Goal: Task Accomplishment & Management: Manage account settings

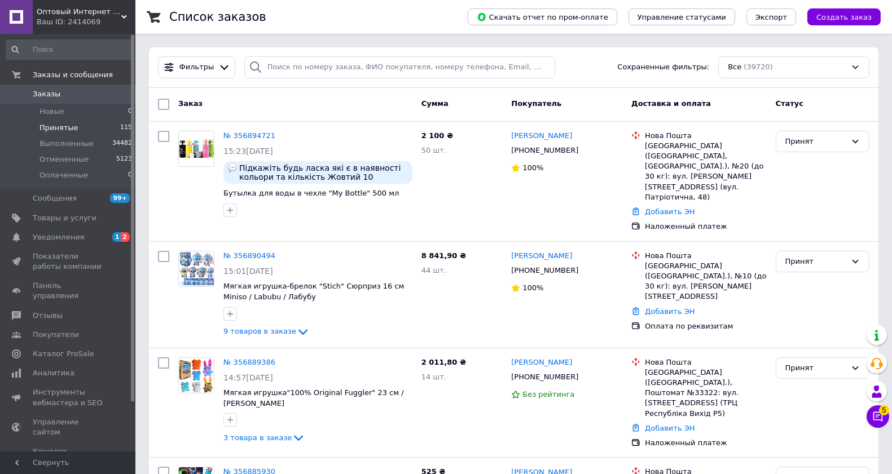
click at [69, 126] on span "Принятые" at bounding box center [58, 128] width 39 height 10
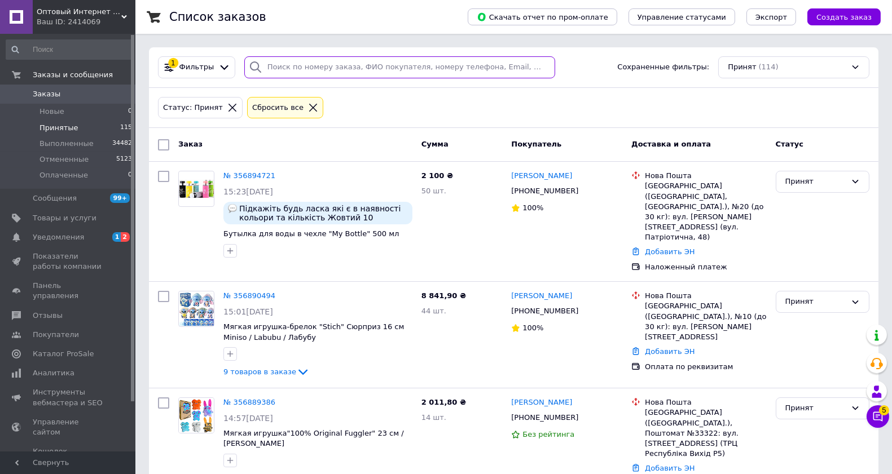
click at [281, 61] on input "search" at bounding box center [399, 67] width 311 height 22
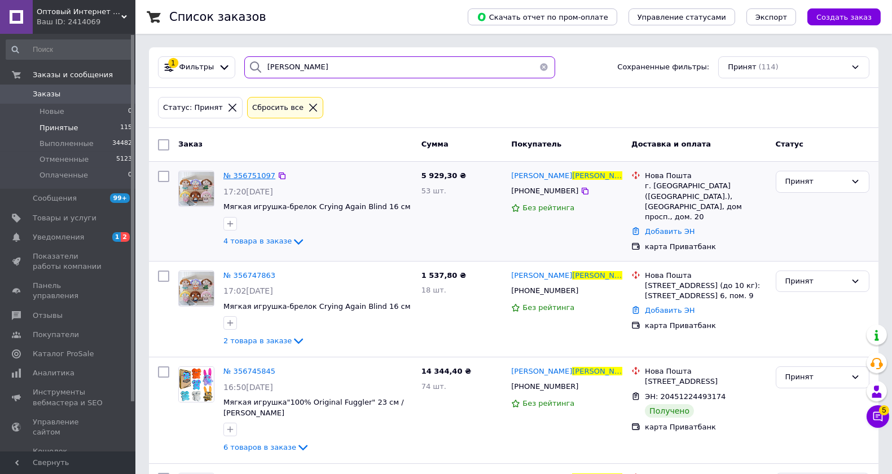
type input "[PERSON_NAME]"
click at [251, 175] on span "№ 356751097" at bounding box center [249, 175] width 52 height 8
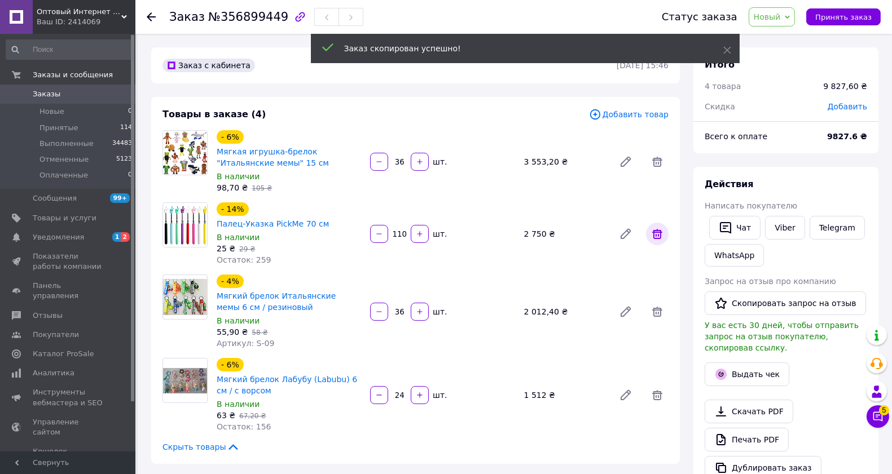
click at [654, 229] on icon at bounding box center [657, 234] width 10 height 10
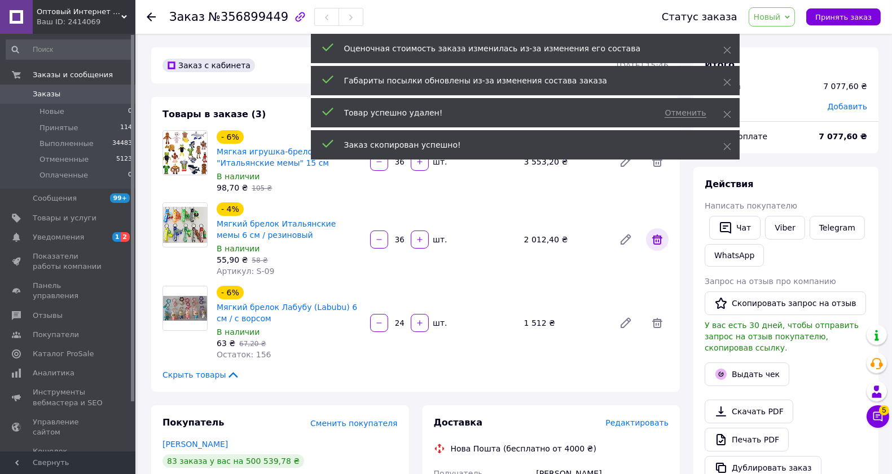
click at [651, 234] on icon at bounding box center [657, 240] width 14 height 14
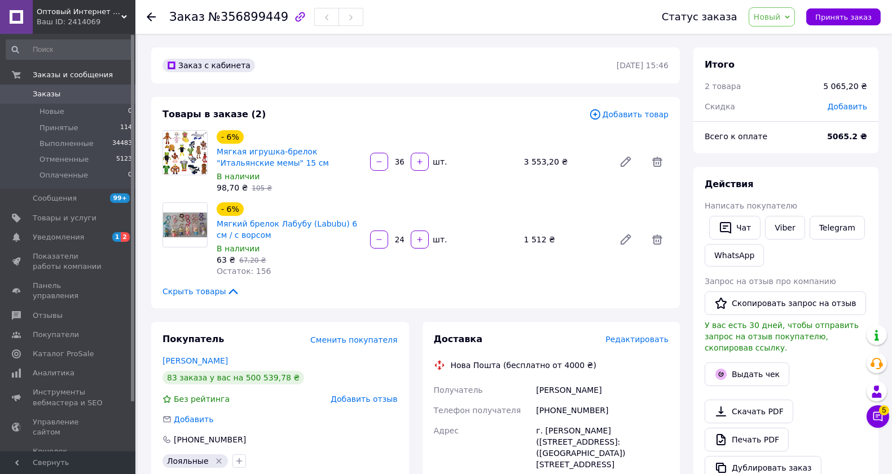
click at [638, 111] on span "Добавить товар" at bounding box center [629, 114] width 80 height 12
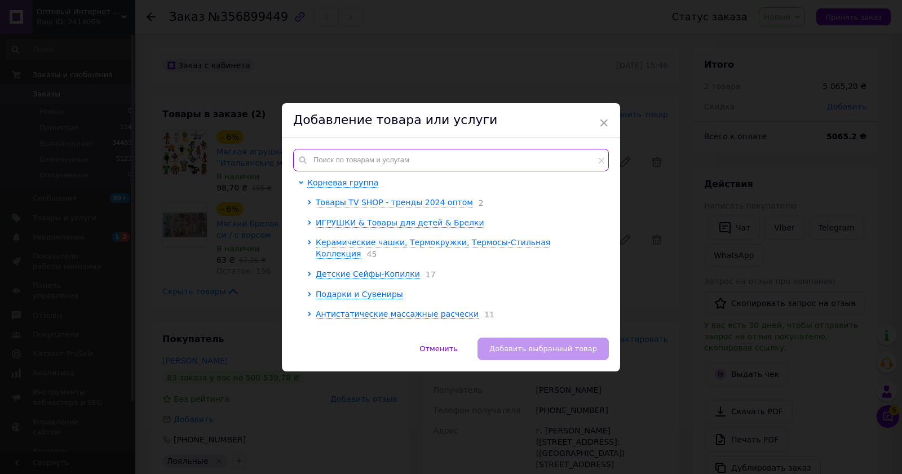
click at [375, 156] on input "text" at bounding box center [451, 160] width 316 height 23
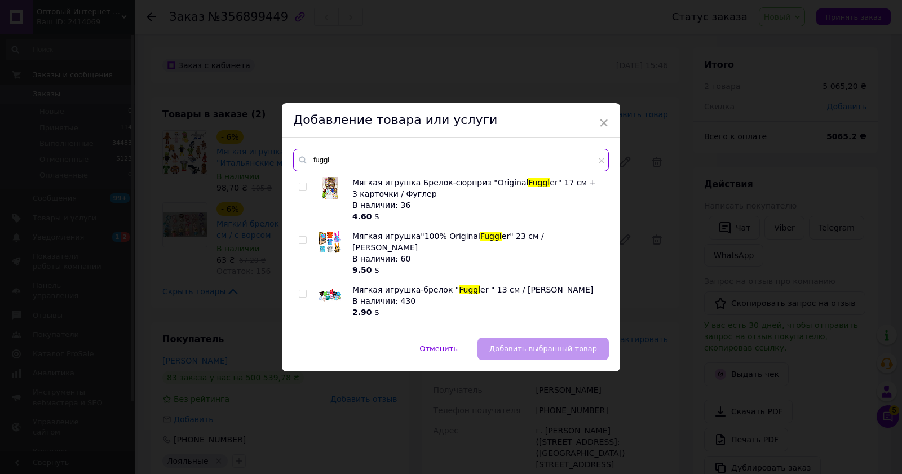
type input "fuggl"
click at [301, 241] on input "checkbox" at bounding box center [302, 240] width 7 height 7
checkbox input "true"
click at [521, 345] on span "Добавить выбранный товар" at bounding box center [544, 349] width 108 height 8
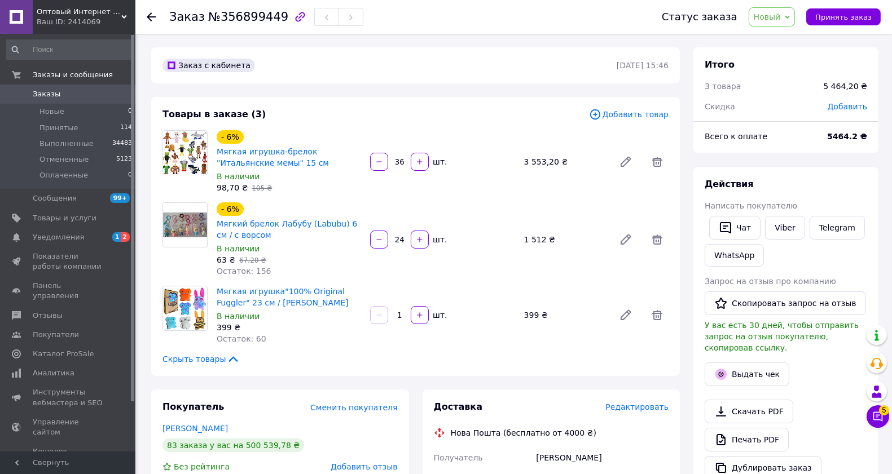
click at [403, 314] on input "1" at bounding box center [399, 315] width 18 height 8
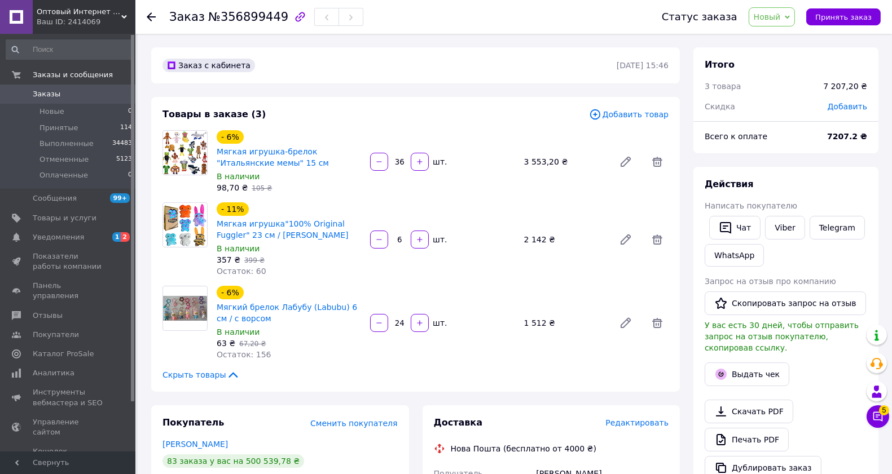
type input "6"
drag, startPoint x: 403, startPoint y: 162, endPoint x: 393, endPoint y: 165, distance: 9.9
click at [393, 165] on input "36" at bounding box center [399, 162] width 18 height 8
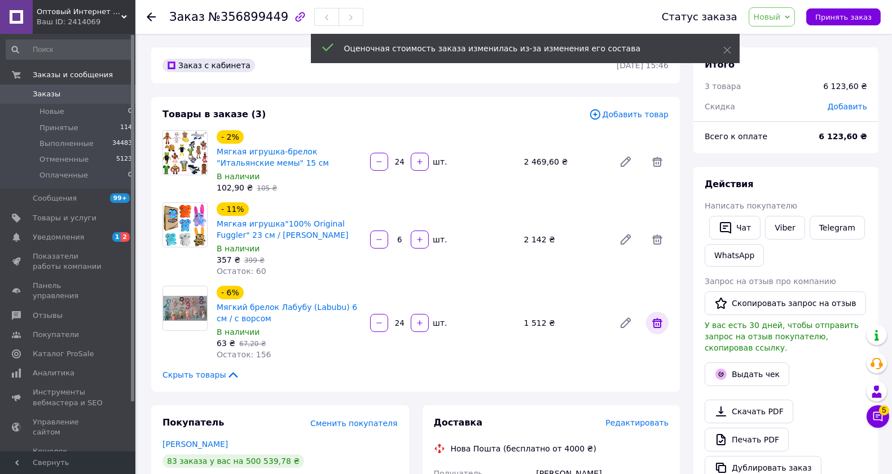
type input "24"
click at [661, 324] on icon at bounding box center [657, 323] width 14 height 14
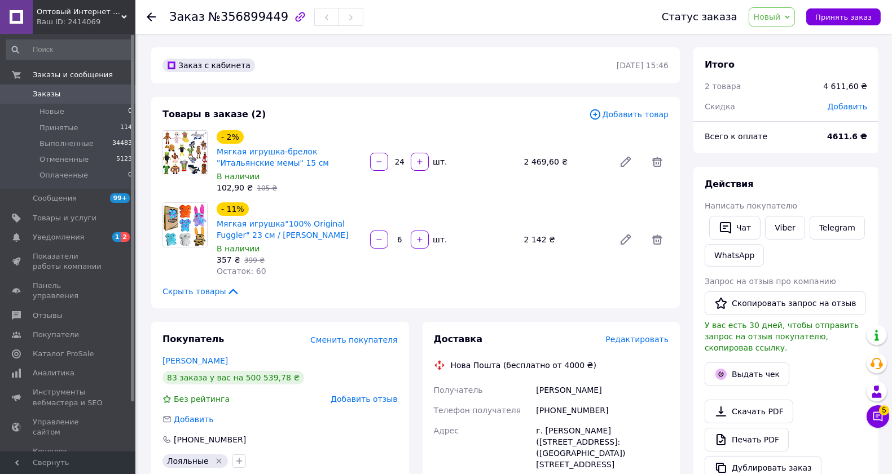
click at [628, 116] on span "Добавить товар" at bounding box center [629, 114] width 80 height 12
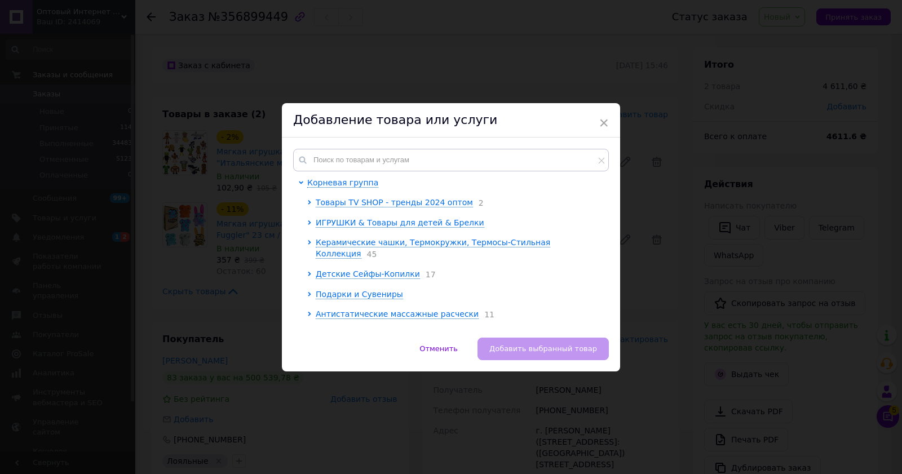
click at [357, 147] on div "Корневая группа Товары TV SHOP - тренды 2024 оптом 2 ИГРУШКИ & Товары для детей…" at bounding box center [451, 238] width 338 height 200
click at [341, 170] on input "text" at bounding box center [451, 160] width 316 height 23
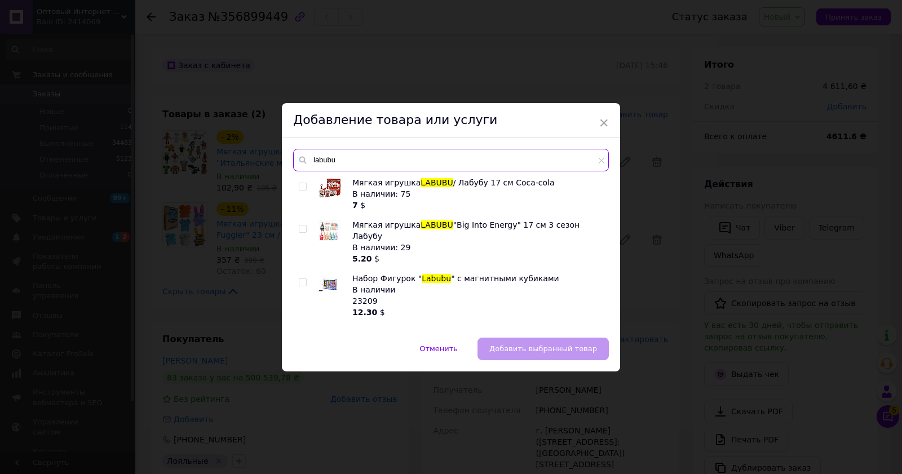
type input "labubu"
click at [300, 229] on input "checkbox" at bounding box center [302, 229] width 7 height 7
checkbox input "true"
drag, startPoint x: 323, startPoint y: 164, endPoint x: 307, endPoint y: 168, distance: 16.3
click at [307, 168] on input "labubu" at bounding box center [451, 160] width 316 height 23
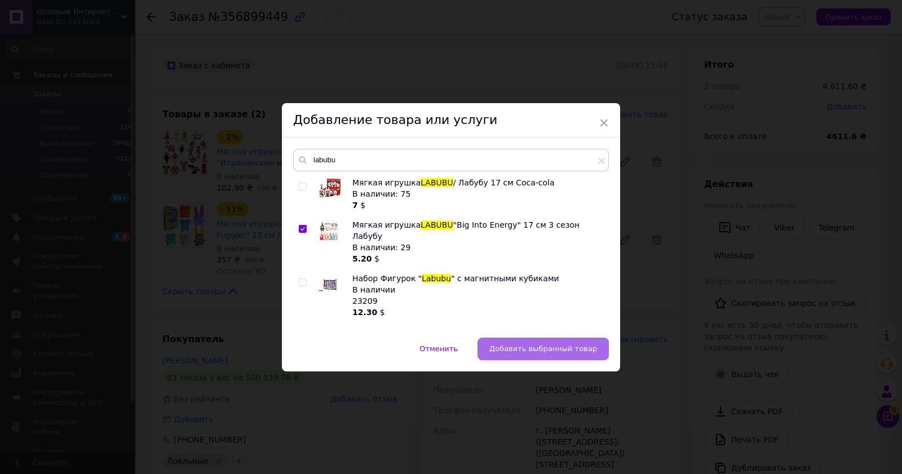
click at [544, 345] on span "Добавить выбранный товар" at bounding box center [544, 349] width 108 height 8
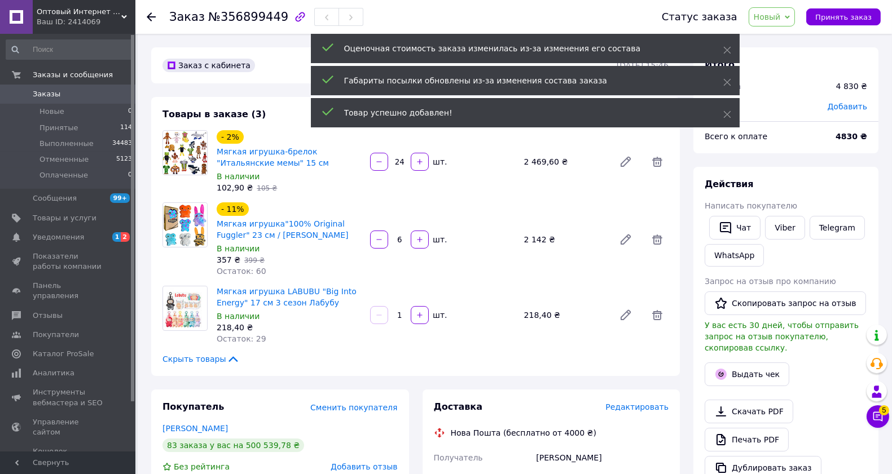
click at [406, 316] on input "1" at bounding box center [399, 315] width 18 height 8
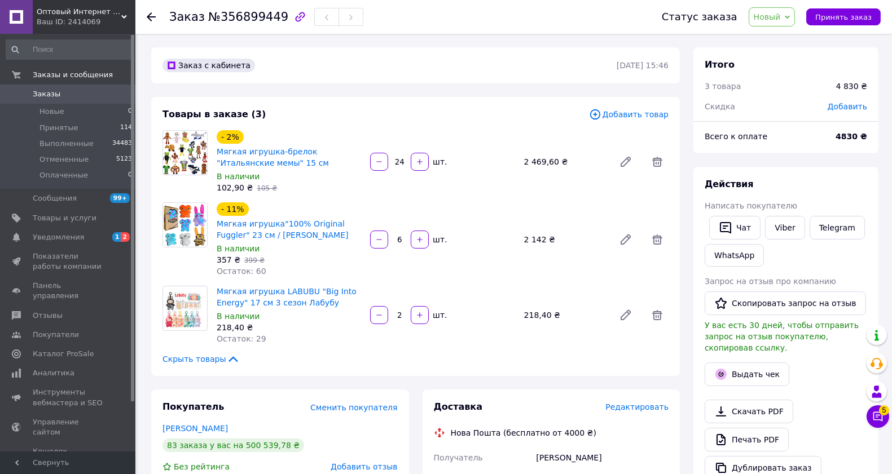
type input "24"
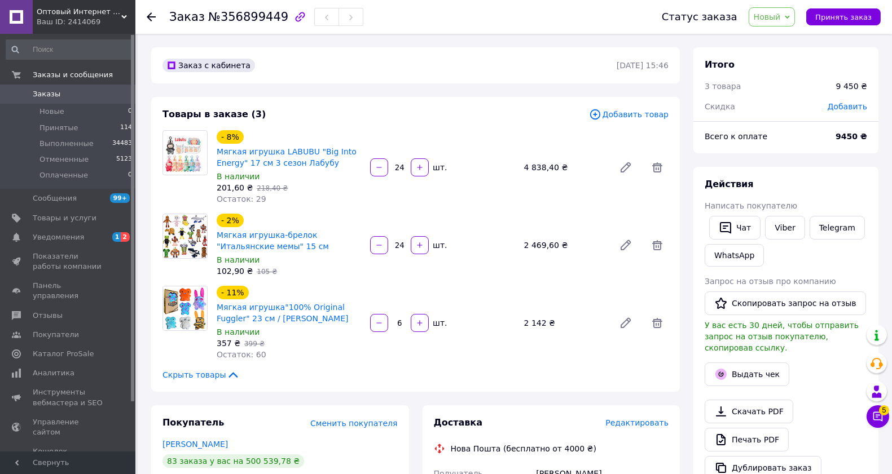
click at [781, 15] on span "Новый" at bounding box center [767, 16] width 27 height 9
click at [774, 41] on li "Принят" at bounding box center [779, 39] width 60 height 17
click at [613, 114] on span "Добавить товар" at bounding box center [629, 114] width 80 height 12
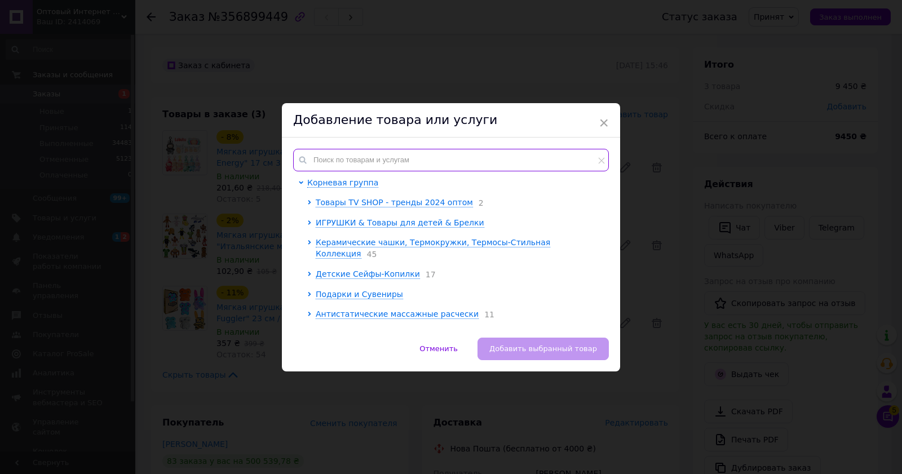
click at [322, 160] on input "text" at bounding box center [451, 160] width 316 height 23
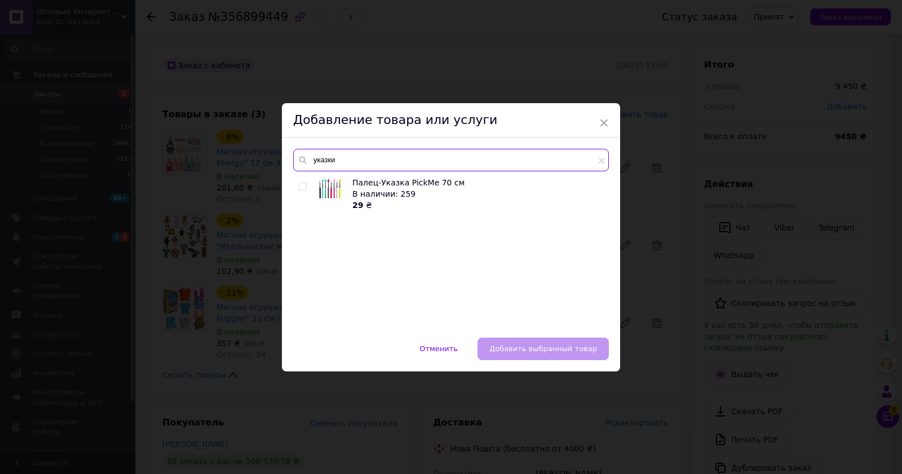
type input "указки"
click at [302, 183] on input "checkbox" at bounding box center [302, 186] width 7 height 7
checkbox input "true"
click at [556, 347] on span "Добавить выбранный товар" at bounding box center [544, 349] width 108 height 8
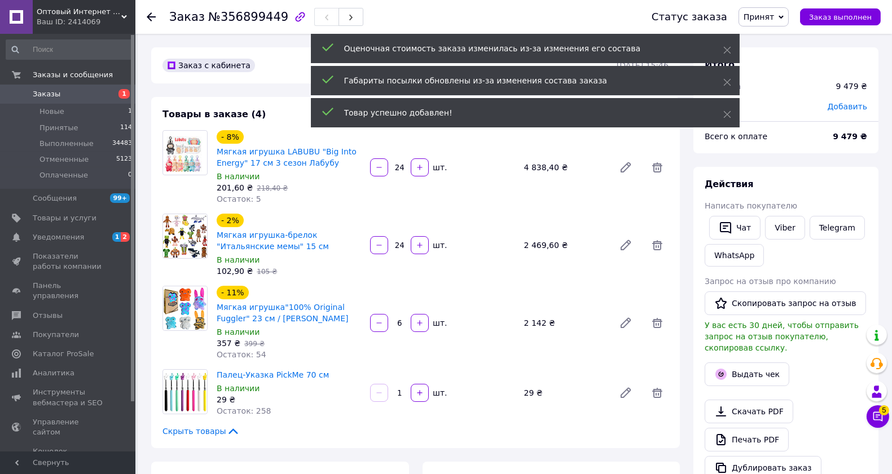
click at [402, 386] on div "1   шт." at bounding box center [442, 393] width 147 height 18
click at [404, 390] on input "1" at bounding box center [399, 393] width 18 height 8
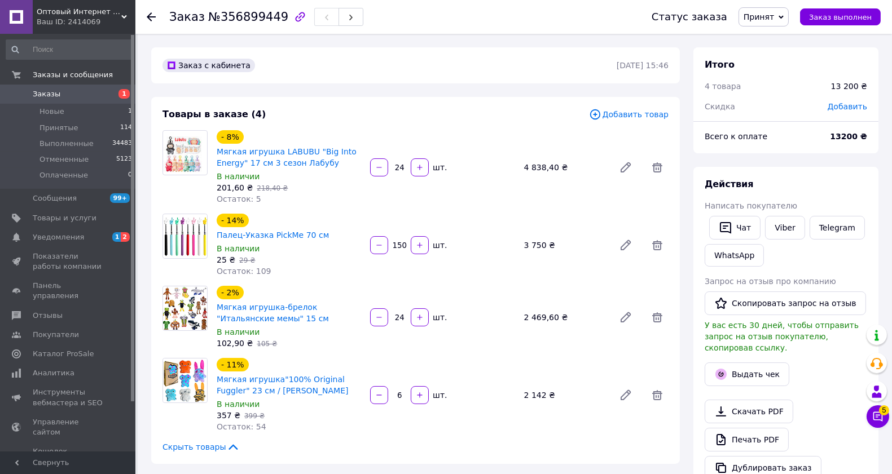
type input "150"
click at [644, 114] on span "Добавить товар" at bounding box center [629, 114] width 80 height 12
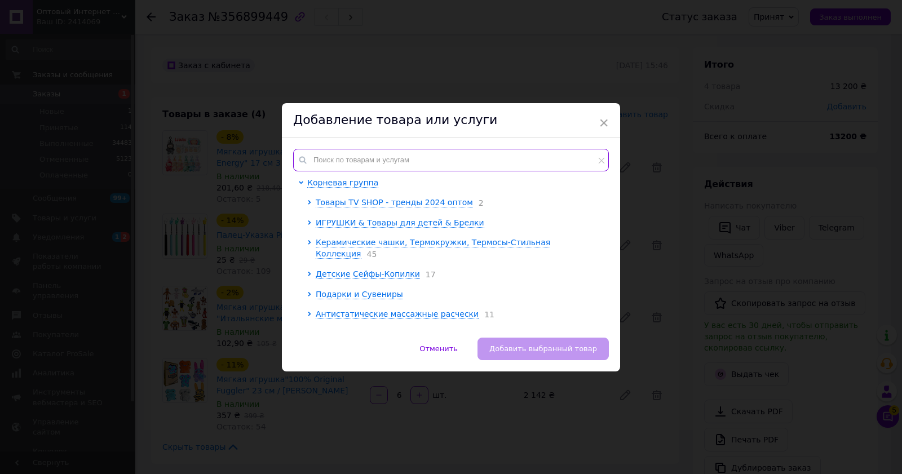
click at [364, 153] on input "text" at bounding box center [451, 160] width 316 height 23
paste input "labubu"
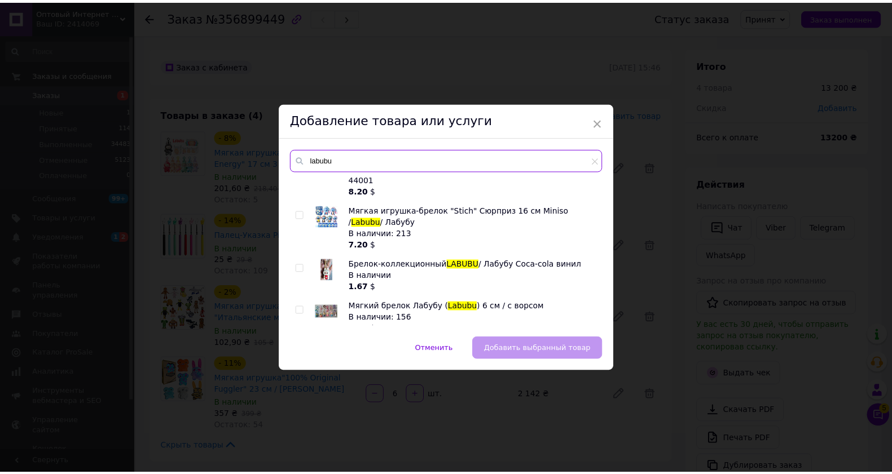
scroll to position [63, 0]
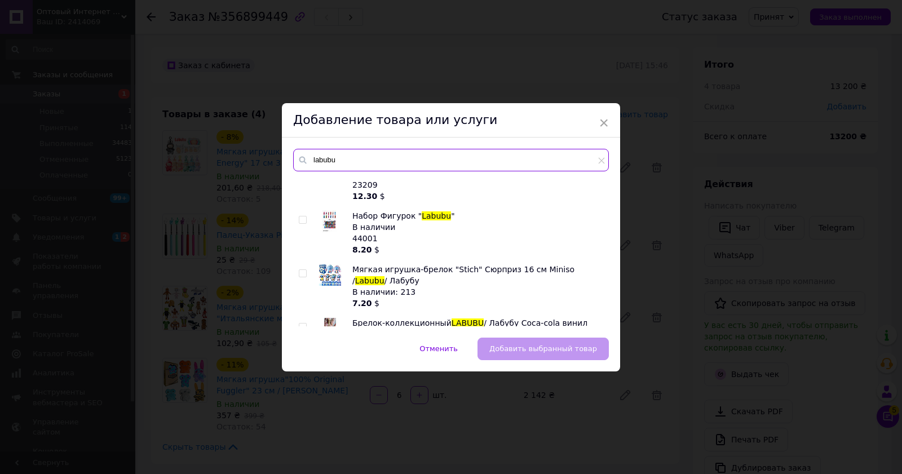
type input "labubu"
click at [301, 271] on input "checkbox" at bounding box center [302, 273] width 7 height 7
checkbox input "true"
click at [531, 350] on span "Добавить выбранный товар" at bounding box center [544, 349] width 108 height 8
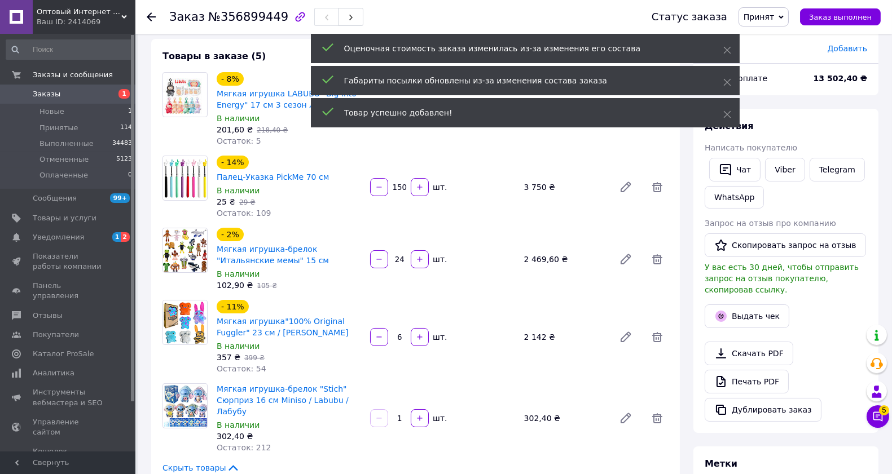
scroll to position [125, 0]
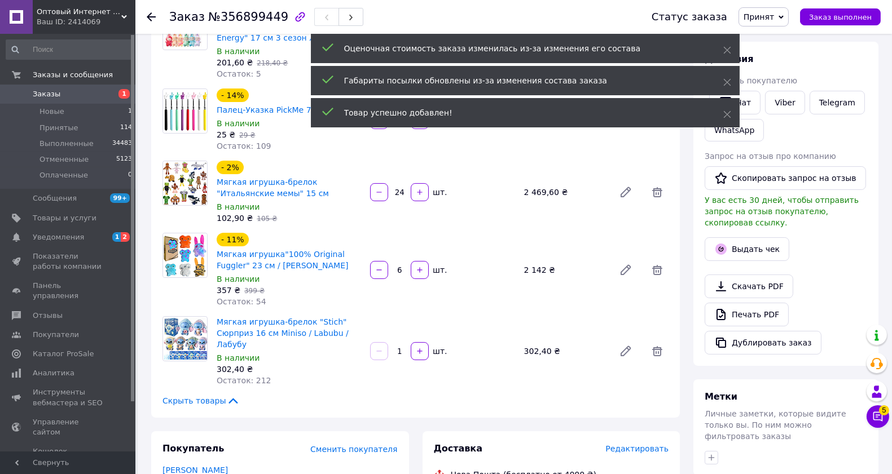
click at [404, 342] on div "1   шт." at bounding box center [442, 351] width 147 height 18
click at [404, 347] on input "1" at bounding box center [399, 351] width 18 height 8
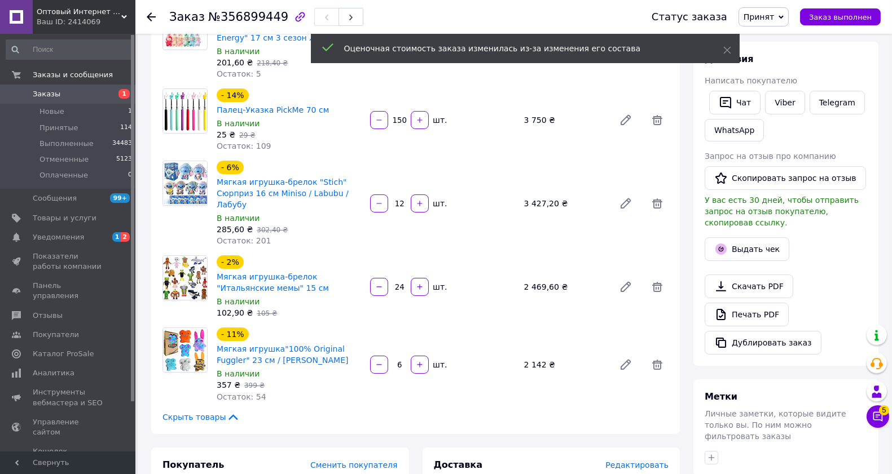
scroll to position [0, 0]
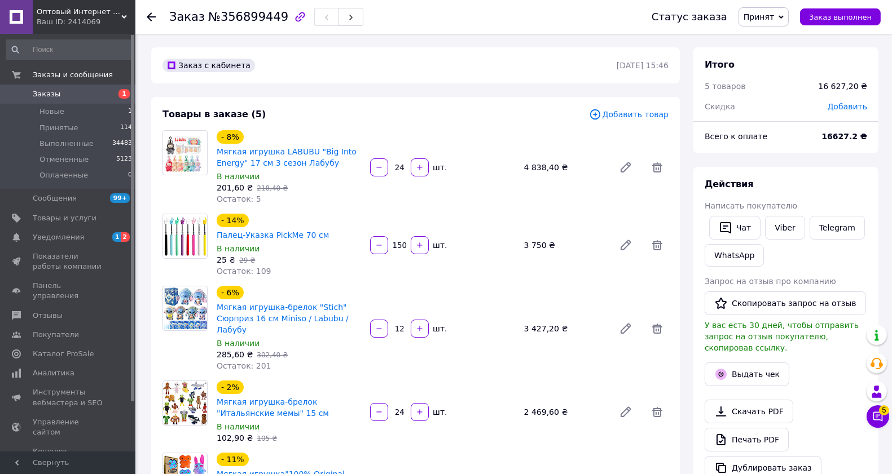
type input "12"
click at [648, 117] on span "Добавить товар" at bounding box center [629, 114] width 80 height 12
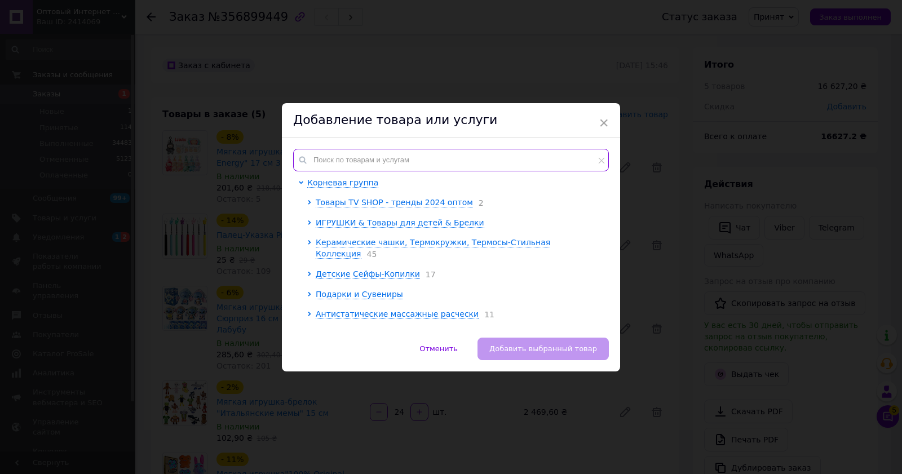
click at [371, 160] on input "text" at bounding box center [451, 160] width 316 height 23
paste input "labubu"
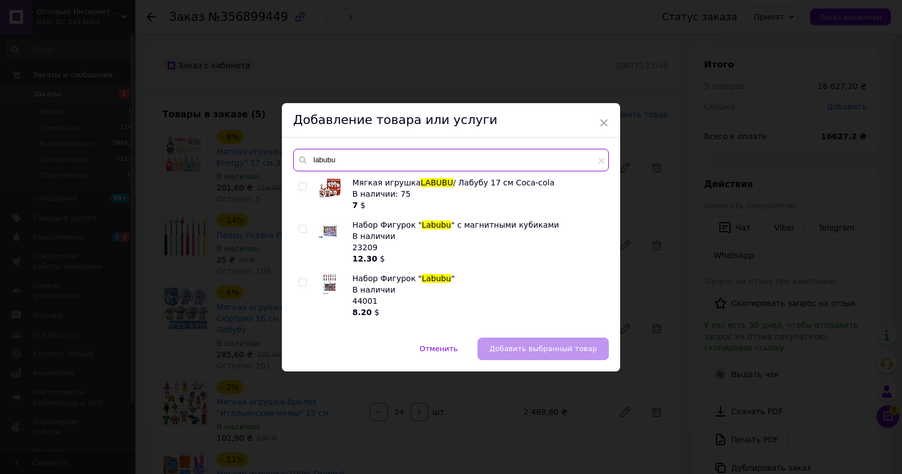
type input "labubu"
click at [301, 183] on input "checkbox" at bounding box center [302, 186] width 7 height 7
checkbox input "true"
click at [508, 346] on span "Добавить выбранный товар" at bounding box center [544, 349] width 108 height 8
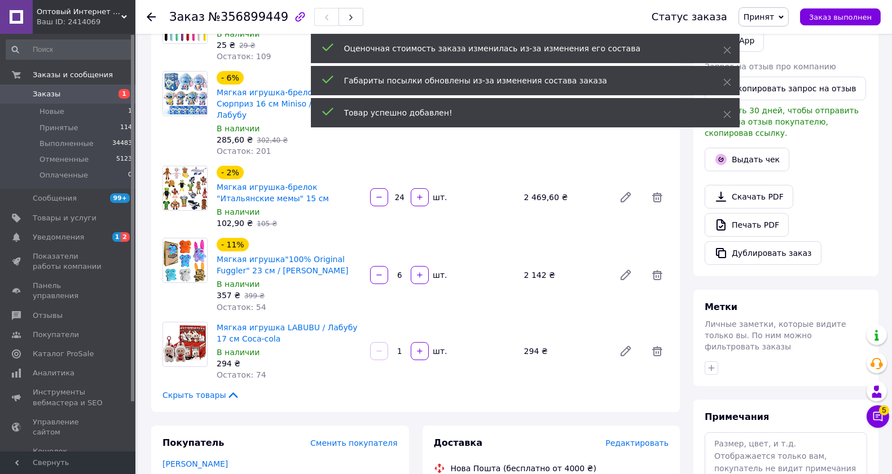
scroll to position [250, 0]
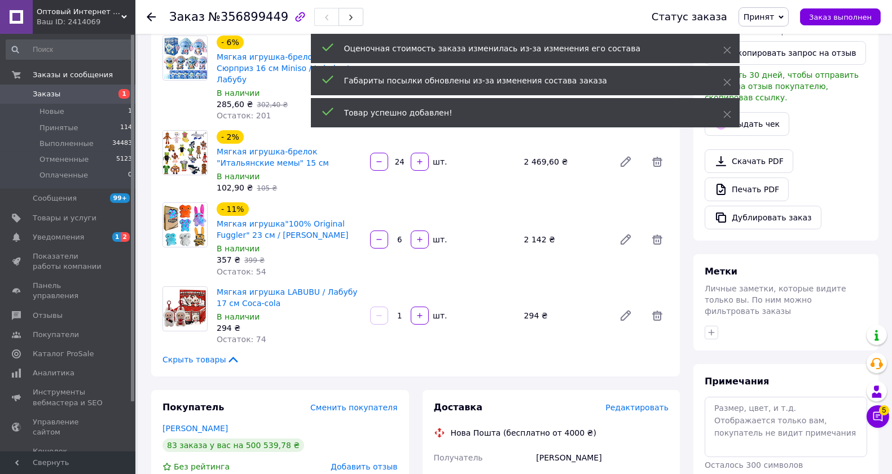
click at [398, 312] on input "1" at bounding box center [399, 316] width 18 height 8
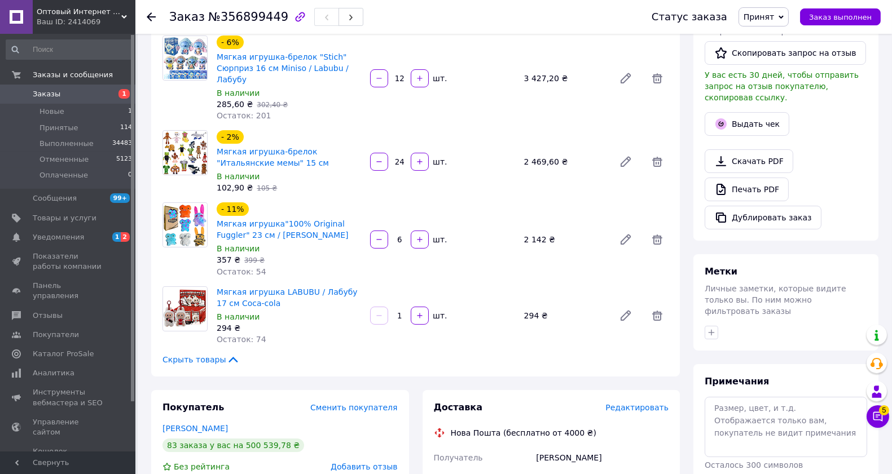
click at [407, 312] on input "1" at bounding box center [399, 316] width 18 height 8
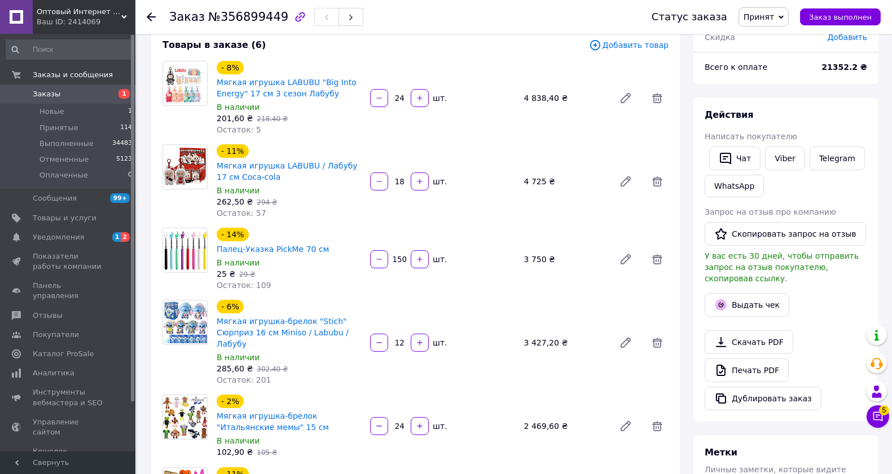
scroll to position [0, 0]
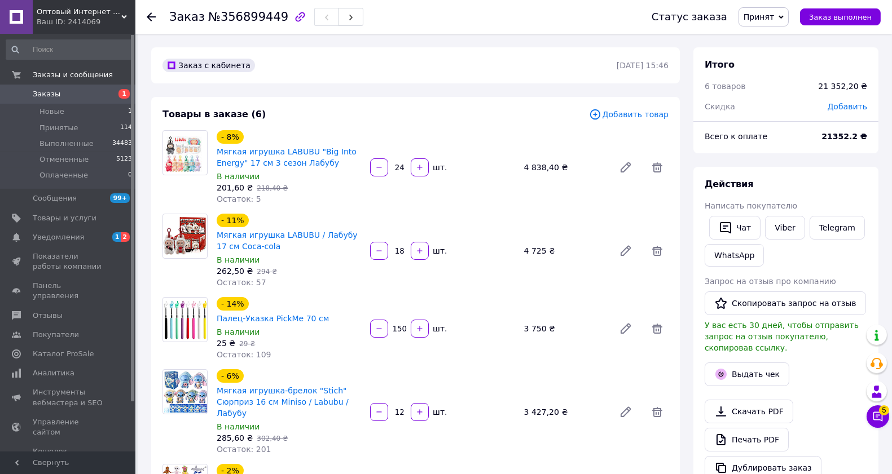
type input "18"
click at [614, 112] on span "Добавить товар" at bounding box center [629, 114] width 80 height 12
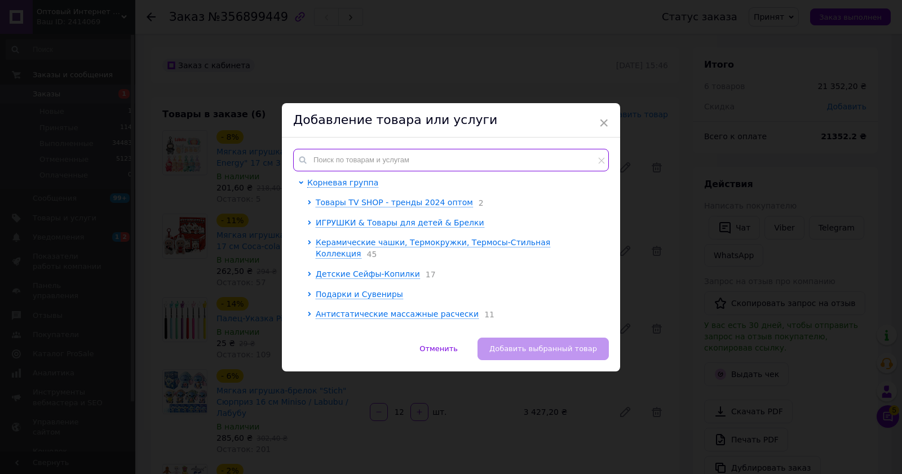
click at [328, 153] on input "text" at bounding box center [451, 160] width 316 height 23
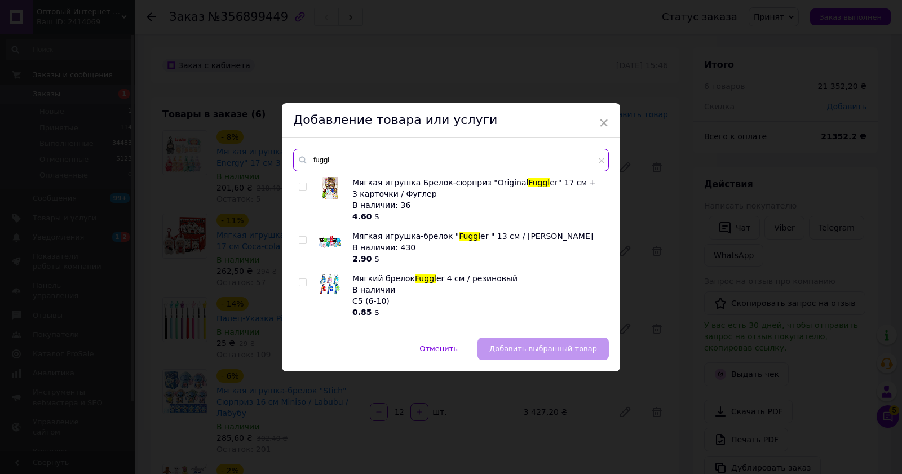
type input "fuggl"
click at [301, 238] on input "checkbox" at bounding box center [302, 240] width 7 height 7
checkbox input "true"
click at [533, 353] on span "Добавить выбранный товар" at bounding box center [544, 349] width 108 height 8
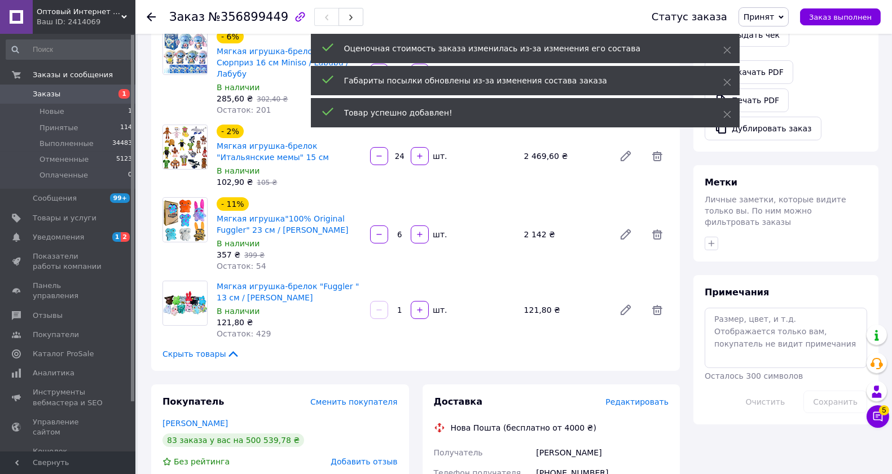
scroll to position [376, 0]
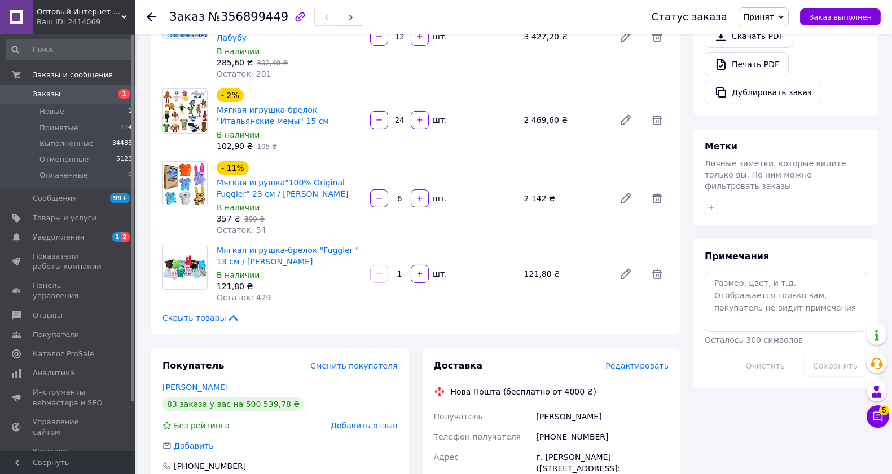
click at [400, 270] on input "1" at bounding box center [399, 274] width 18 height 8
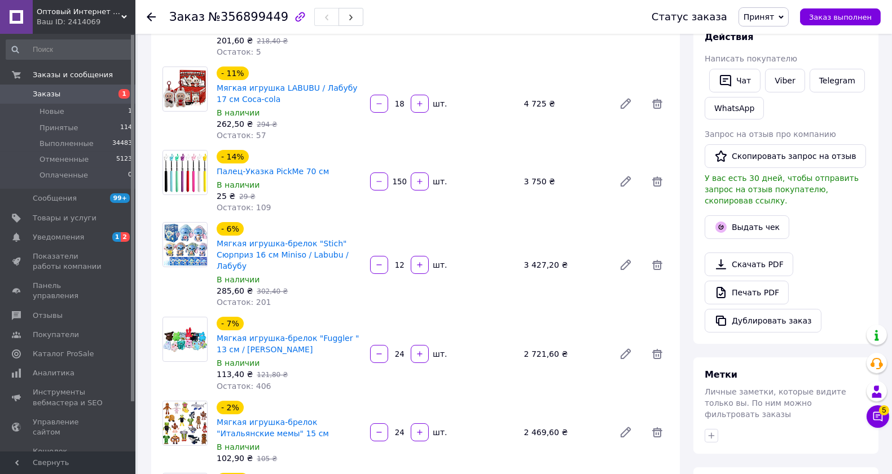
scroll to position [125, 0]
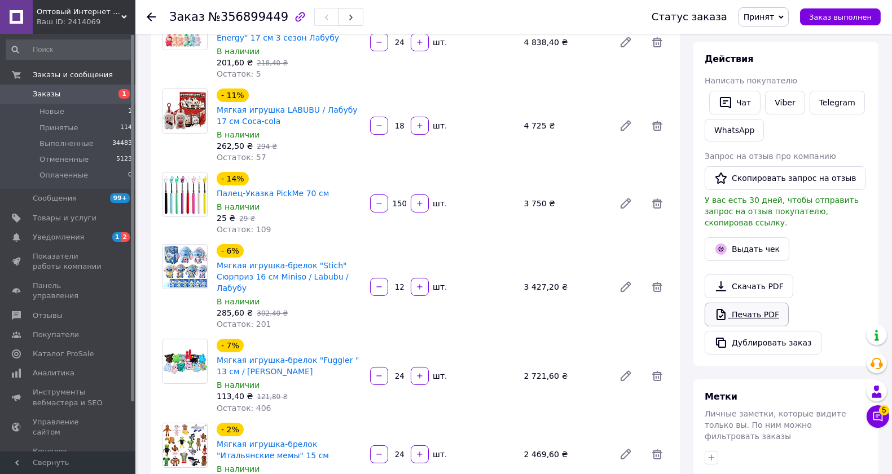
type input "24"
click at [747, 305] on link "Печать PDF" at bounding box center [746, 315] width 84 height 24
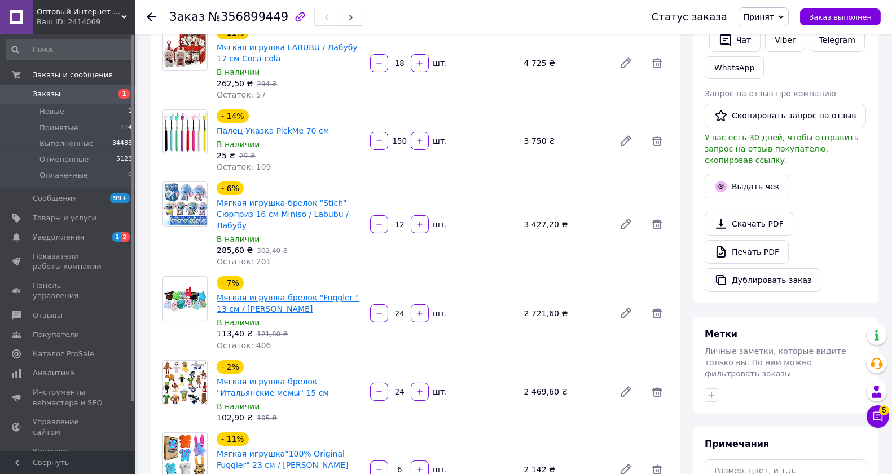
click at [285, 293] on link "Мягкая игрушка-брелок "Fuggler " 13 см / Фуглер" at bounding box center [288, 303] width 142 height 20
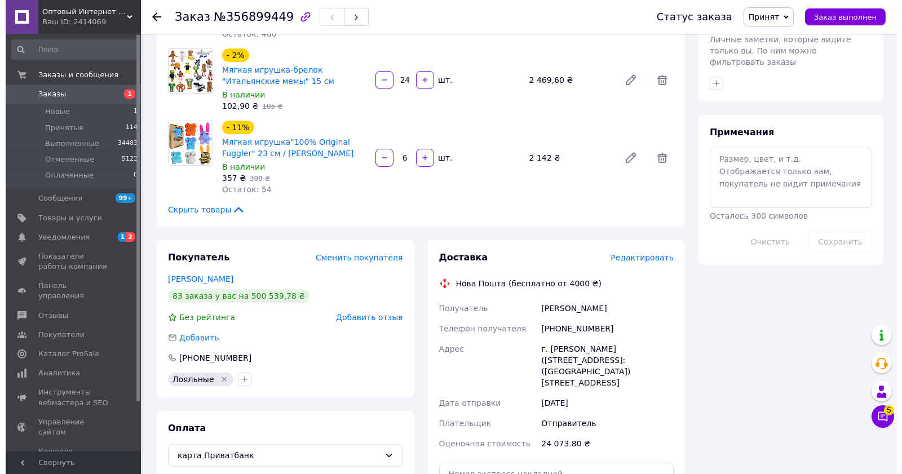
scroll to position [501, 0]
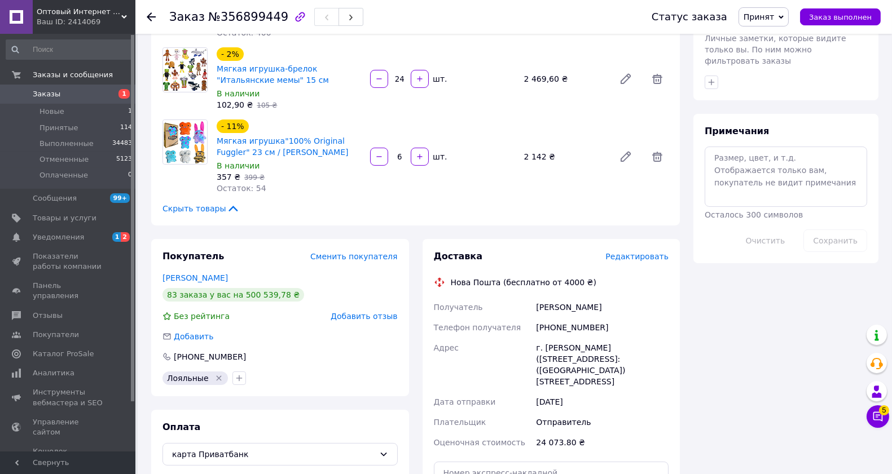
click at [624, 252] on span "Редактировать" at bounding box center [636, 256] width 63 height 9
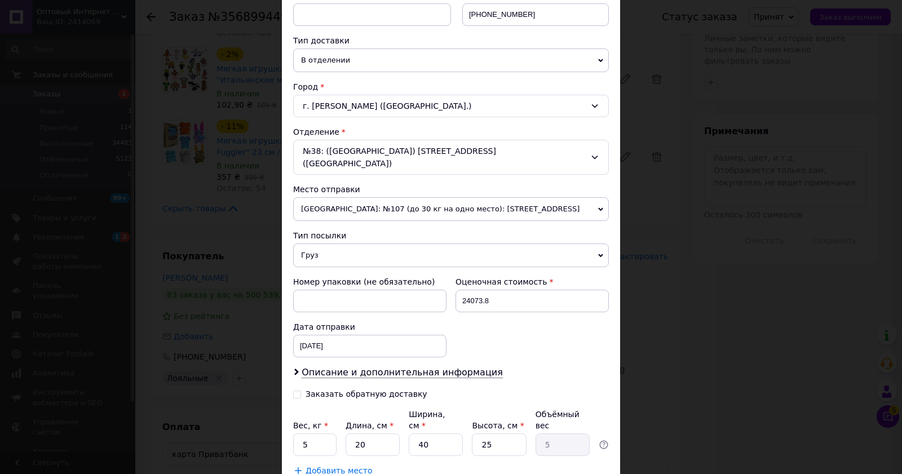
scroll to position [250, 0]
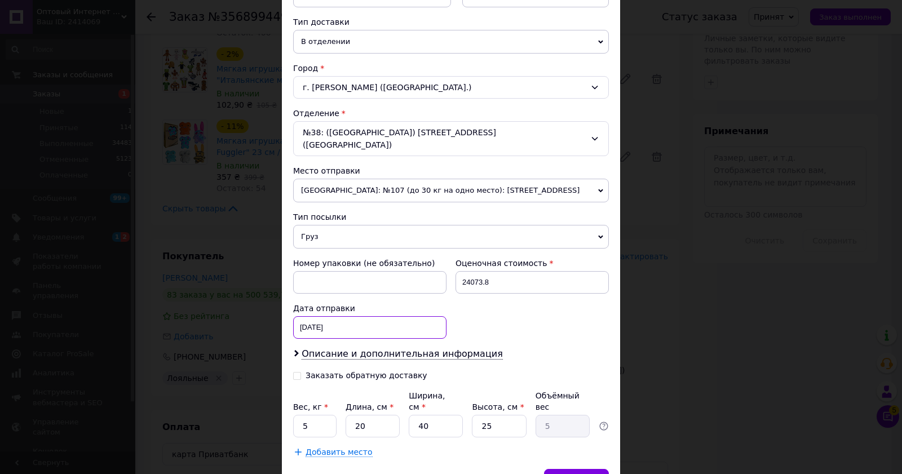
click at [367, 316] on div "11.08.2025 < 2025 > < Август > Пн Вт Ср Чт Пт Сб Вс 28 29 30 31 1 2 3 4 5 6 7 8…" at bounding box center [369, 327] width 153 height 23
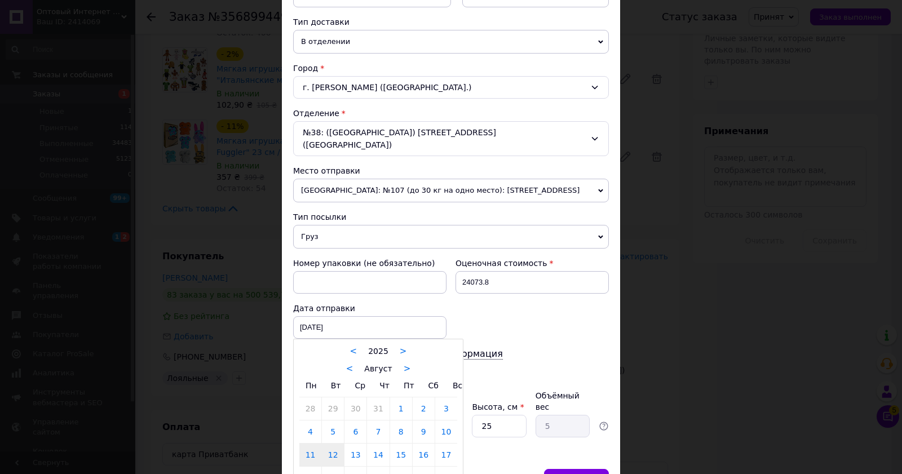
click at [327, 447] on link "12" at bounding box center [333, 455] width 22 height 23
type input "[DATE]"
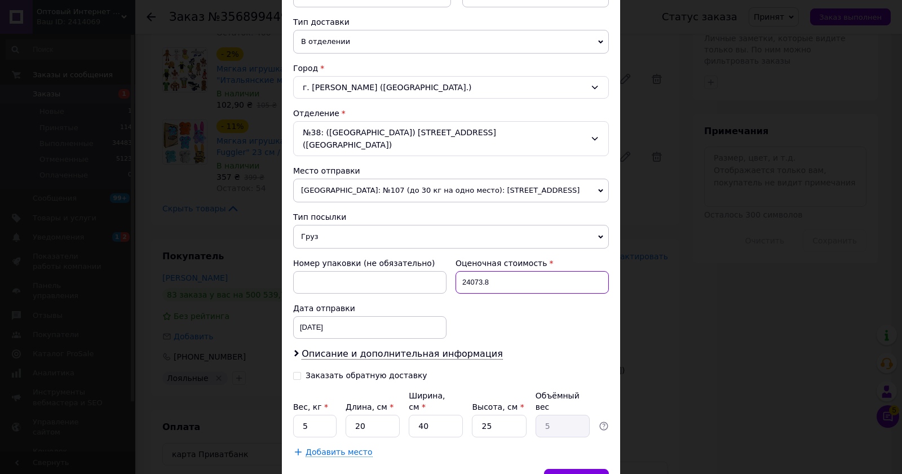
drag, startPoint x: 454, startPoint y: 274, endPoint x: 508, endPoint y: 276, distance: 54.2
click at [508, 276] on input "24073.8" at bounding box center [532, 282] width 153 height 23
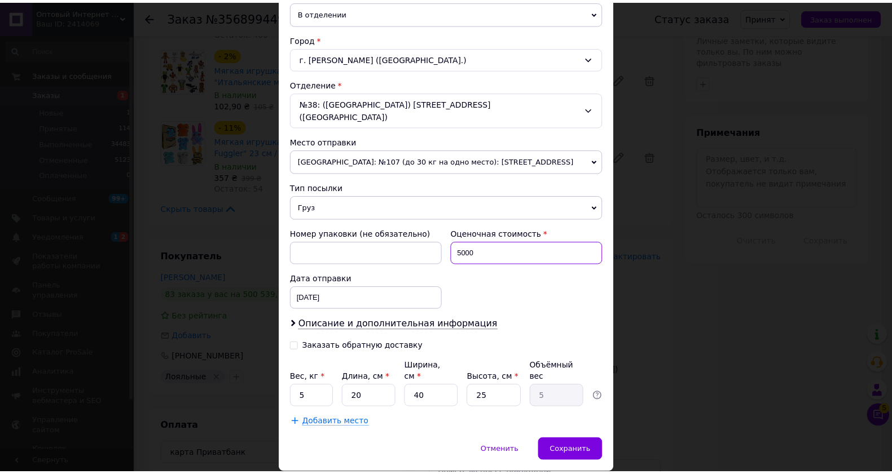
scroll to position [296, 0]
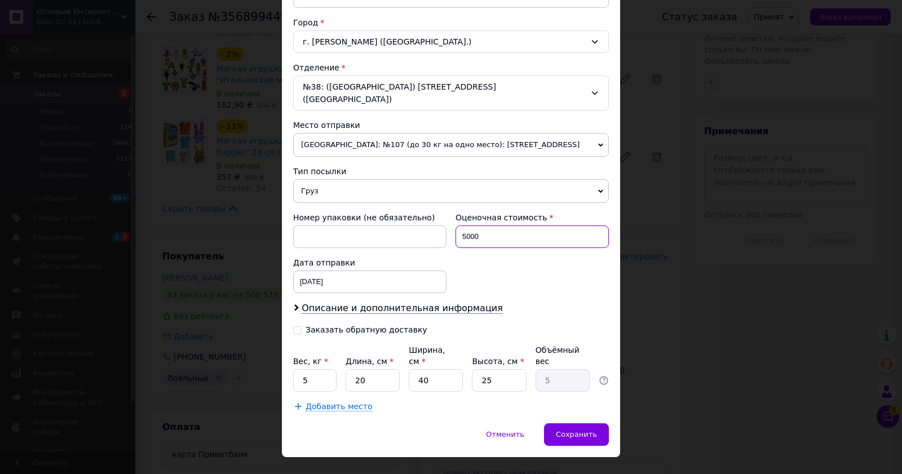
type input "5000"
click at [379, 369] on input "20" at bounding box center [373, 380] width 54 height 23
type input "2"
type input "0.5"
type input "5"
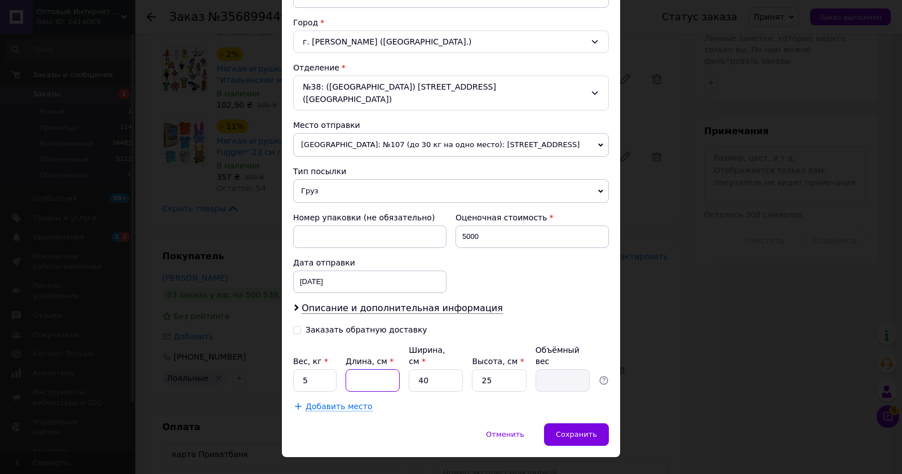
type input "1.25"
type input "56"
type input "14"
type input "56"
click at [430, 369] on input "40" at bounding box center [436, 380] width 54 height 23
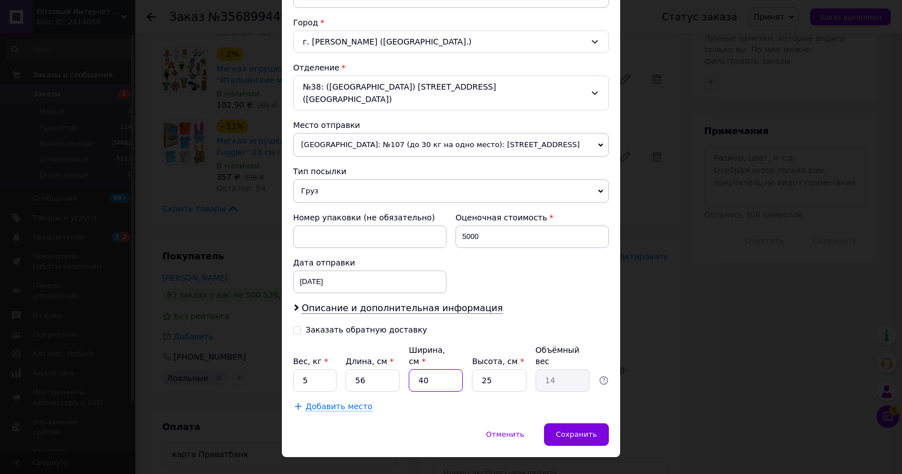
type input "4"
type input "1.4"
type input "3"
type input "1.05"
type input "36"
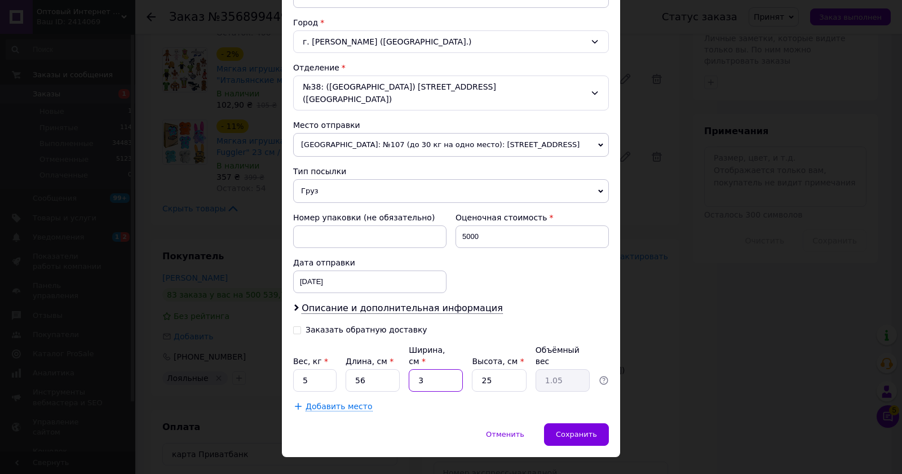
type input "12.6"
type input "36"
click at [497, 369] on input "25" at bounding box center [499, 380] width 54 height 23
type input "2"
type input "1.01"
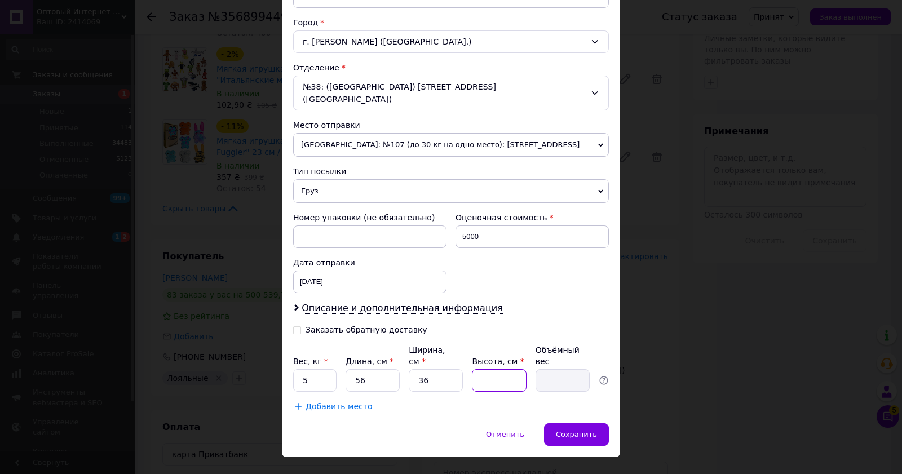
type input "5"
type input "2.52"
type input "54"
type input "27.22"
type input "54"
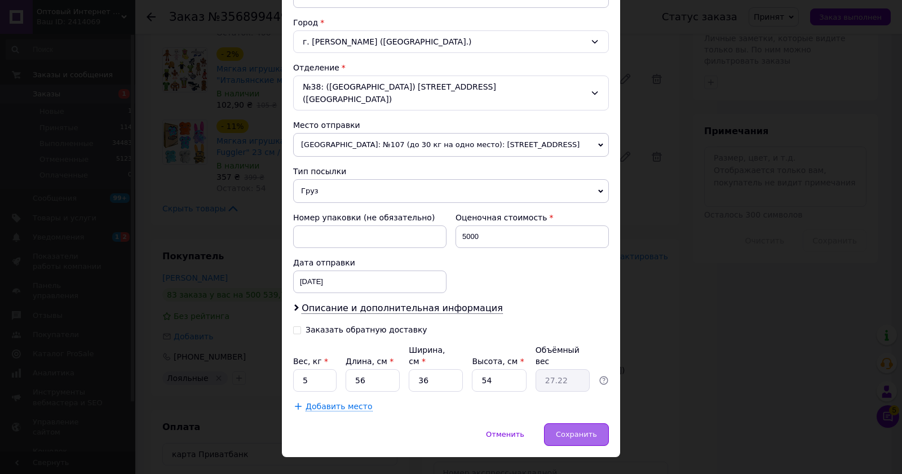
click at [575, 424] on div "Сохранить" at bounding box center [576, 435] width 65 height 23
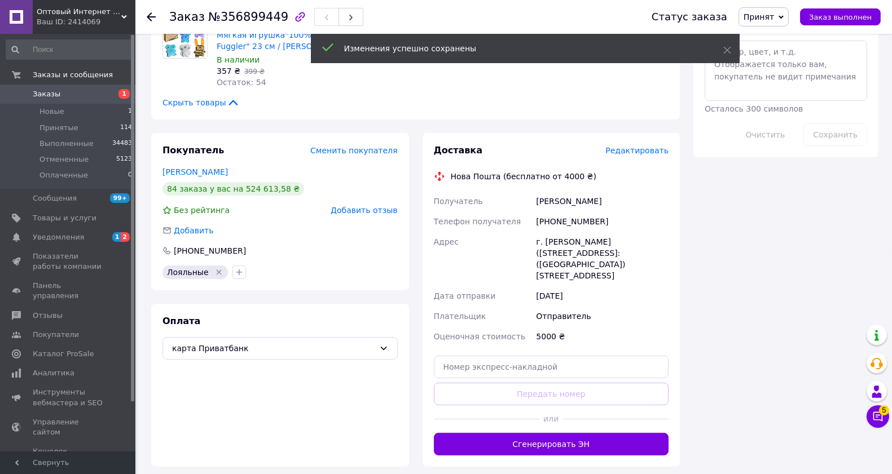
scroll to position [627, 0]
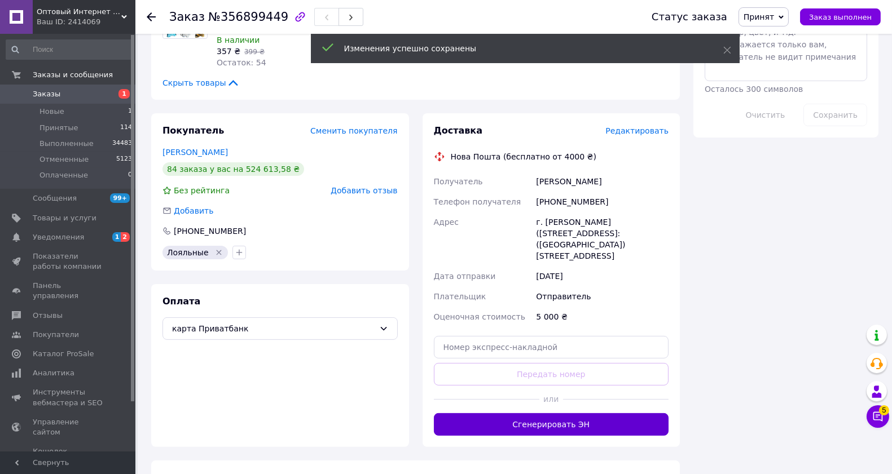
click at [510, 413] on button "Сгенерировать ЭН" at bounding box center [551, 424] width 235 height 23
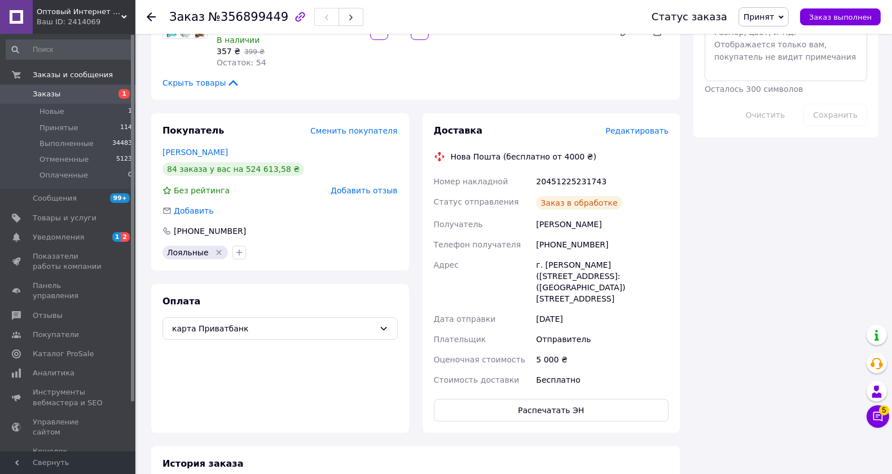
scroll to position [232, 0]
click at [66, 131] on span "Принятые" at bounding box center [58, 128] width 39 height 10
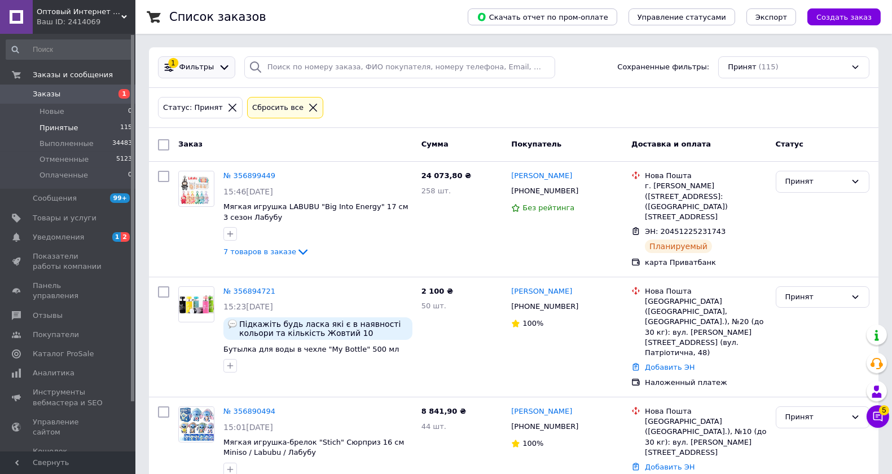
click at [218, 71] on icon at bounding box center [224, 67] width 12 height 12
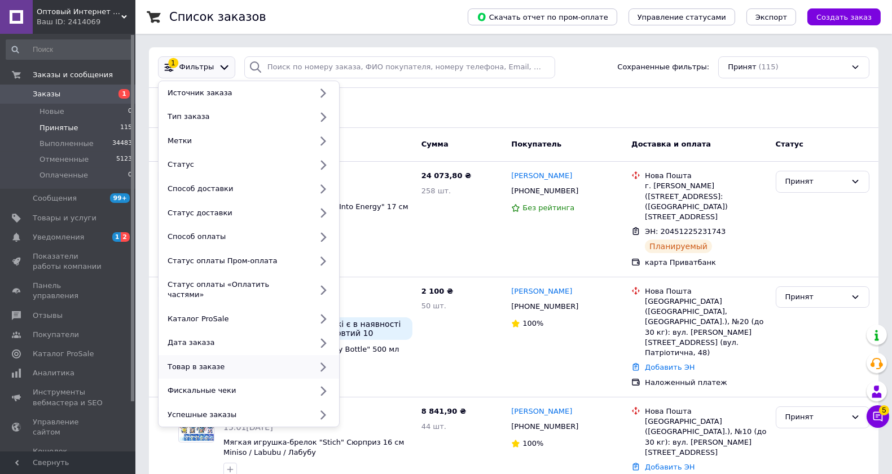
click at [322, 360] on icon at bounding box center [323, 367] width 14 height 14
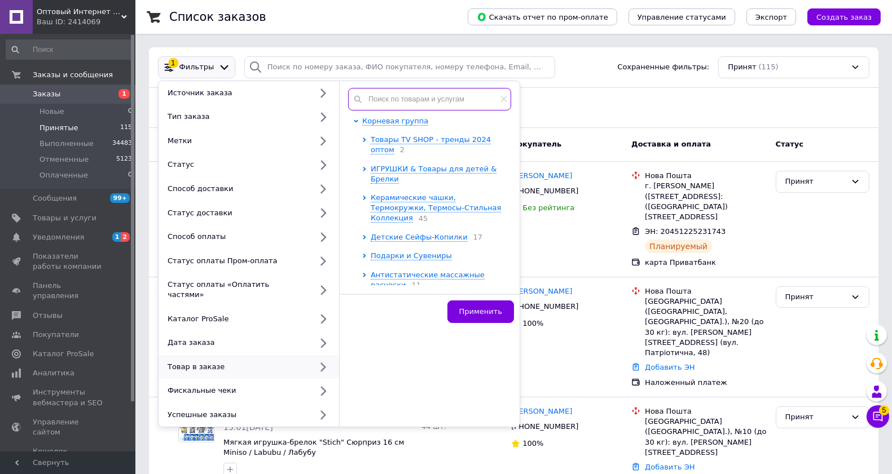
click at [402, 104] on input "text" at bounding box center [429, 99] width 163 height 23
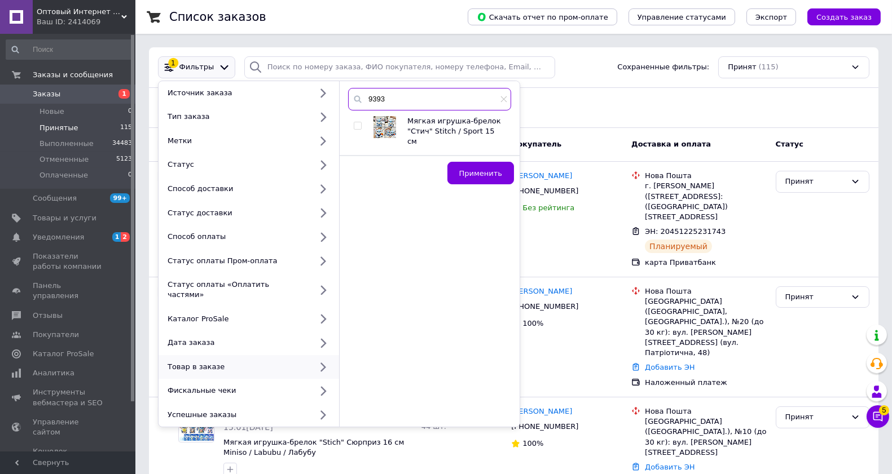
type input "9393"
click at [356, 127] on input "checkbox" at bounding box center [357, 125] width 7 height 7
checkbox input "true"
click at [477, 169] on span "Применить" at bounding box center [480, 173] width 43 height 8
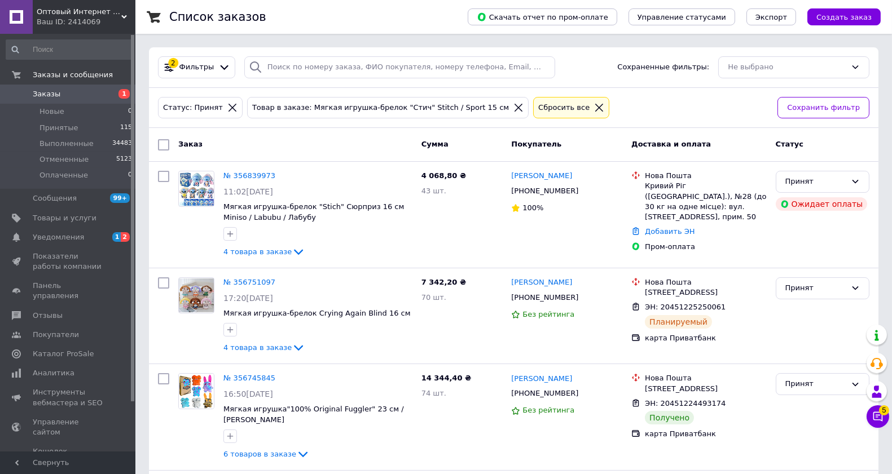
click at [47, 94] on span "Заказы" at bounding box center [47, 94] width 28 height 10
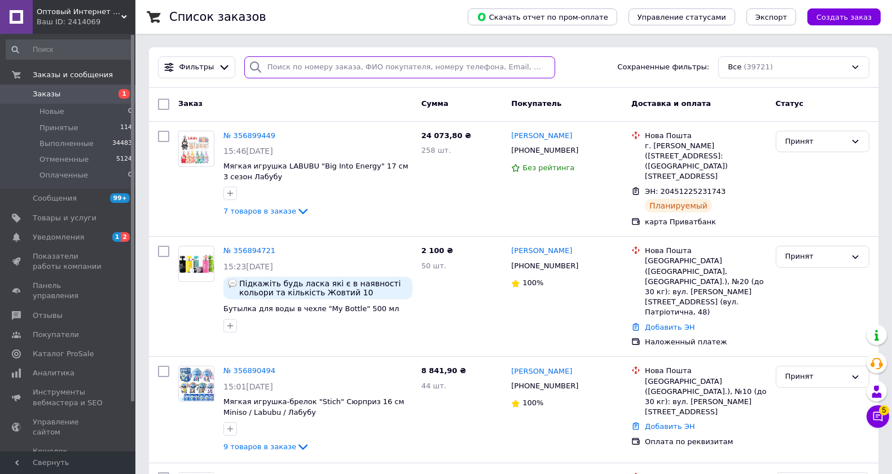
click at [297, 66] on input "search" at bounding box center [399, 67] width 311 height 22
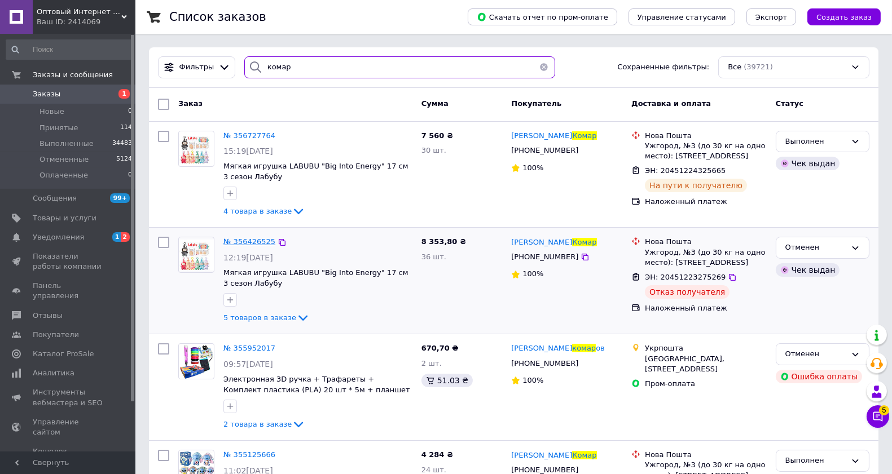
type input "комар"
click at [255, 244] on span "№ 356426525" at bounding box center [249, 241] width 52 height 8
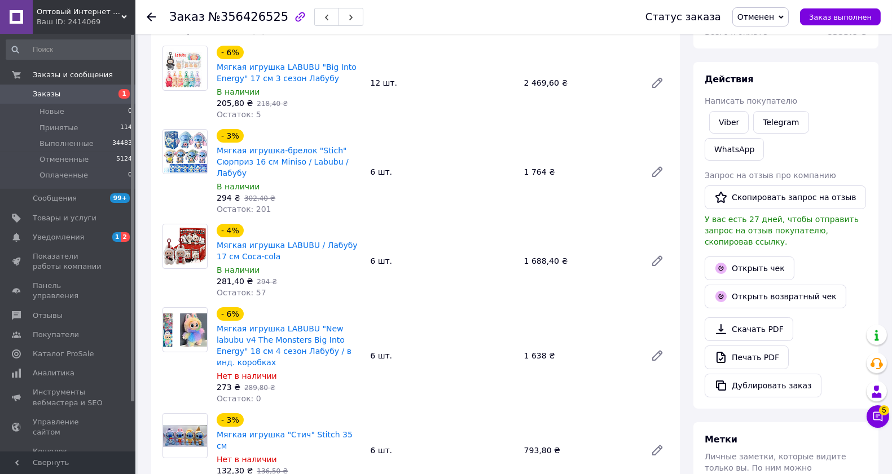
scroll to position [63, 0]
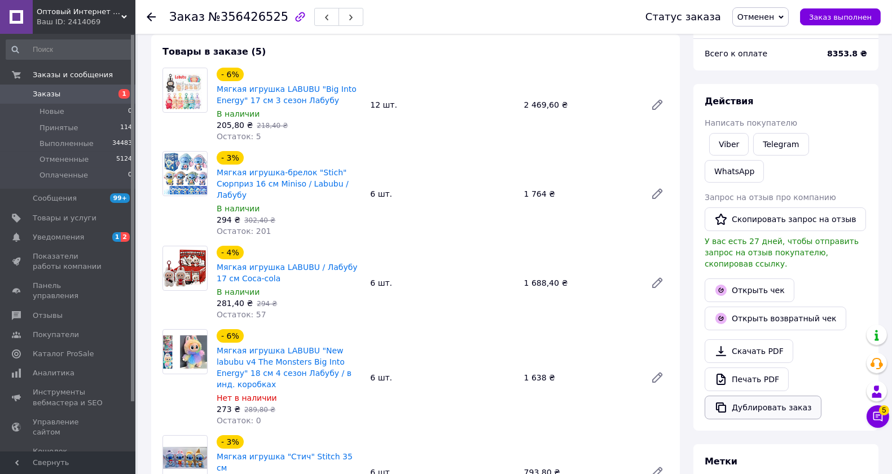
click at [766, 396] on button "Дублировать заказ" at bounding box center [762, 408] width 117 height 24
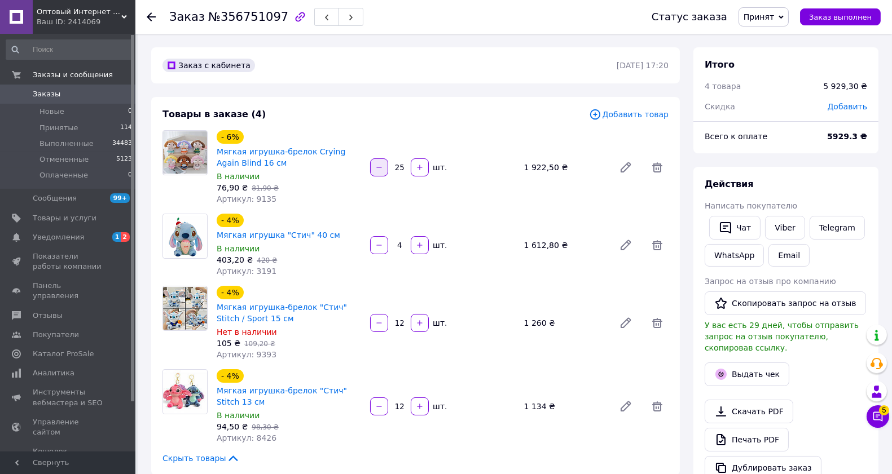
click at [373, 167] on button "button" at bounding box center [379, 167] width 18 height 18
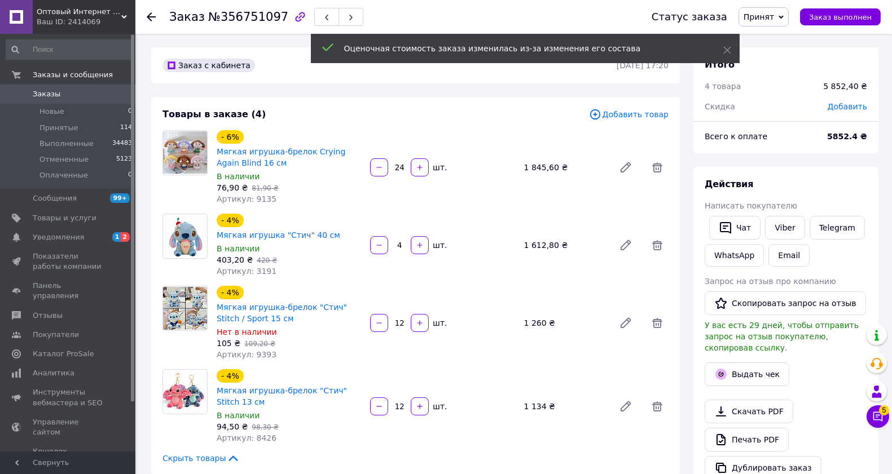
drag, startPoint x: 403, startPoint y: 165, endPoint x: 395, endPoint y: 168, distance: 8.4
click at [395, 168] on input "24" at bounding box center [399, 168] width 18 height 8
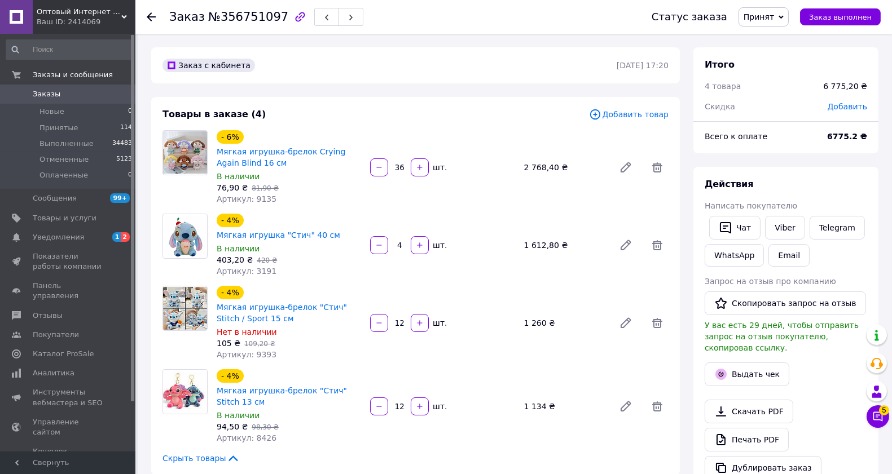
type input "36"
click at [404, 403] on input "12" at bounding box center [399, 407] width 18 height 8
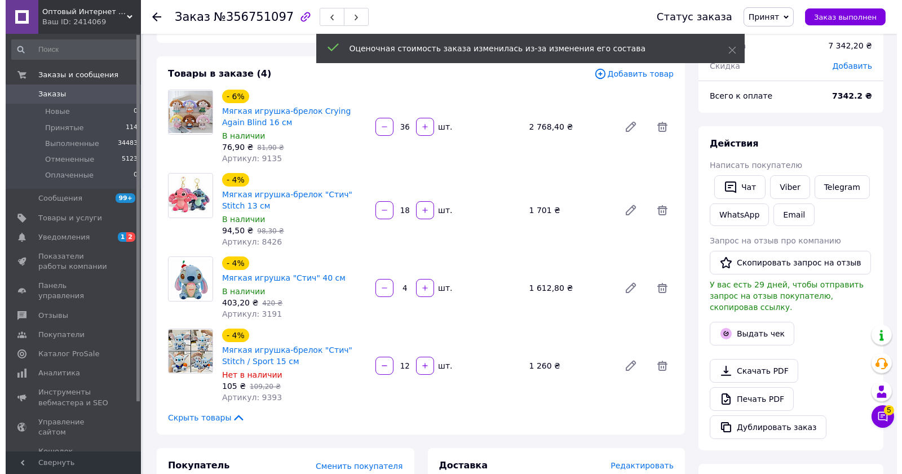
scroll to position [63, 0]
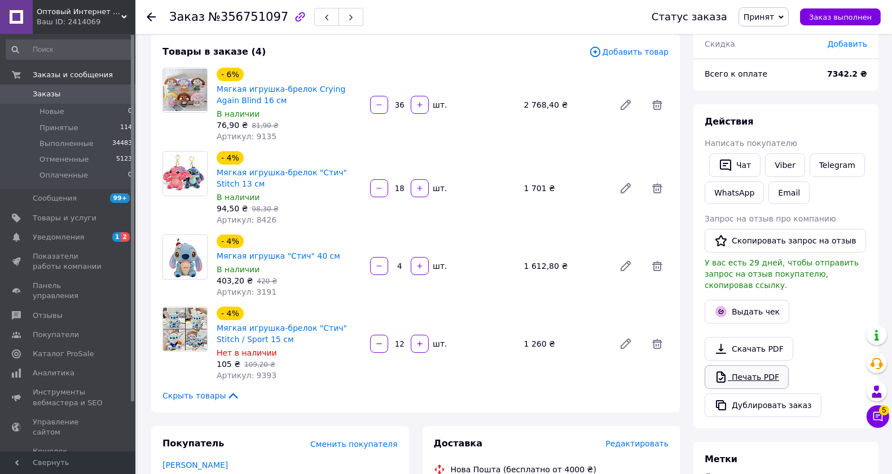
type input "18"
click at [732, 368] on link "Печать PDF" at bounding box center [746, 377] width 84 height 24
click at [641, 439] on span "Редактировать" at bounding box center [636, 443] width 63 height 9
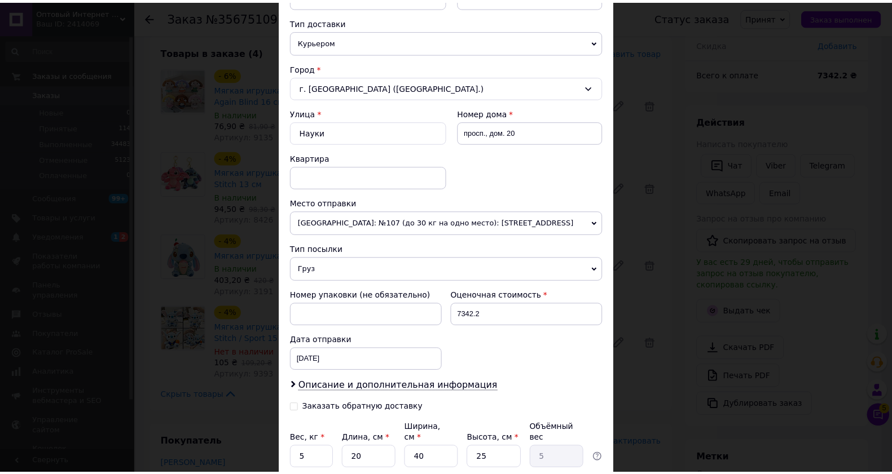
scroll to position [313, 0]
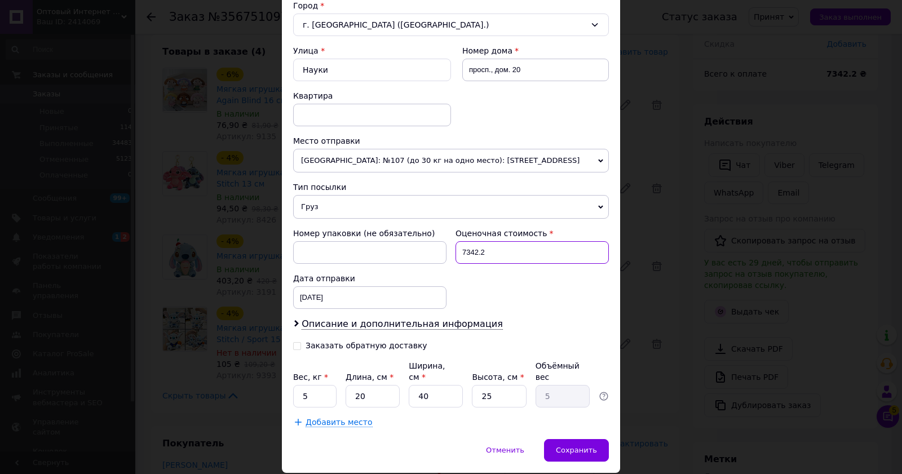
drag, startPoint x: 456, startPoint y: 254, endPoint x: 495, endPoint y: 258, distance: 39.7
click at [495, 258] on input "7342.2" at bounding box center [532, 252] width 153 height 23
type input "1000"
click at [444, 388] on input "40" at bounding box center [436, 396] width 54 height 23
type input "4"
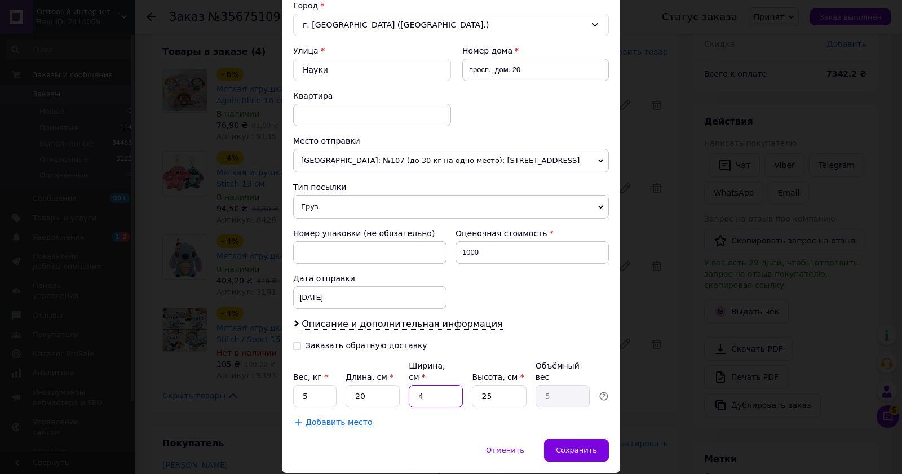
type input "0.5"
type input "45"
type input "5.63"
type input "45"
click at [363, 390] on input "20" at bounding box center [373, 396] width 54 height 23
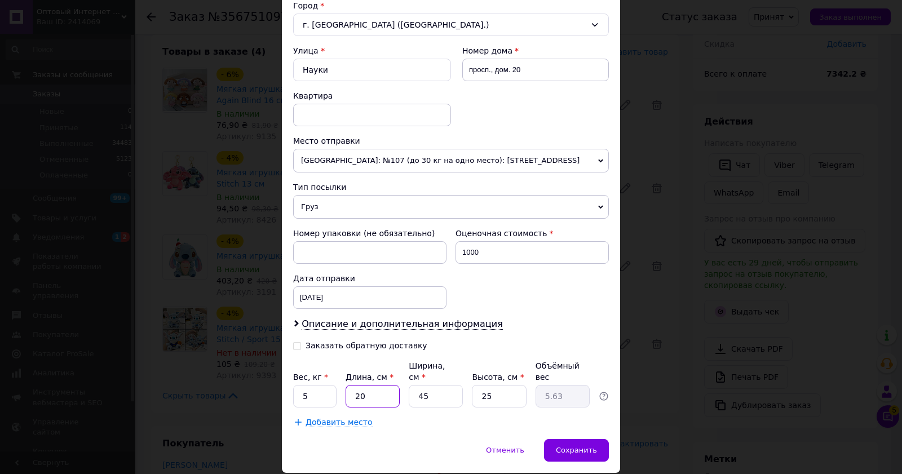
type input "2"
type input "0.56"
type input "5"
type input "1.41"
type input "56"
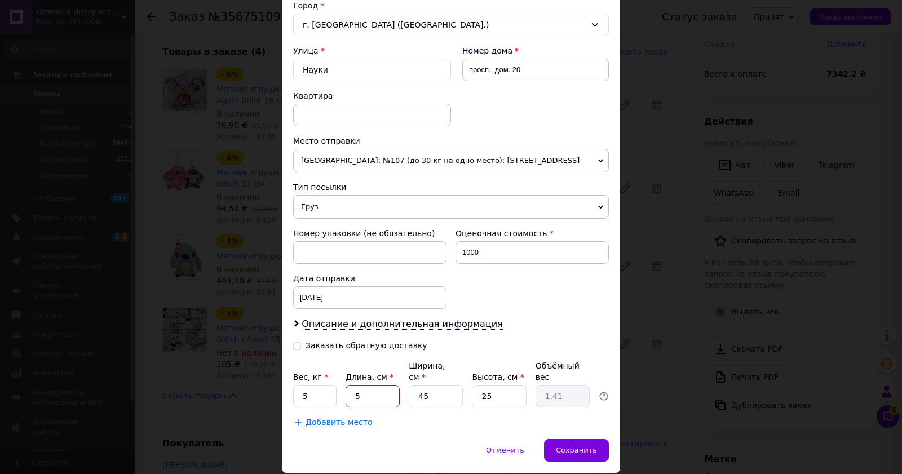
type input "15.75"
type input "56"
click at [498, 393] on input "25" at bounding box center [499, 396] width 54 height 23
type input "2"
type input "1.26"
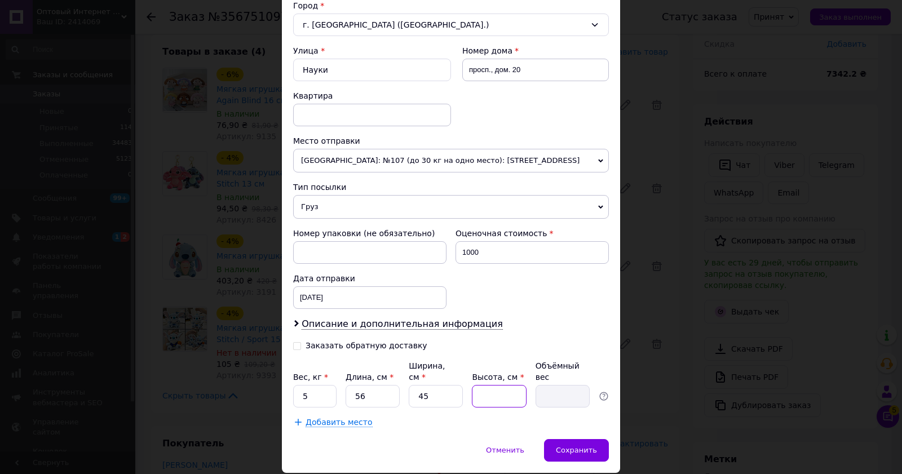
type input "3"
type input "1.89"
type input "36"
type input "22.68"
type input "36"
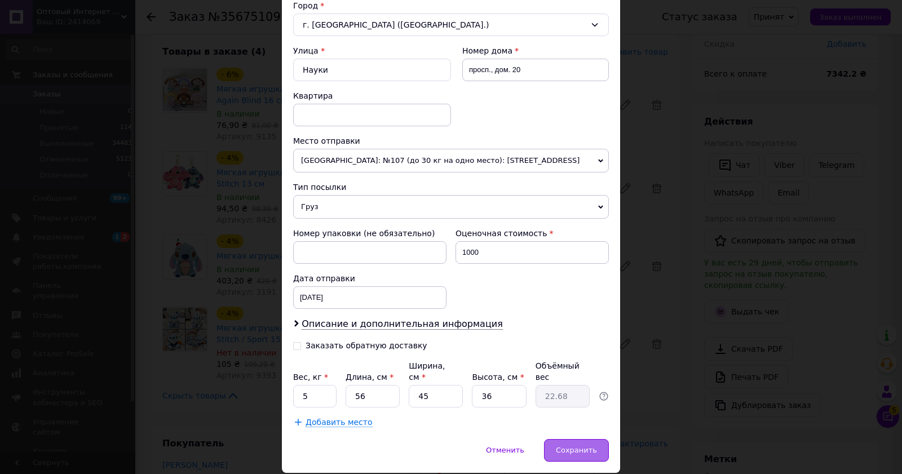
click at [578, 446] on span "Сохранить" at bounding box center [576, 450] width 41 height 8
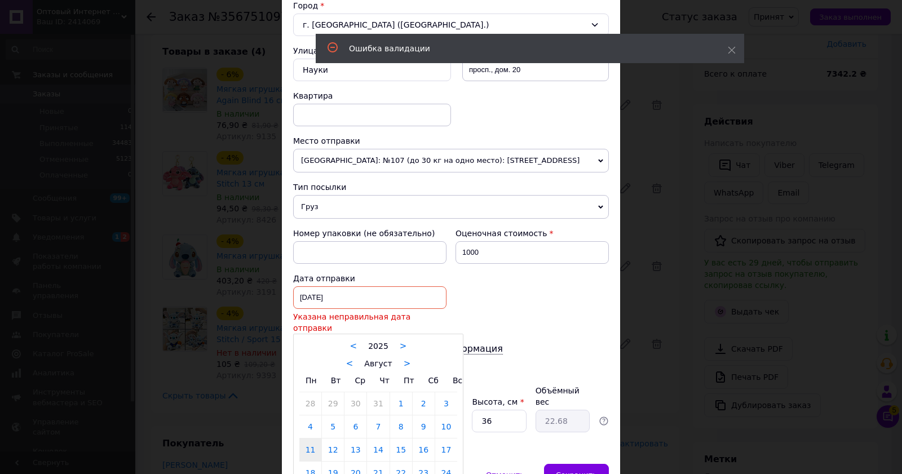
click at [384, 294] on div "11.08.2025 < 2025 > < Август > Пн Вт Ср Чт Пт Сб Вс 28 29 30 31 1 2 3 4 5 6 7 8…" at bounding box center [369, 298] width 153 height 23
drag, startPoint x: 334, startPoint y: 443, endPoint x: 357, endPoint y: 438, distance: 23.0
click at [334, 442] on link "12" at bounding box center [333, 450] width 22 height 23
type input "[DATE]"
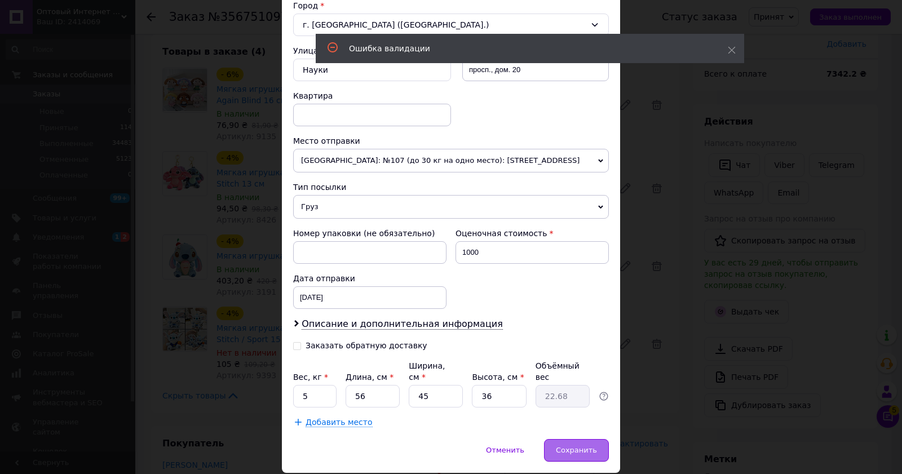
click at [553, 444] on div "Сохранить" at bounding box center [576, 450] width 65 height 23
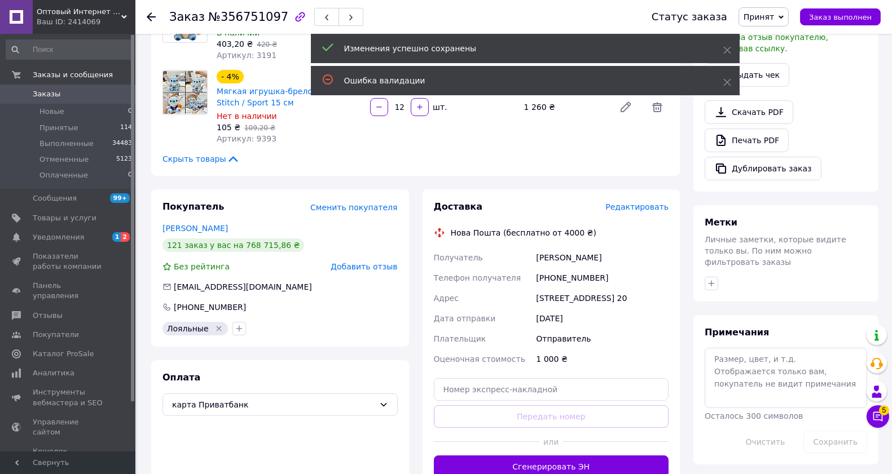
scroll to position [376, 0]
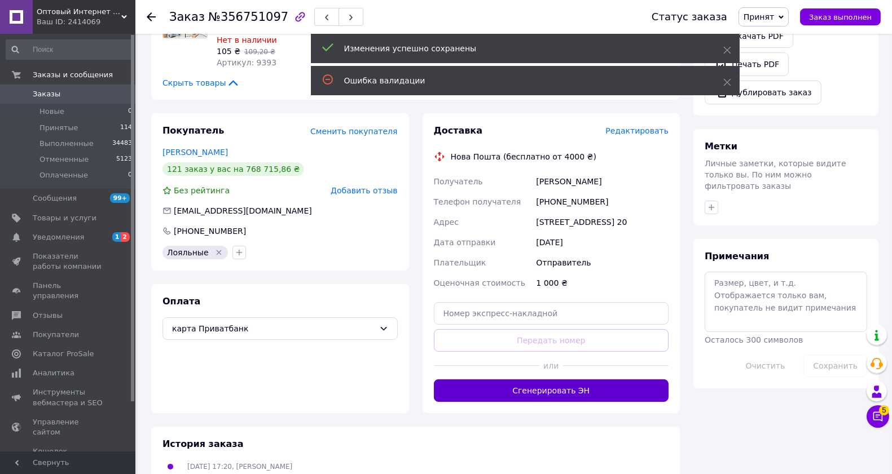
click at [601, 384] on button "Сгенерировать ЭН" at bounding box center [551, 391] width 235 height 23
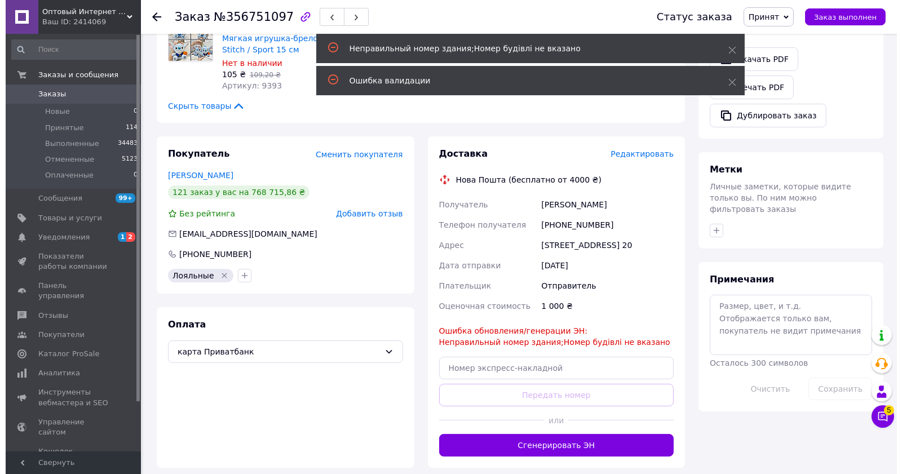
scroll to position [313, 0]
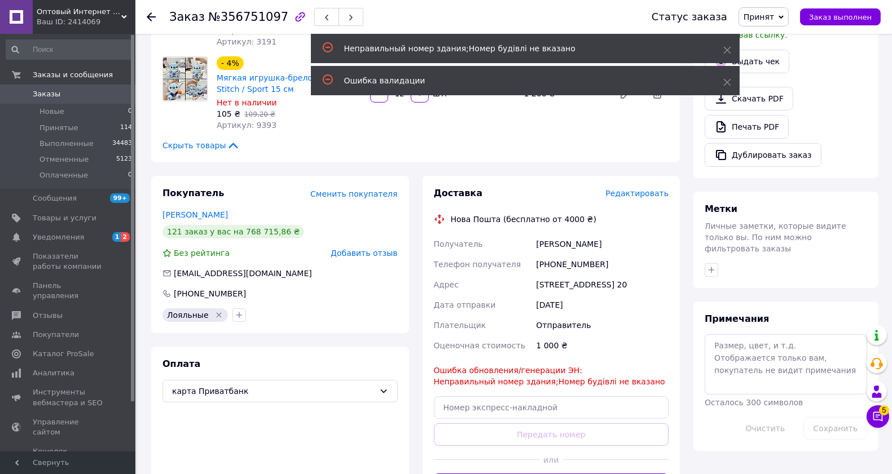
click at [633, 189] on span "Редактировать" at bounding box center [636, 193] width 63 height 9
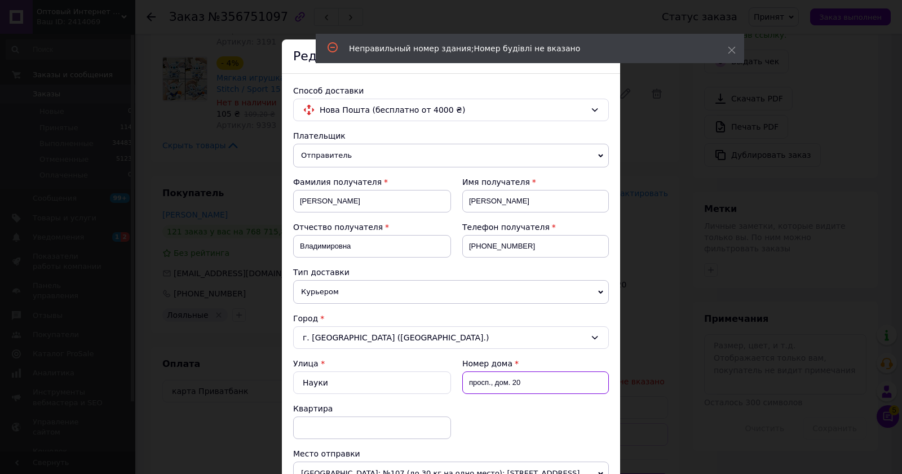
drag, startPoint x: 510, startPoint y: 384, endPoint x: 468, endPoint y: 380, distance: 42.0
click at [468, 380] on input "просп., дом. 20" at bounding box center [536, 383] width 147 height 23
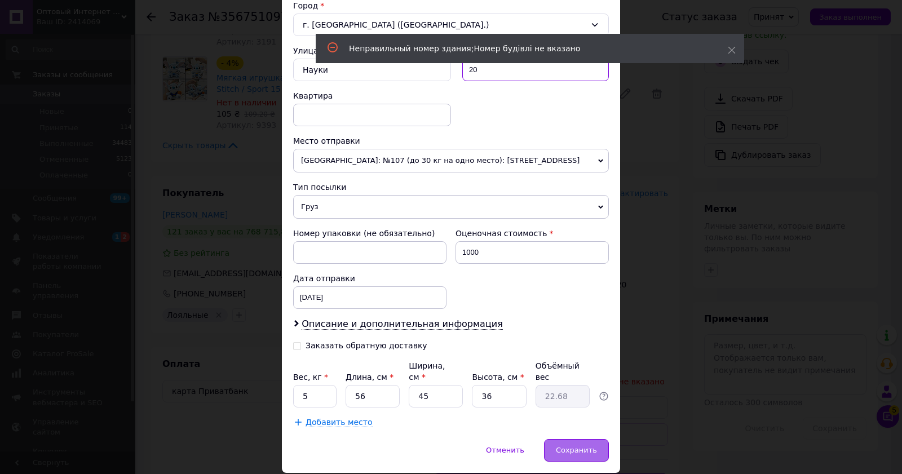
type input "20"
click at [578, 439] on div "Сохранить" at bounding box center [576, 450] width 65 height 23
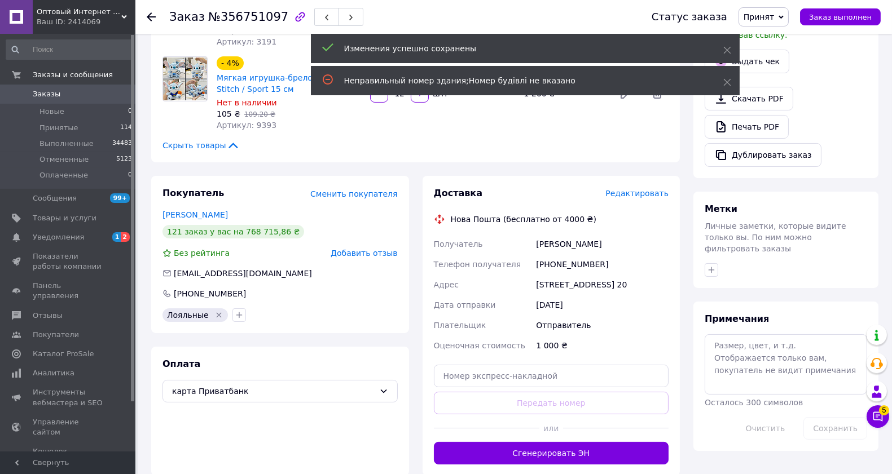
scroll to position [65, 0]
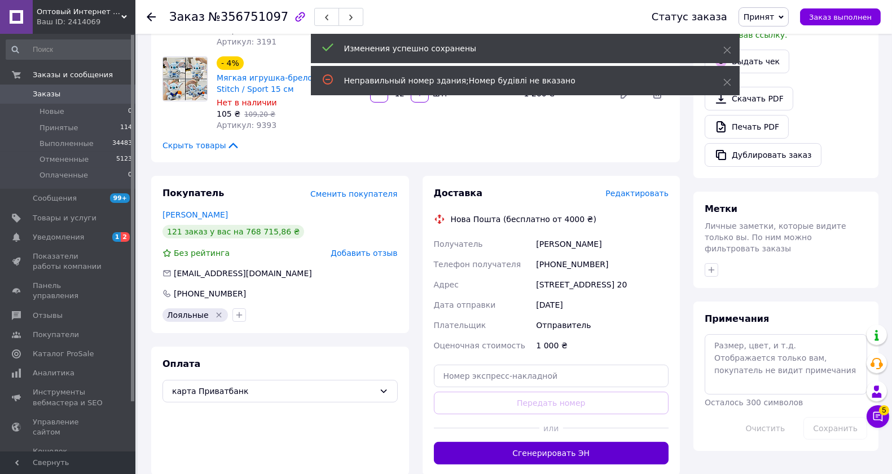
click at [576, 442] on button "Сгенерировать ЭН" at bounding box center [551, 453] width 235 height 23
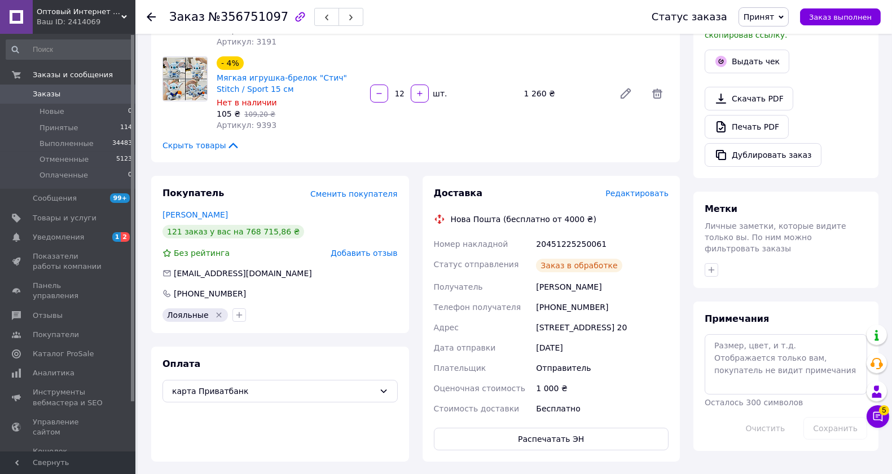
scroll to position [92, 0]
click at [61, 127] on span "Принятые" at bounding box center [58, 128] width 39 height 10
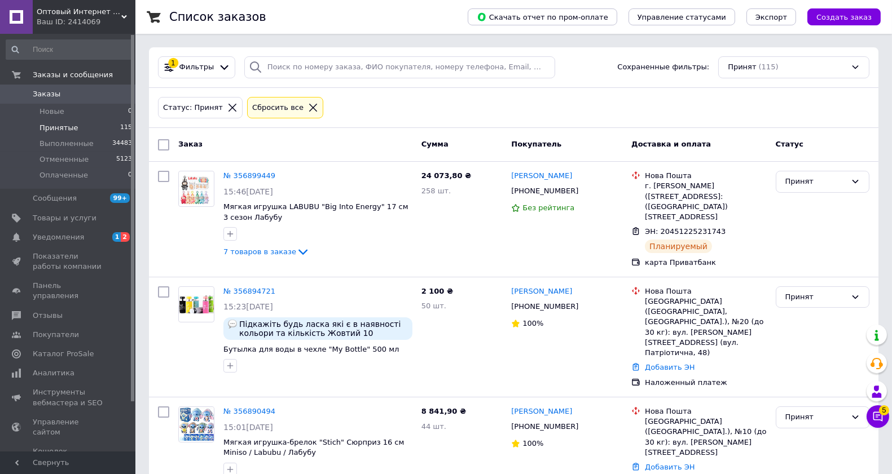
click at [261, 64] on div at bounding box center [255, 67] width 23 height 22
click at [279, 66] on input "search" at bounding box center [399, 67] width 311 height 22
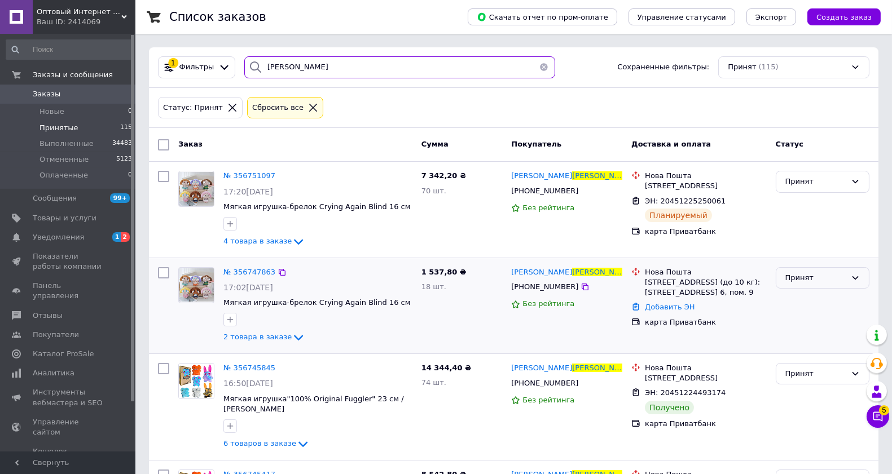
type input "корецкая"
click at [792, 279] on div "Принят" at bounding box center [815, 278] width 61 height 12
click at [790, 323] on li "Отменен" at bounding box center [822, 322] width 93 height 21
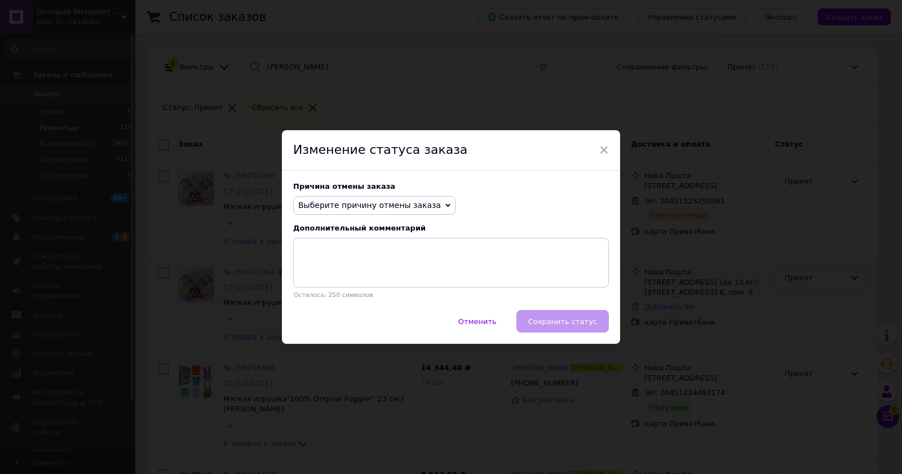
click at [371, 207] on span "Выберите причину отмены заказа" at bounding box center [369, 205] width 143 height 9
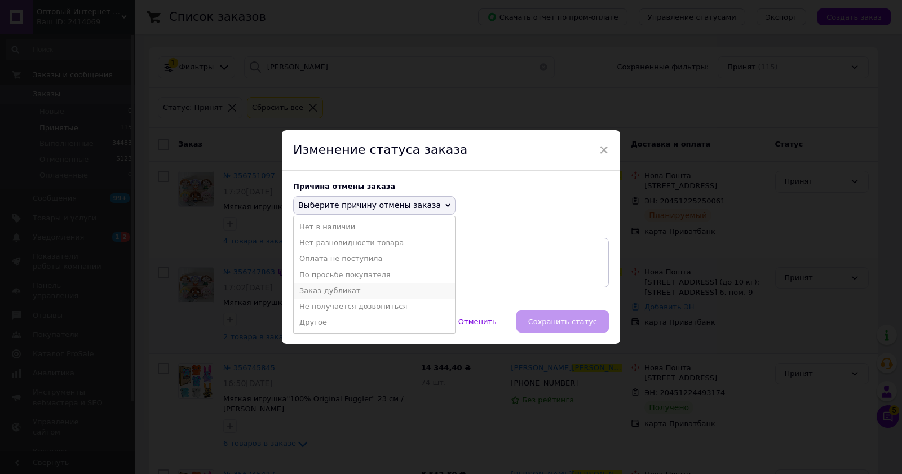
click at [336, 290] on li "Заказ-дубликат" at bounding box center [374, 291] width 161 height 16
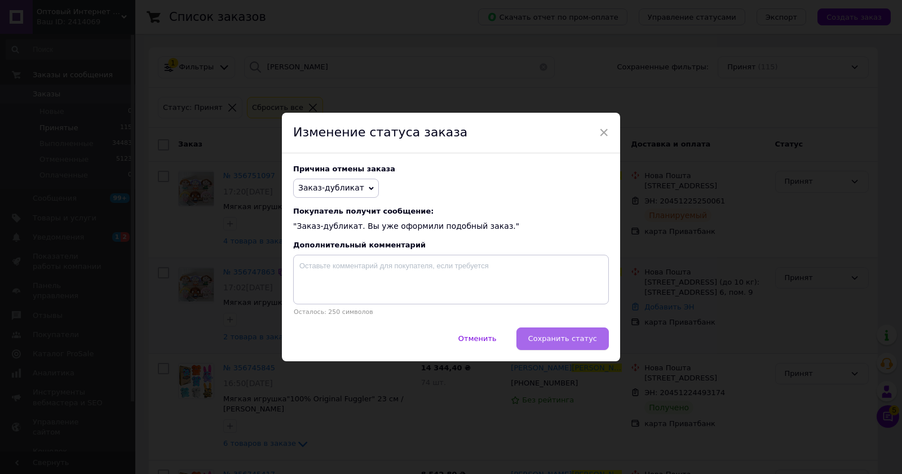
click at [580, 337] on span "Сохранить статус" at bounding box center [563, 338] width 69 height 8
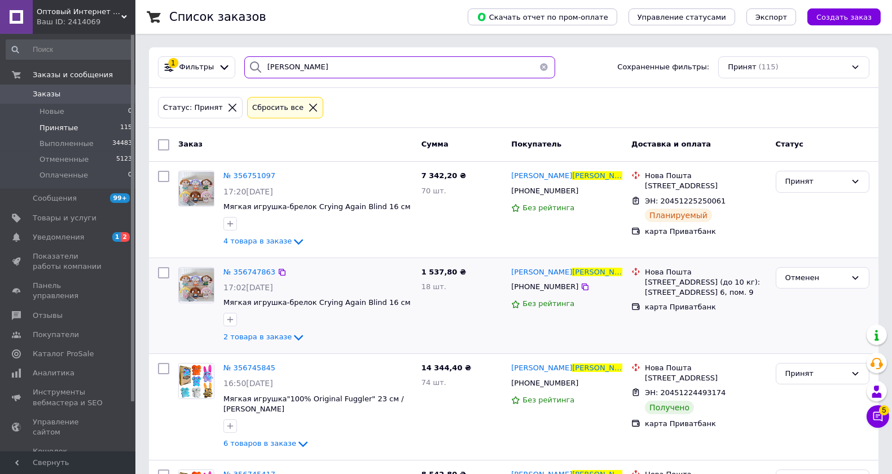
drag, startPoint x: 344, startPoint y: 69, endPoint x: 244, endPoint y: 80, distance: 101.0
click at [244, 80] on div "1 Фильтры корецкая Сохраненные фильтры: Принят (115)" at bounding box center [513, 67] width 729 height 41
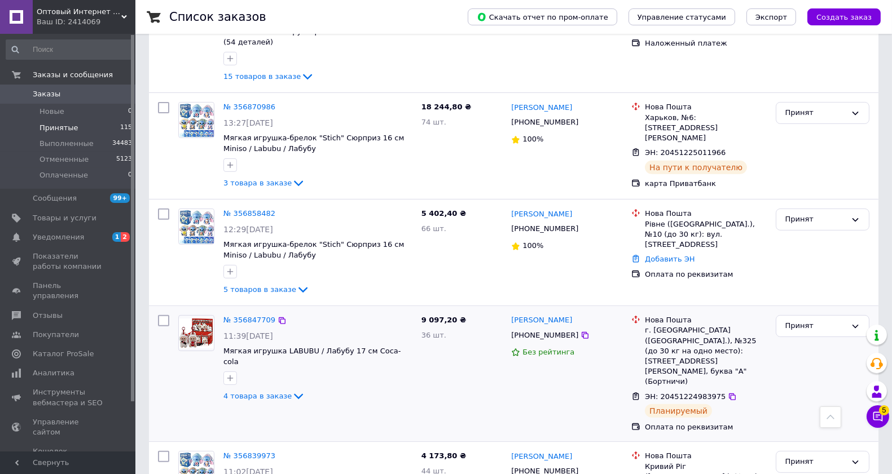
scroll to position [877, 0]
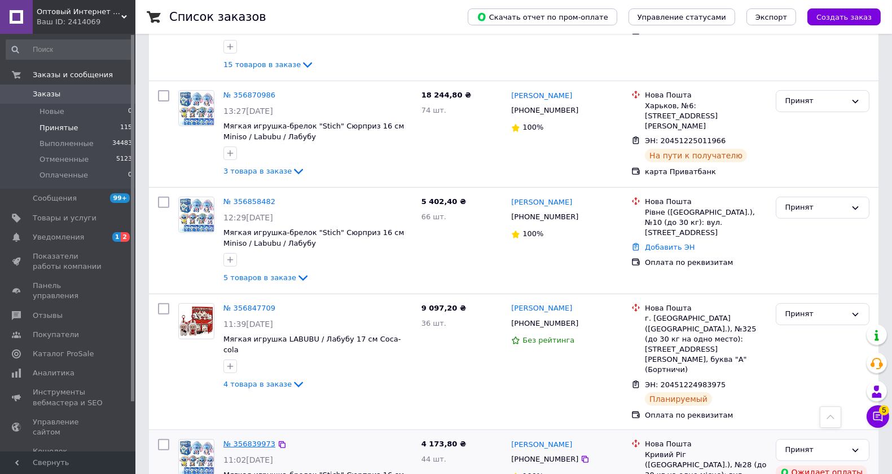
click at [250, 440] on link "№ 356839973" at bounding box center [249, 444] width 52 height 8
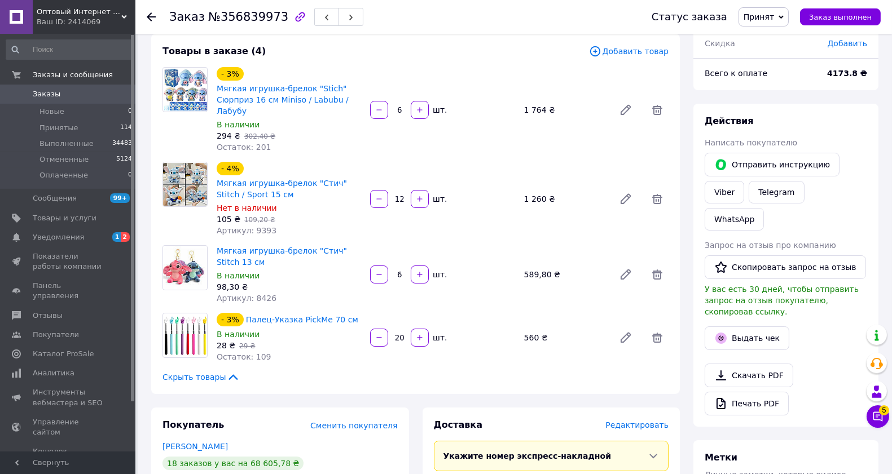
scroll to position [63, 0]
drag, startPoint x: 274, startPoint y: 232, endPoint x: 250, endPoint y: 233, distance: 23.7
click at [250, 233] on div "Артикул: 9393" at bounding box center [289, 231] width 144 height 11
copy span "9393"
click at [385, 199] on button "button" at bounding box center [379, 200] width 18 height 18
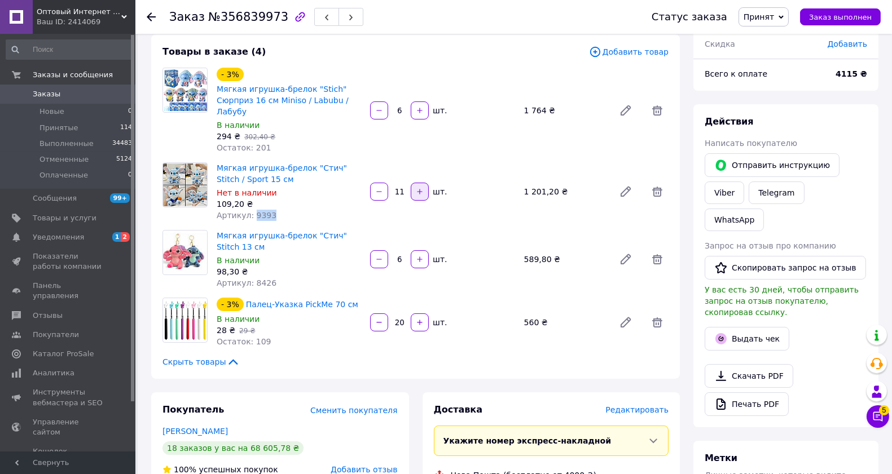
click at [415, 187] on button "button" at bounding box center [420, 192] width 18 height 18
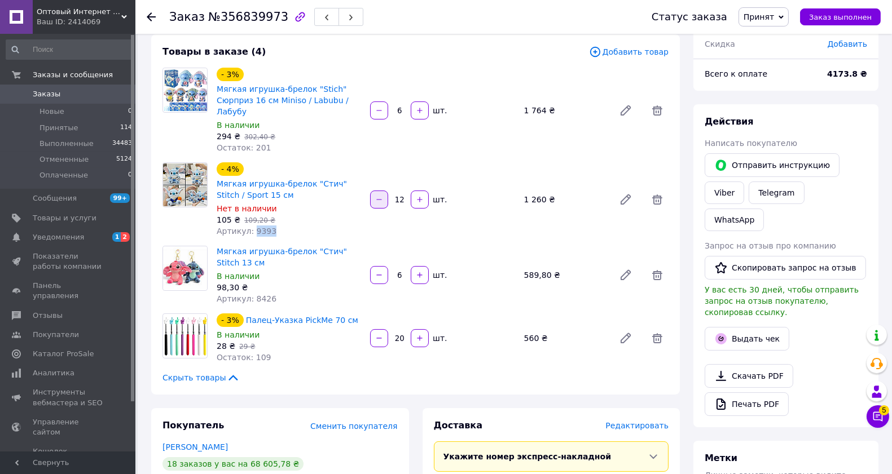
click at [375, 198] on icon "button" at bounding box center [379, 200] width 8 height 8
type input "11"
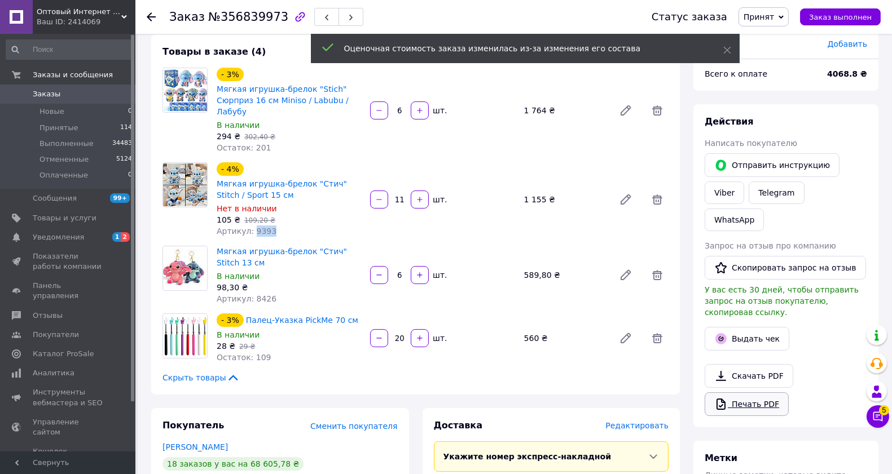
click at [749, 393] on link "Печать PDF" at bounding box center [746, 405] width 84 height 24
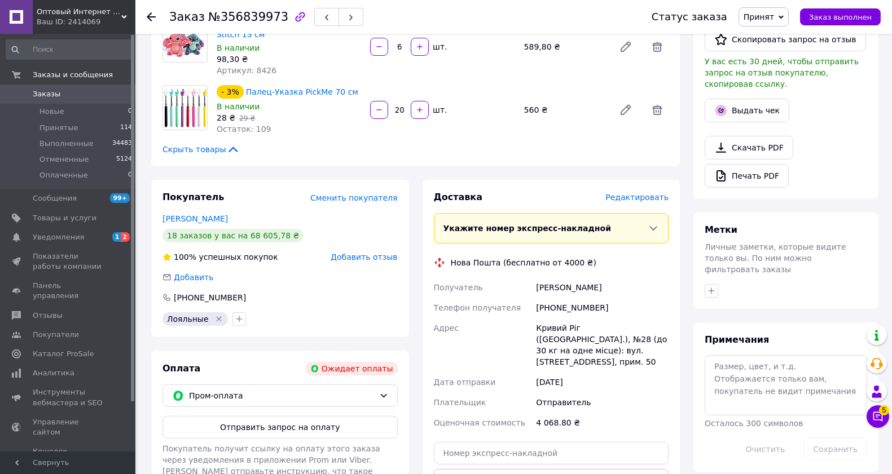
scroll to position [313, 0]
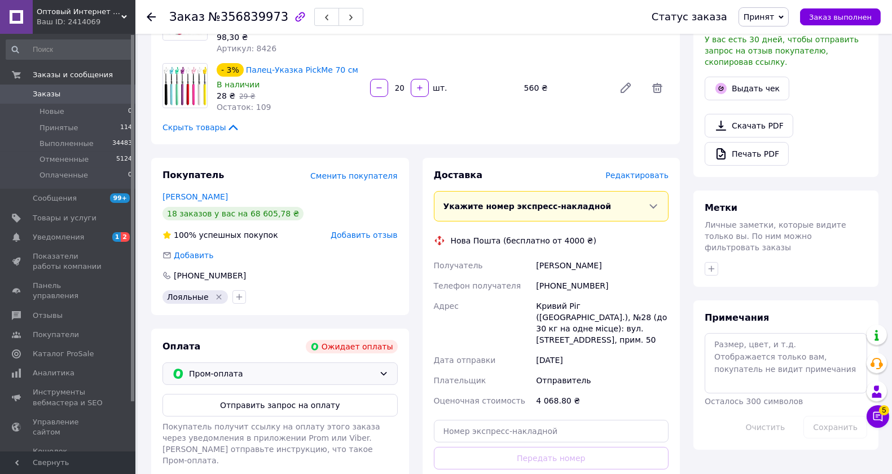
click at [223, 376] on span "Пром-оплата" at bounding box center [282, 374] width 186 height 12
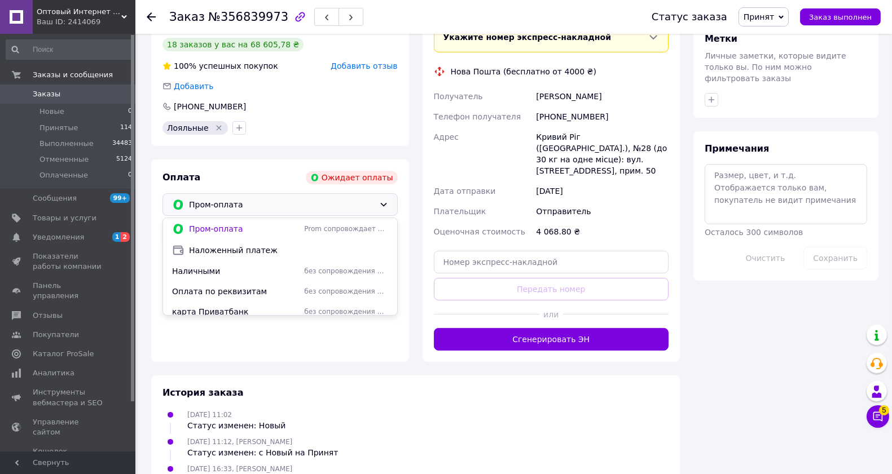
scroll to position [501, 0]
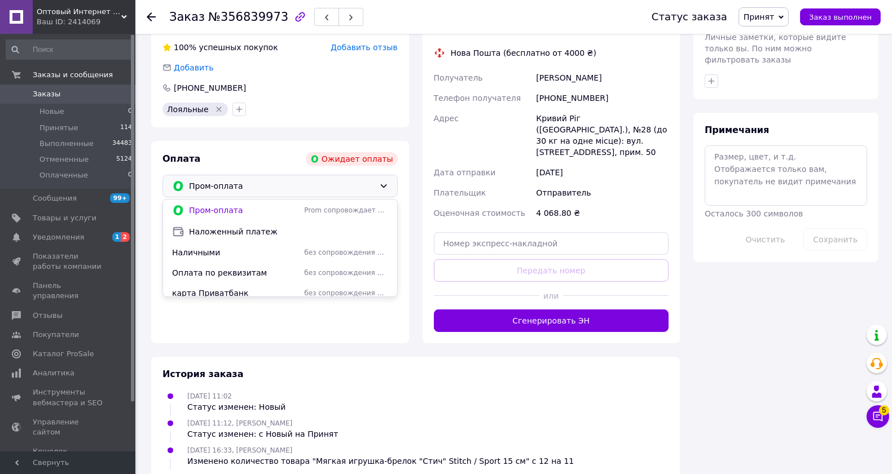
click at [241, 275] on span "Оплата по реквизитам" at bounding box center [235, 272] width 127 height 11
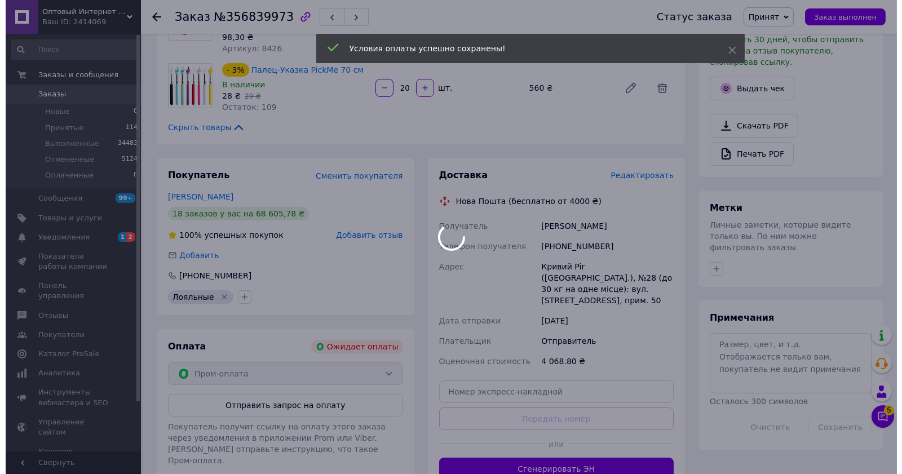
scroll to position [324, 0]
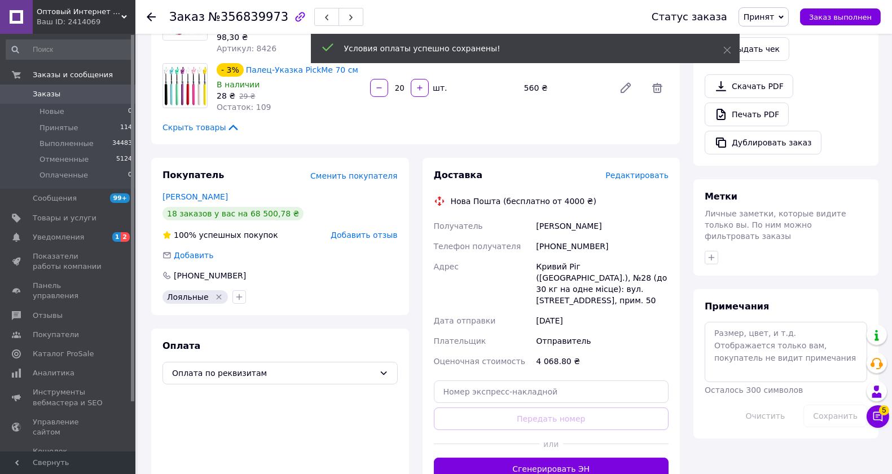
click at [638, 179] on span "Редактировать" at bounding box center [636, 175] width 63 height 9
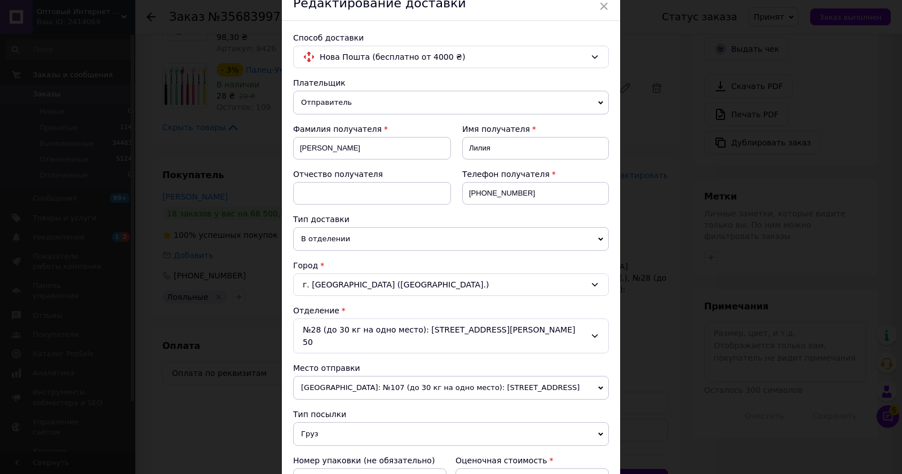
scroll to position [188, 0]
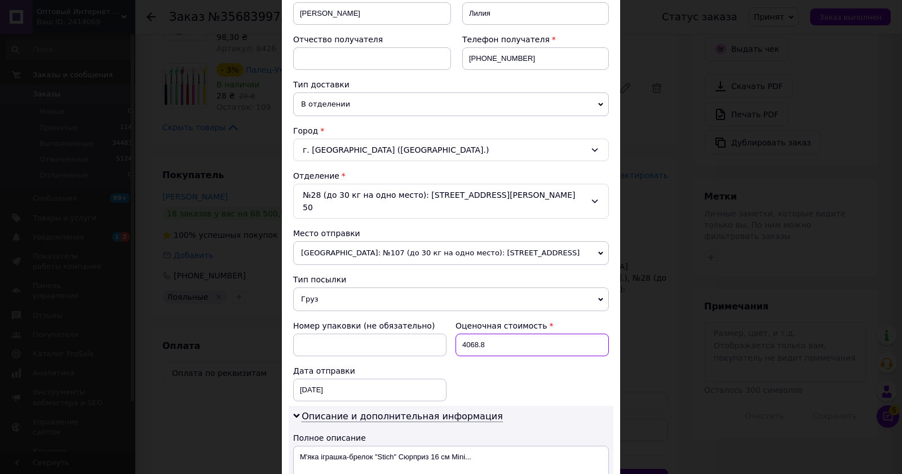
drag, startPoint x: 457, startPoint y: 333, endPoint x: 486, endPoint y: 333, distance: 28.2
click at [486, 334] on input "4068.8" at bounding box center [532, 345] width 153 height 23
type input "1000"
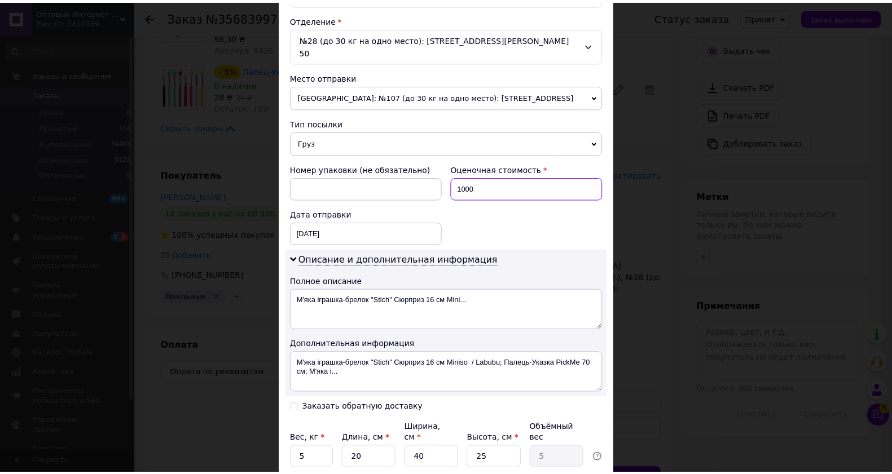
scroll to position [376, 0]
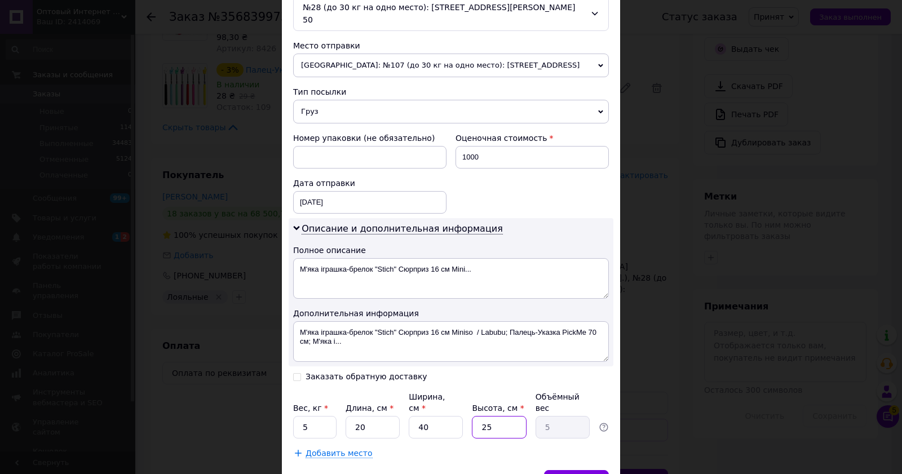
click at [475, 416] on input "25" at bounding box center [499, 427] width 54 height 23
type input "5"
type input "1"
type input "35"
type input "7"
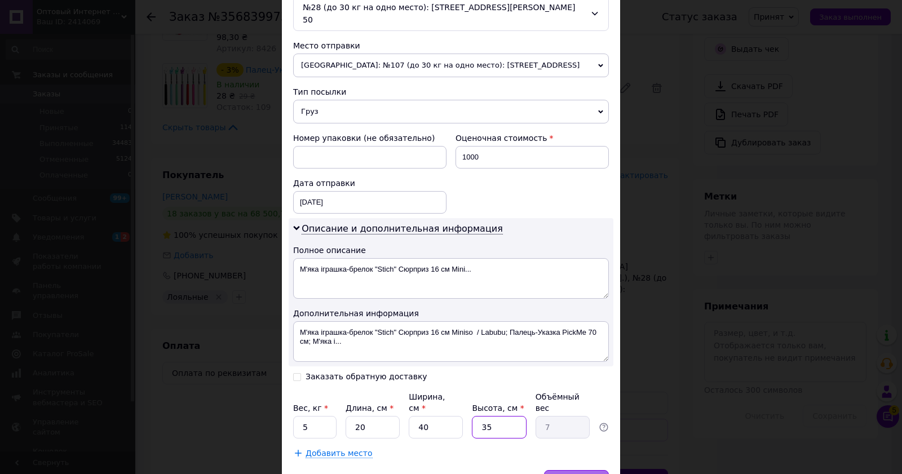
type input "35"
click at [579, 474] on span "Сохранить" at bounding box center [576, 481] width 41 height 8
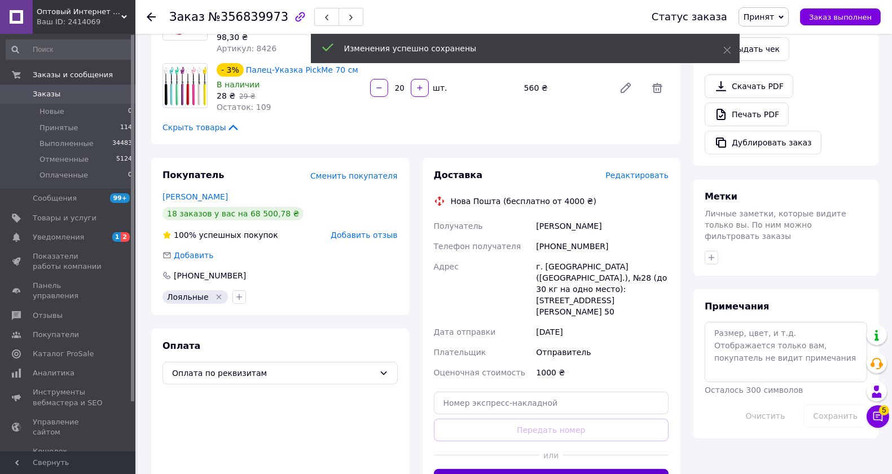
click at [543, 469] on button "Сгенерировать ЭН" at bounding box center [551, 480] width 235 height 23
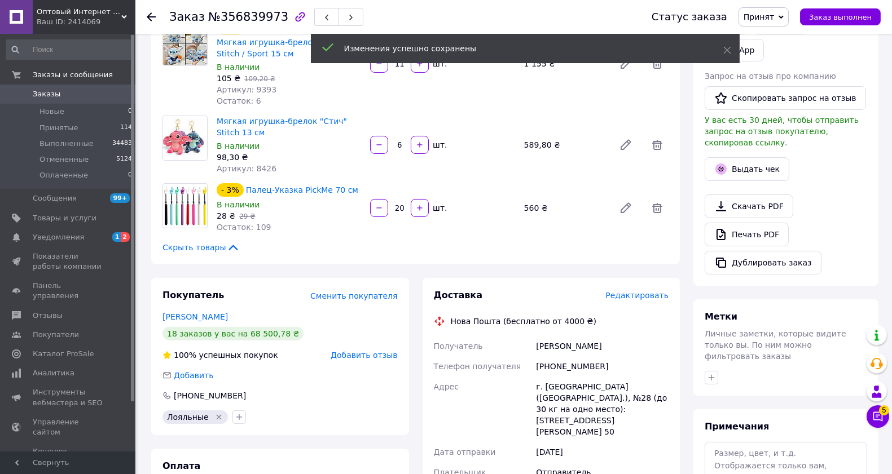
scroll to position [199, 0]
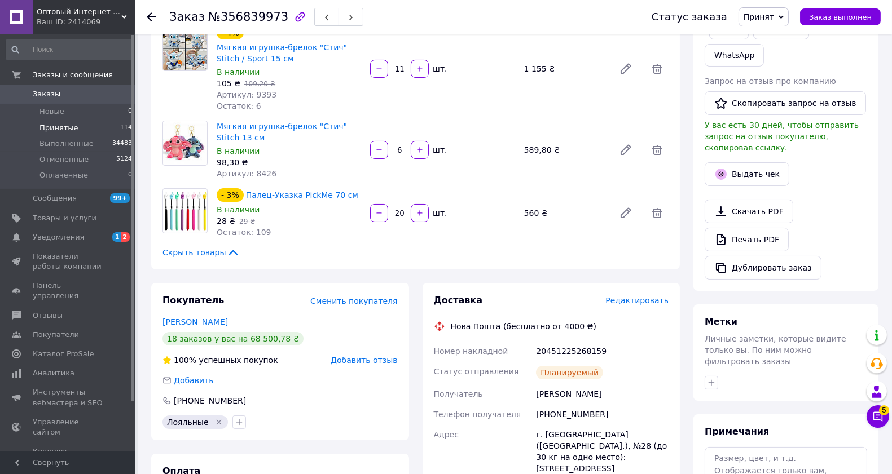
click at [58, 126] on span "Принятые" at bounding box center [58, 128] width 39 height 10
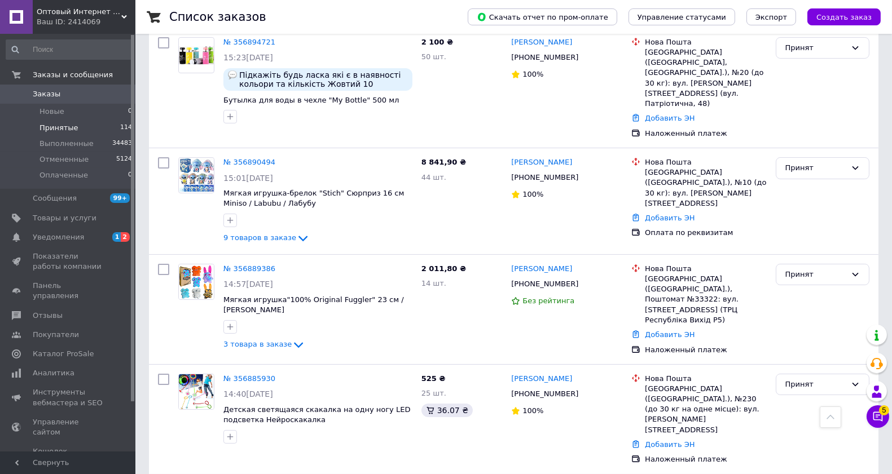
scroll to position [250, 0]
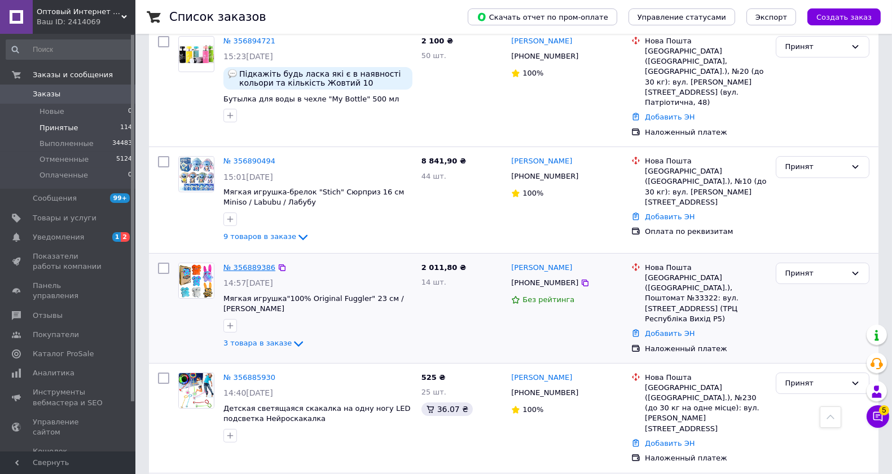
click at [241, 263] on link "№ 356889386" at bounding box center [249, 267] width 52 height 8
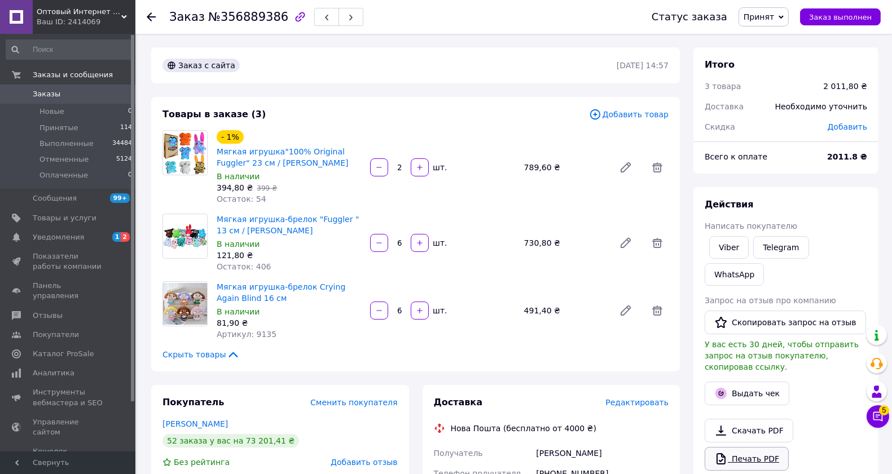
click at [757, 447] on link "Печать PDF" at bounding box center [746, 459] width 84 height 24
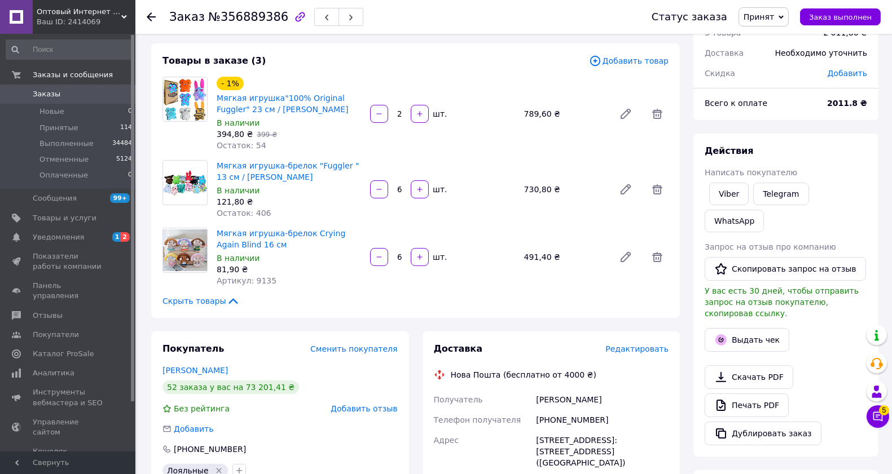
scroll to position [125, 0]
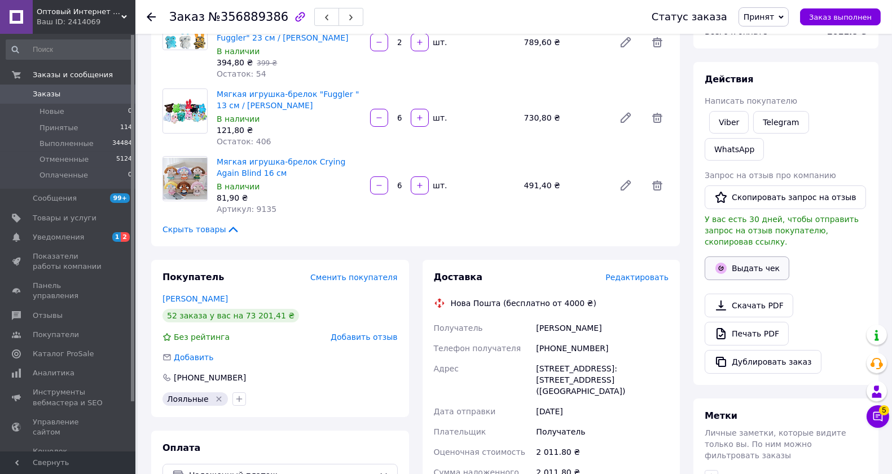
click at [747, 257] on button "Выдать чек" at bounding box center [746, 269] width 85 height 24
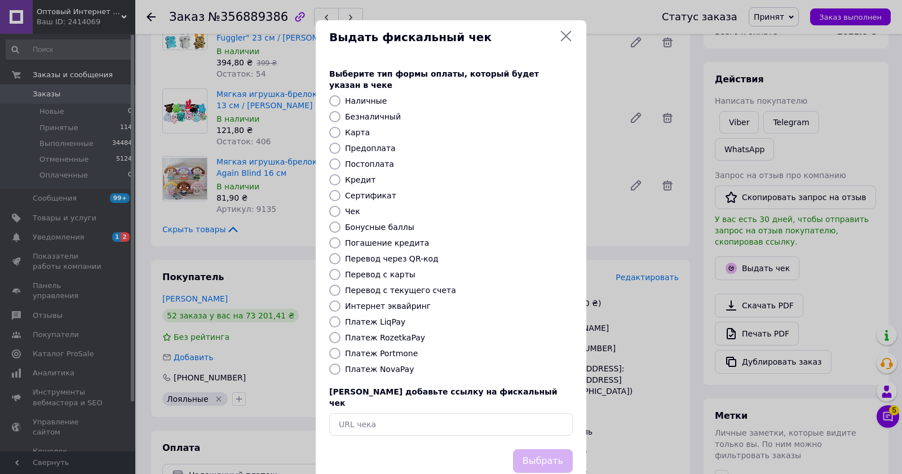
click at [565, 40] on icon at bounding box center [567, 36] width 14 height 14
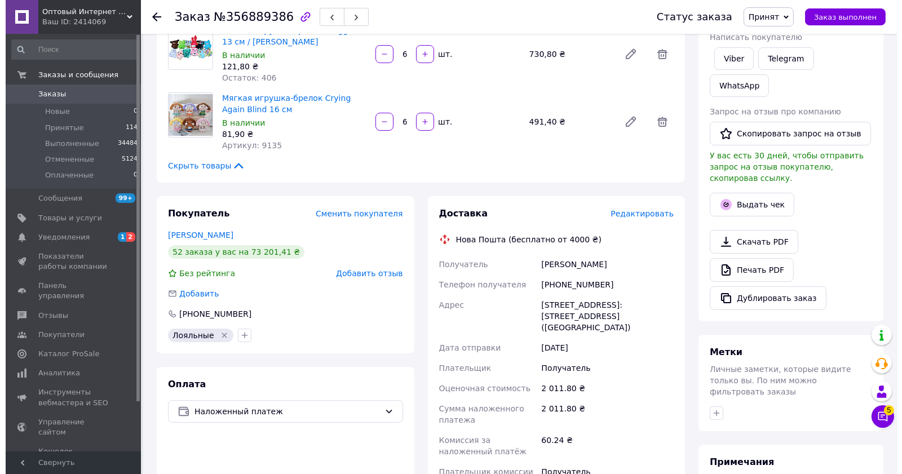
scroll to position [188, 0]
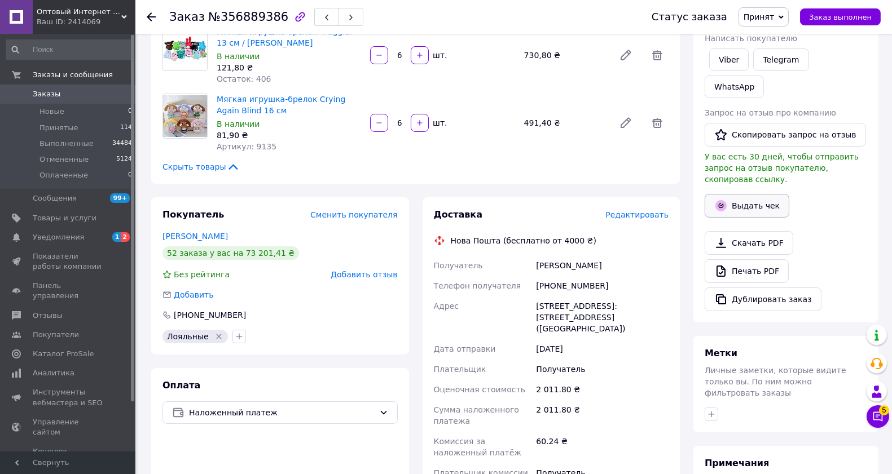
click at [750, 194] on button "Выдать чек" at bounding box center [746, 206] width 85 height 24
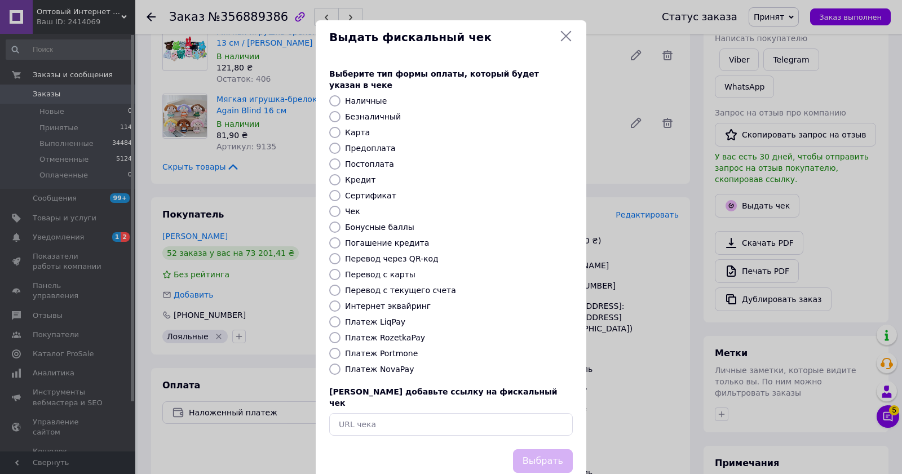
click at [333, 158] on input "Постоплата" at bounding box center [334, 163] width 11 height 11
radio input "true"
click at [543, 450] on button "Выбрать" at bounding box center [543, 462] width 60 height 24
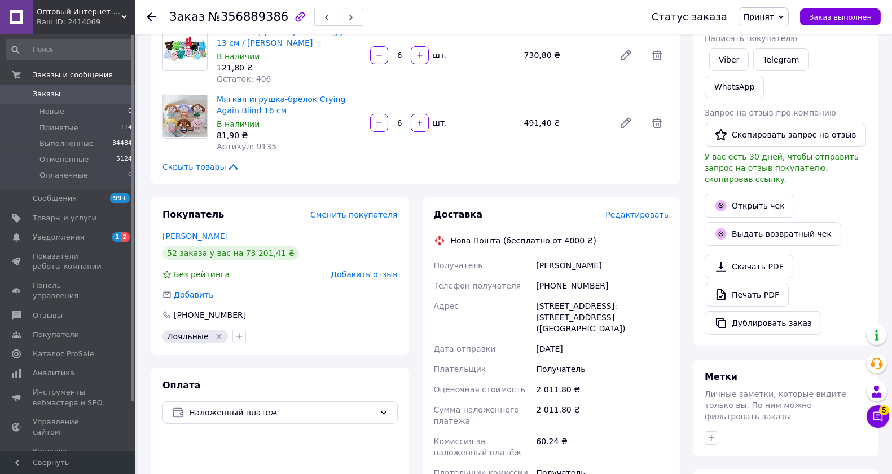
click at [645, 218] on span "Редактировать" at bounding box center [636, 214] width 63 height 9
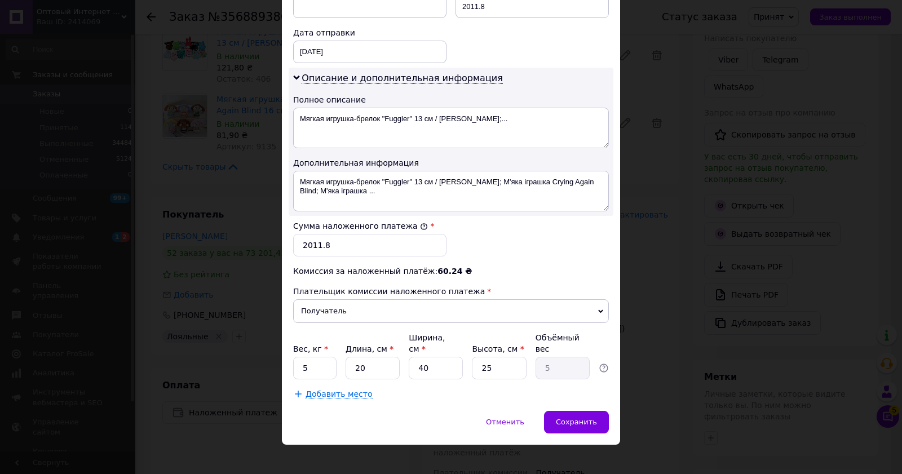
scroll to position [514, 0]
click at [564, 411] on div "Сохранить" at bounding box center [576, 422] width 65 height 23
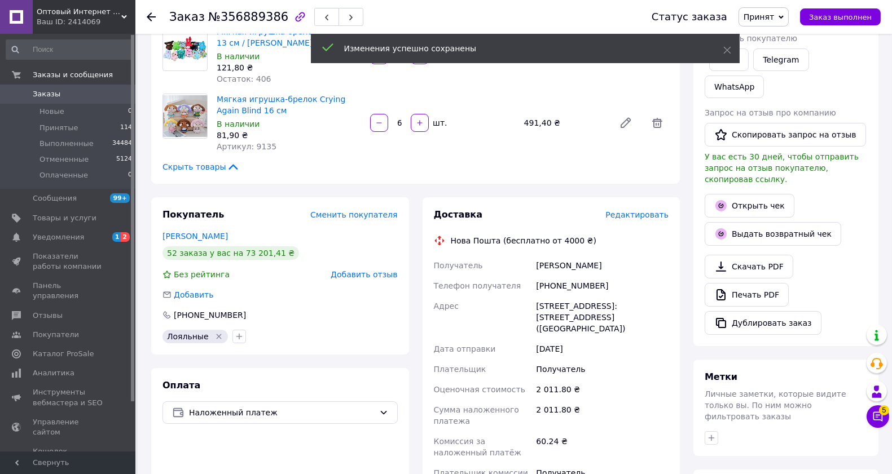
click at [623, 217] on span "Редактировать" at bounding box center [636, 214] width 63 height 9
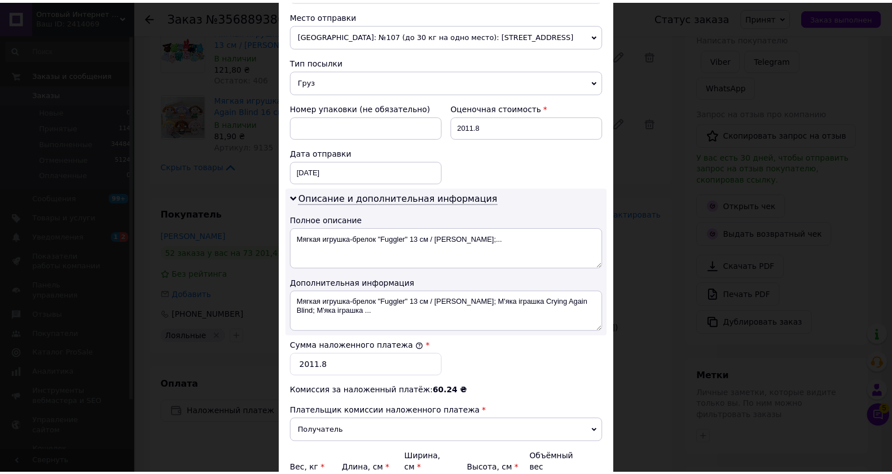
scroll to position [501, 0]
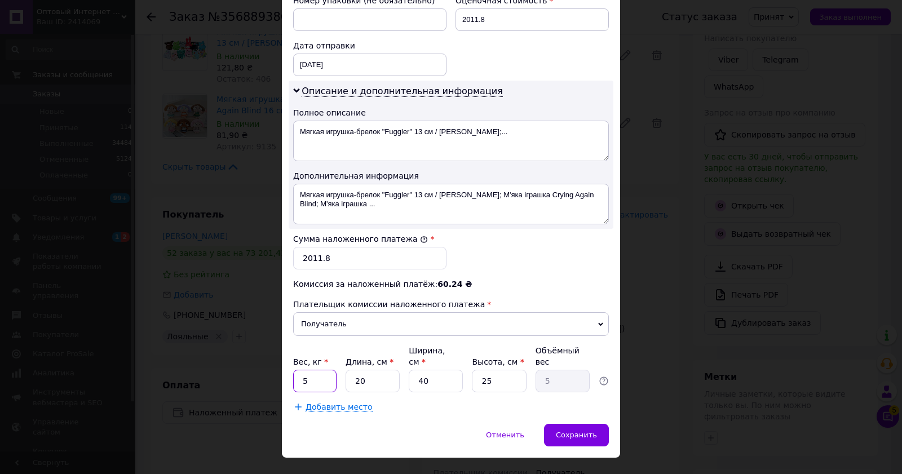
click at [310, 370] on input "5" at bounding box center [314, 381] width 43 height 23
click at [570, 431] on span "Сохранить" at bounding box center [576, 435] width 41 height 8
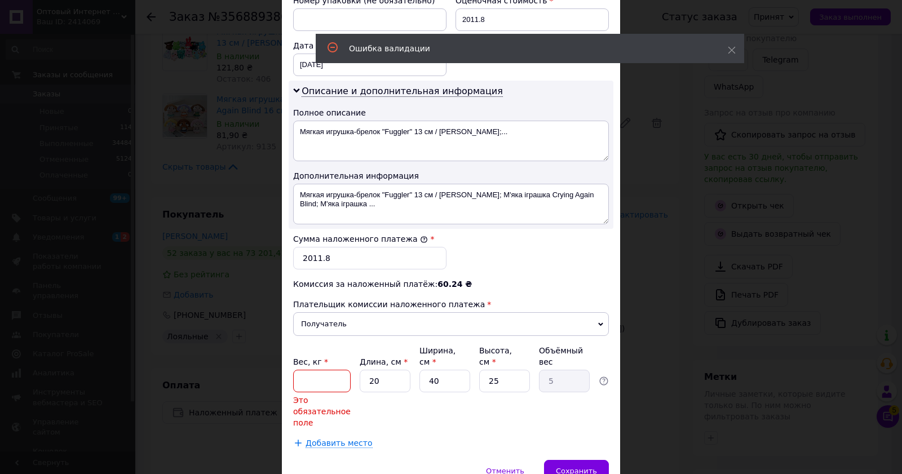
click at [319, 375] on input "Вес, кг *" at bounding box center [322, 381] width 58 height 23
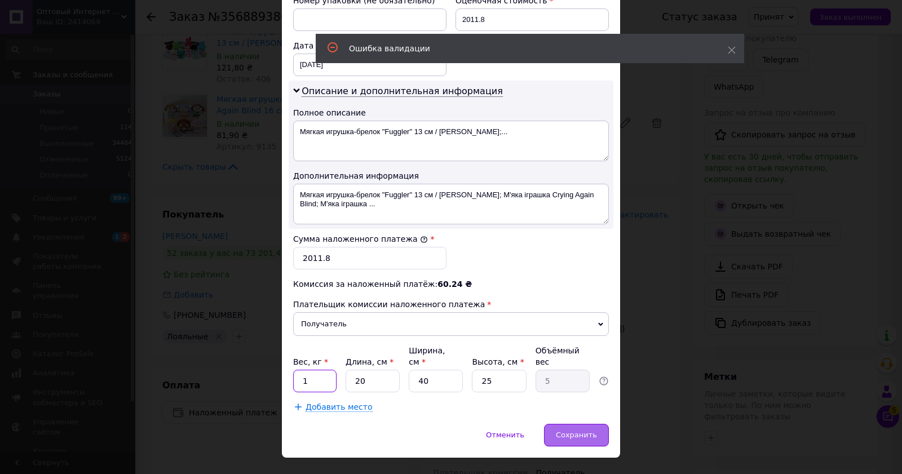
type input "1"
click at [575, 424] on div "Сохранить" at bounding box center [576, 435] width 65 height 23
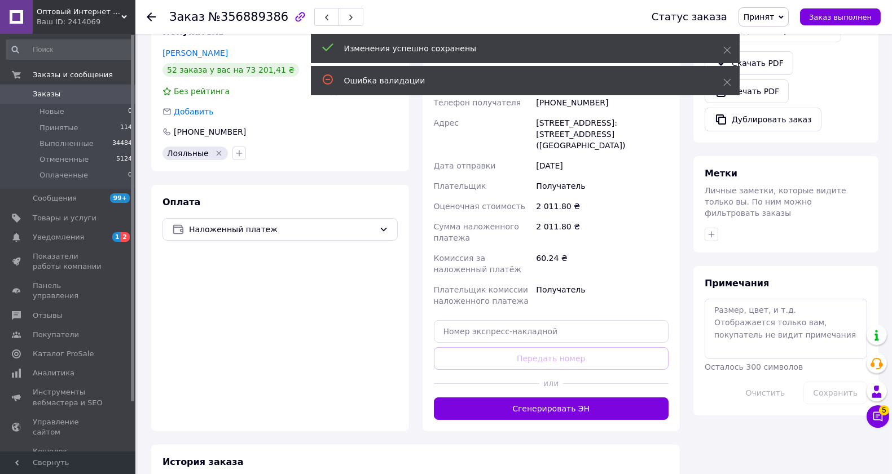
scroll to position [376, 0]
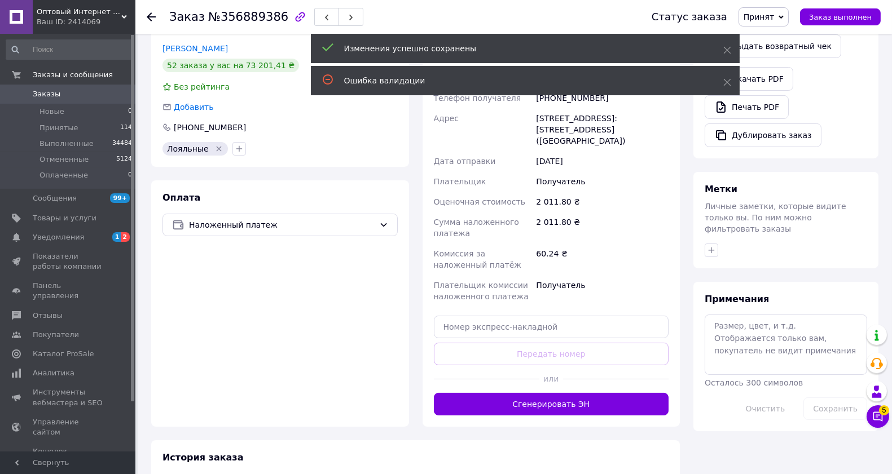
click at [576, 399] on button "Сгенерировать ЭН" at bounding box center [551, 404] width 235 height 23
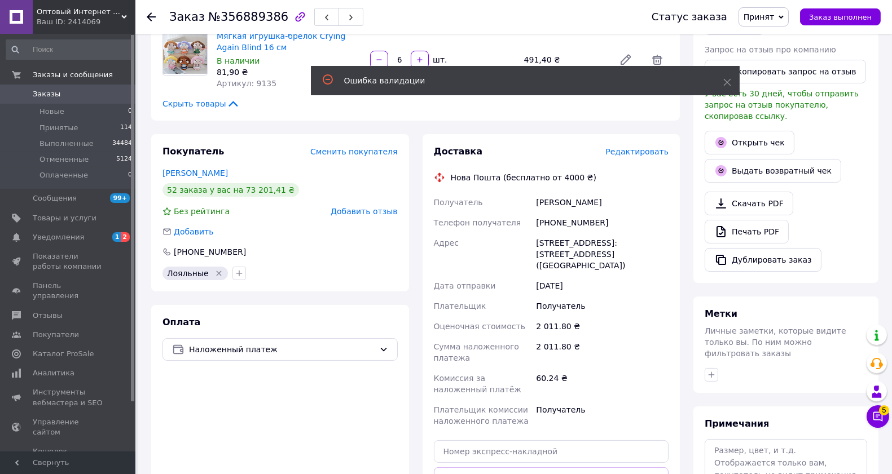
scroll to position [250, 0]
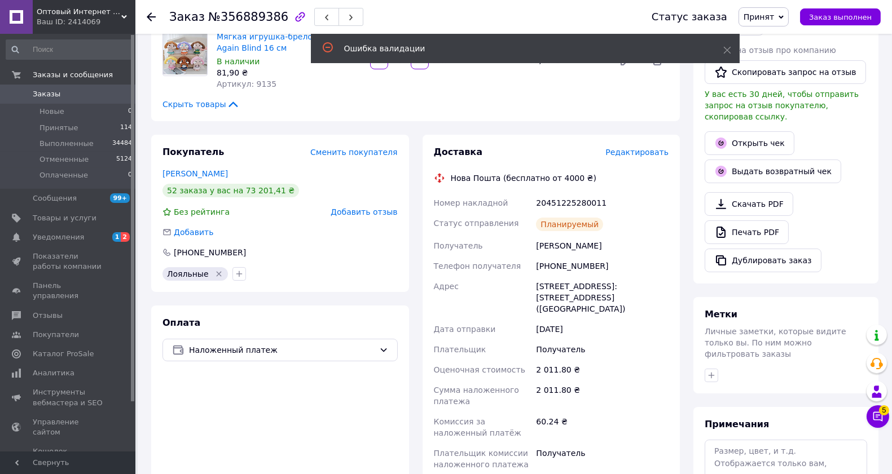
click at [770, 16] on span "Принят" at bounding box center [758, 16] width 30 height 9
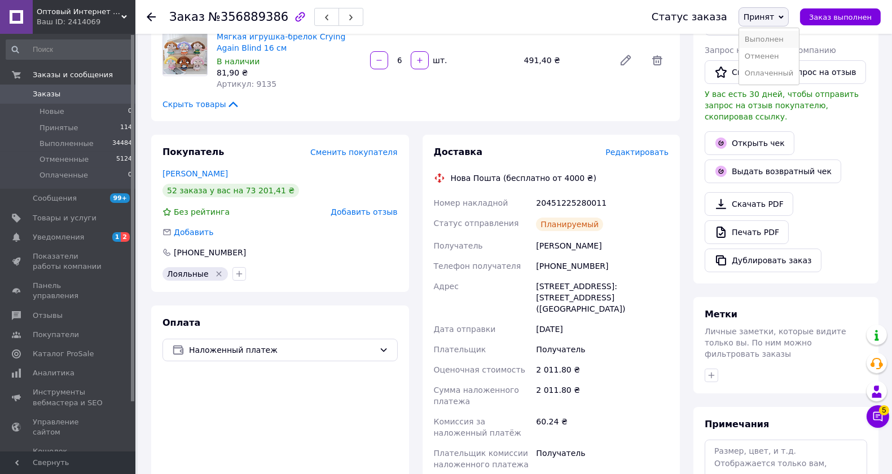
click at [774, 37] on li "Выполнен" at bounding box center [769, 39] width 60 height 17
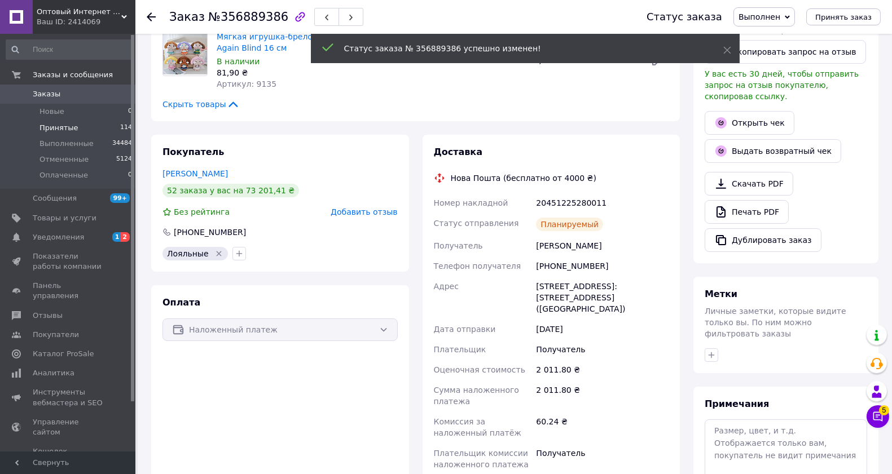
click at [60, 124] on span "Принятые" at bounding box center [58, 128] width 39 height 10
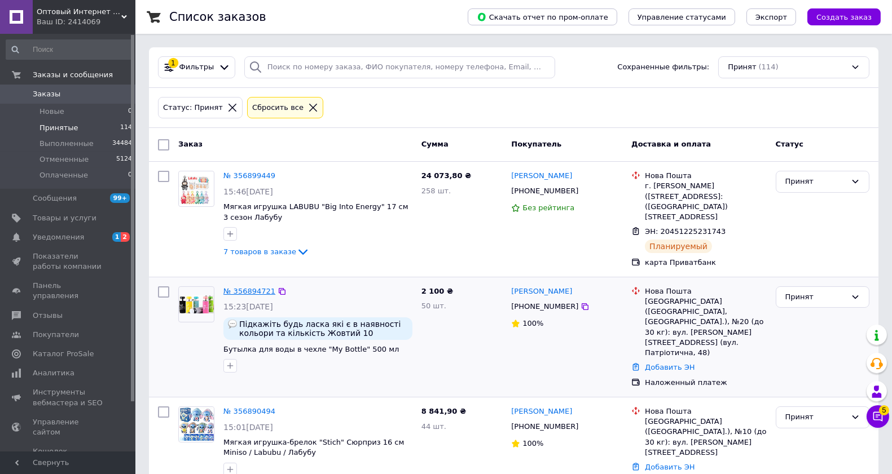
click at [237, 287] on link "№ 356894721" at bounding box center [249, 291] width 52 height 8
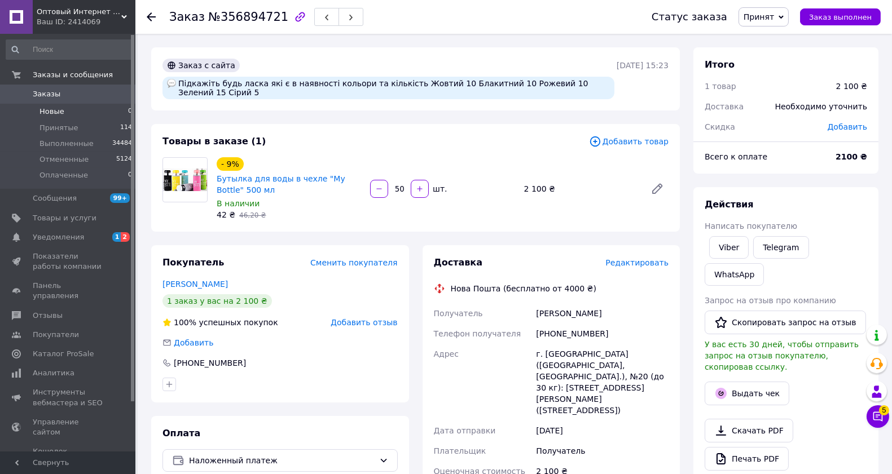
click at [58, 118] on li "Новые 0" at bounding box center [69, 112] width 139 height 16
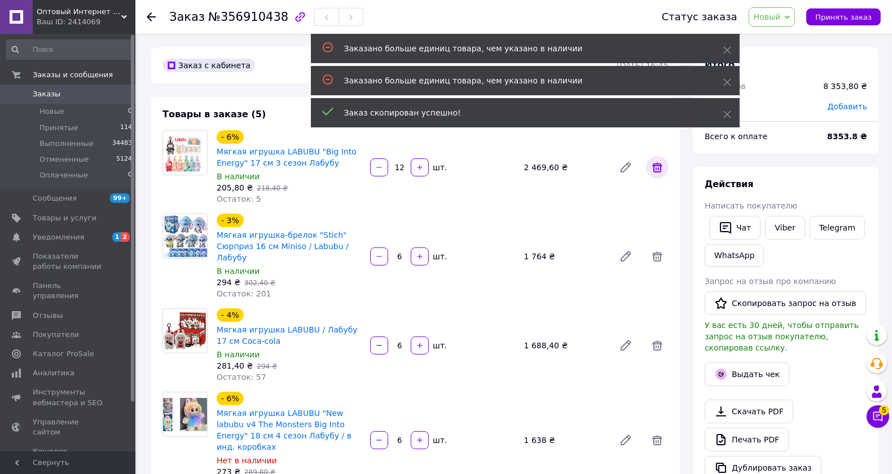
click at [656, 164] on icon at bounding box center [657, 167] width 10 height 10
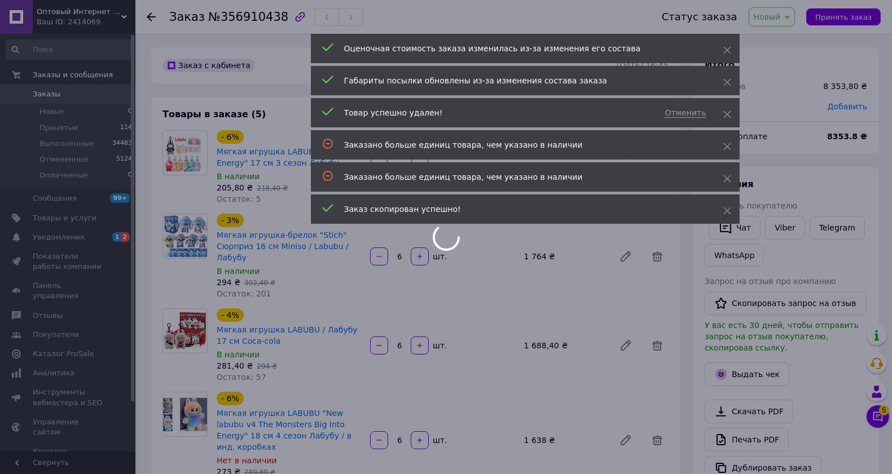
type input "6"
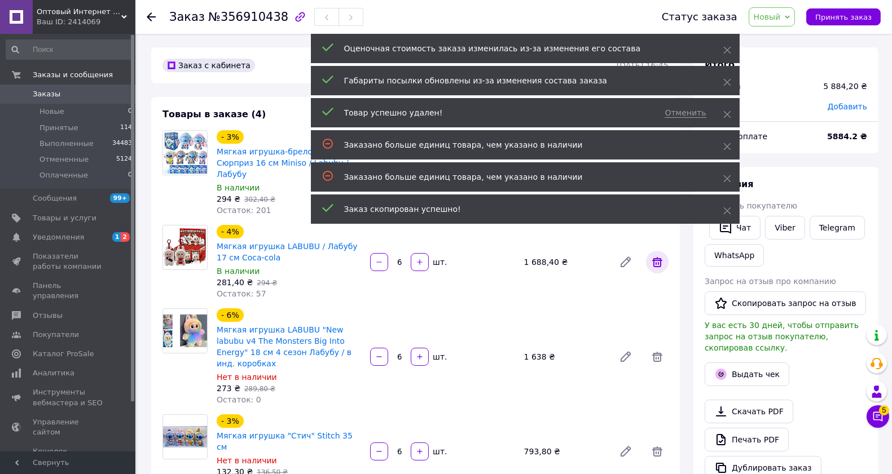
click at [657, 260] on icon at bounding box center [657, 262] width 10 height 10
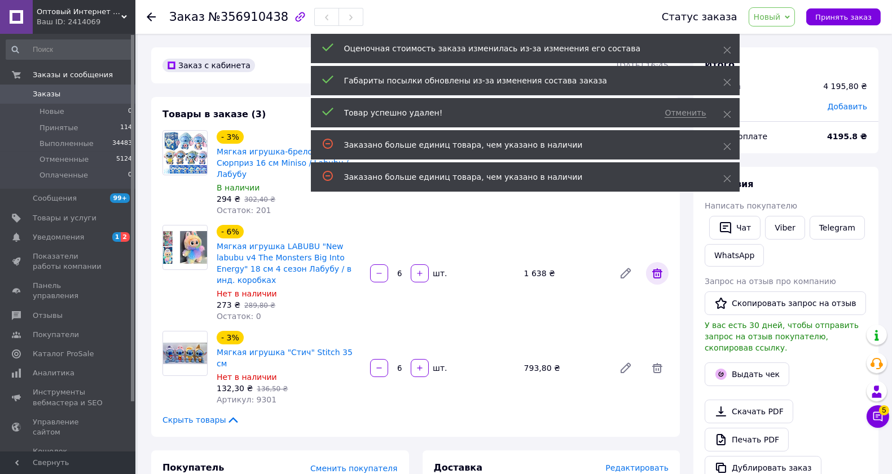
click at [658, 268] on icon at bounding box center [657, 273] width 10 height 10
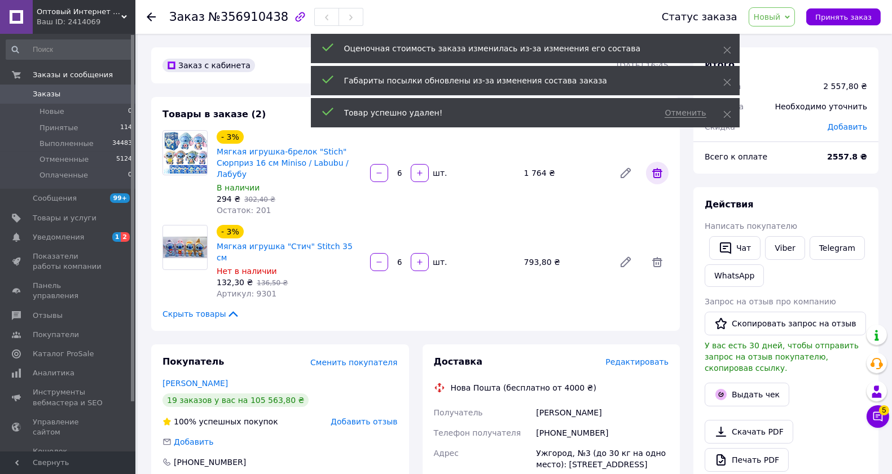
click at [660, 170] on icon at bounding box center [657, 173] width 10 height 10
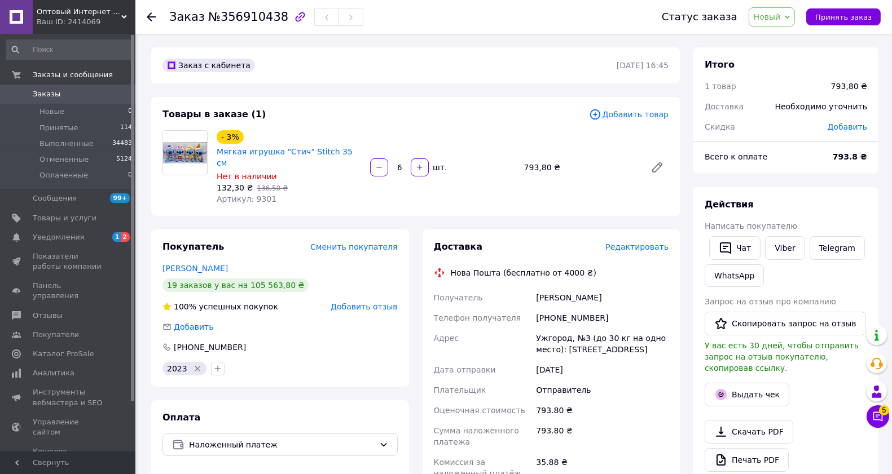
click at [620, 243] on span "Редактировать" at bounding box center [636, 247] width 63 height 9
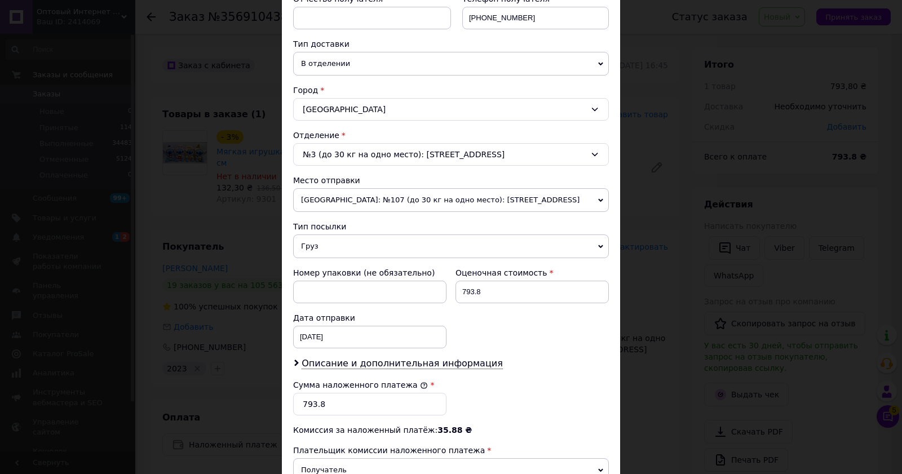
scroll to position [250, 0]
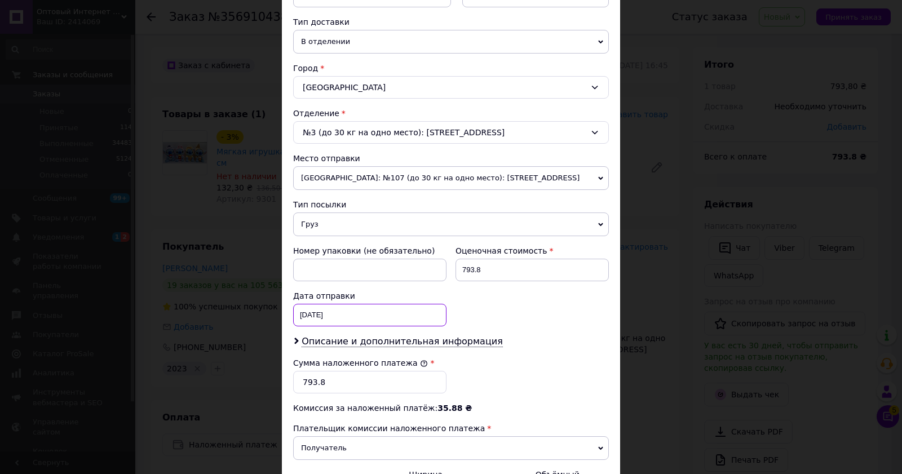
click at [347, 314] on div "[DATE] < 2025 > < Август > Пн Вт Ср Чт Пт Сб Вс 28 29 30 31 1 2 3 4 5 6 7 8 9 1…" at bounding box center [369, 315] width 153 height 23
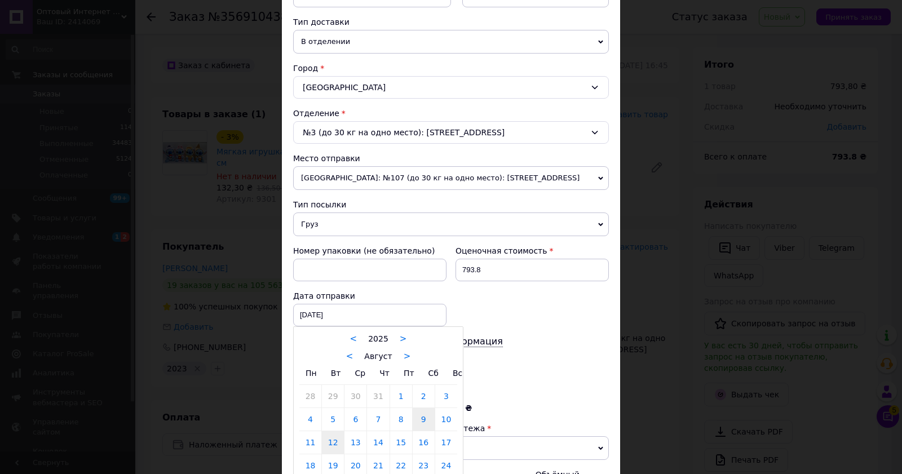
click at [330, 440] on link "12" at bounding box center [333, 442] width 22 height 23
type input "[DATE]"
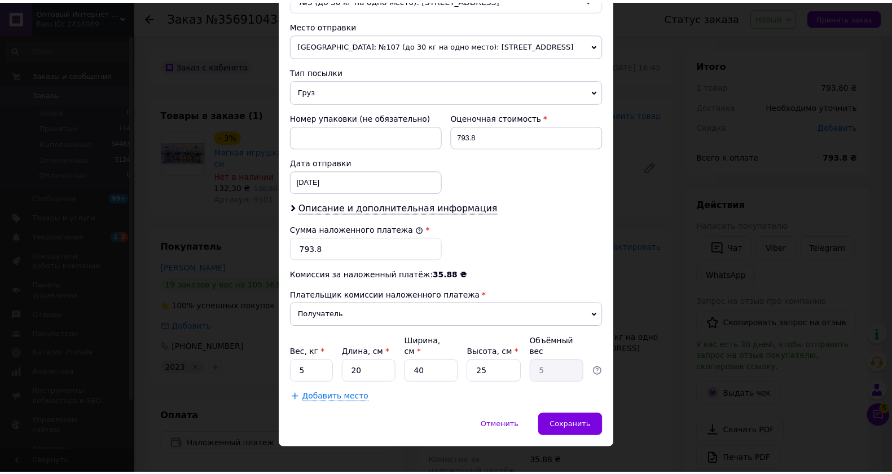
scroll to position [387, 0]
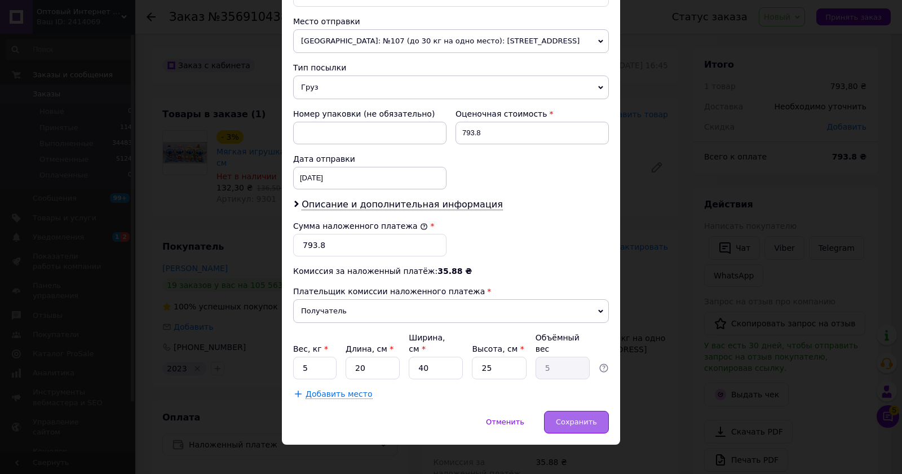
click at [588, 418] on span "Сохранить" at bounding box center [576, 422] width 41 height 8
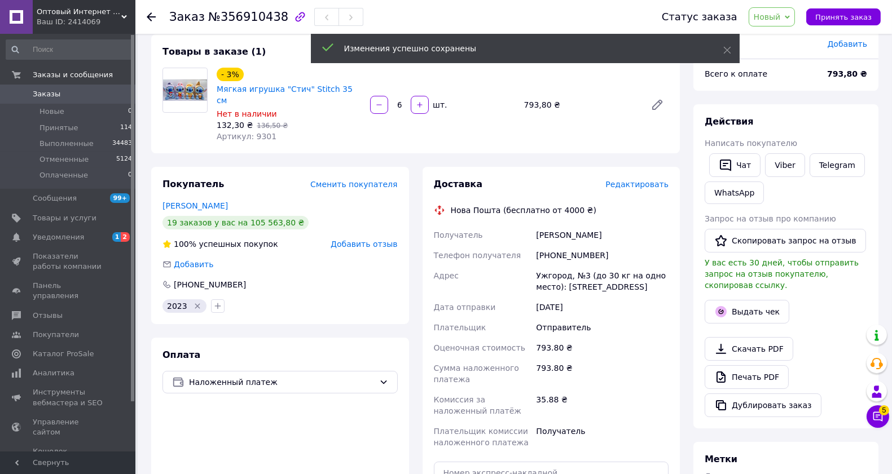
scroll to position [188, 0]
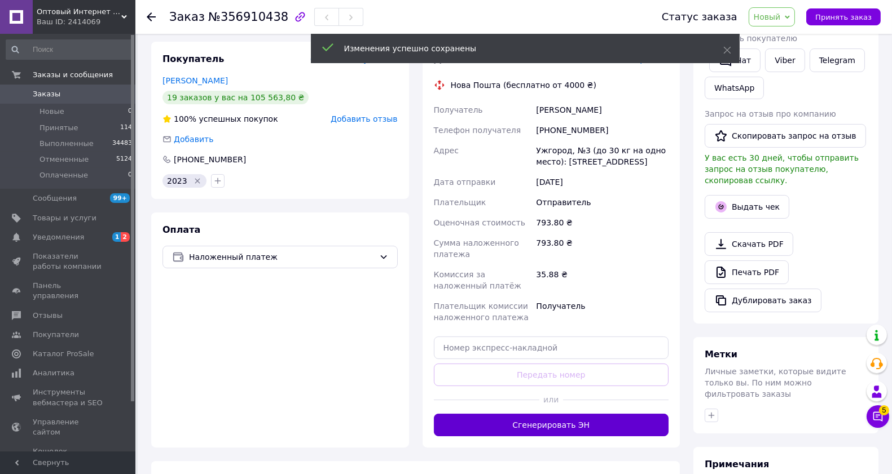
click at [532, 414] on button "Сгенерировать ЭН" at bounding box center [551, 425] width 235 height 23
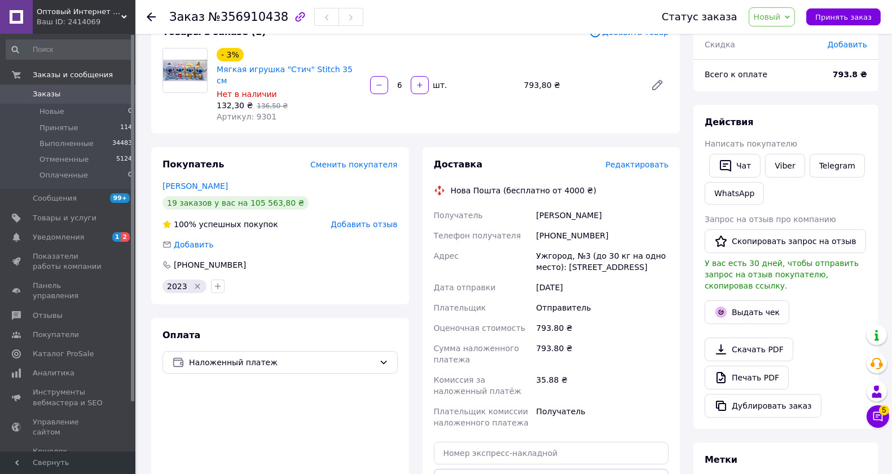
scroll to position [63, 0]
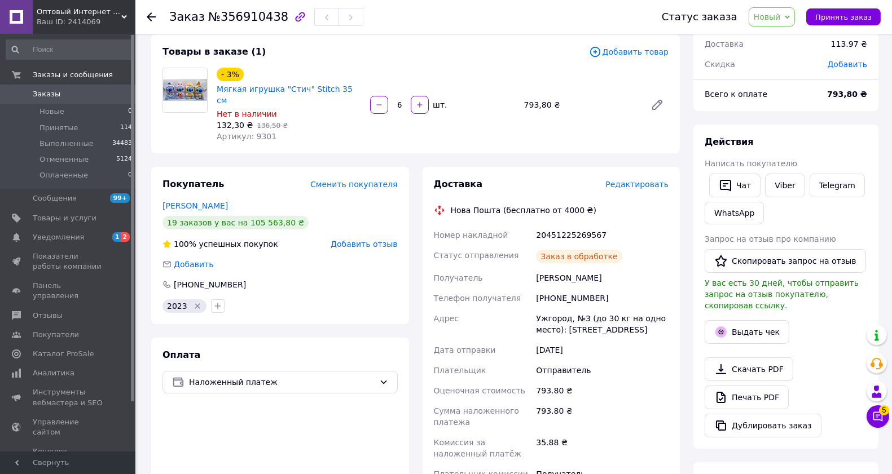
click at [754, 323] on button "Выдать чек" at bounding box center [746, 332] width 85 height 24
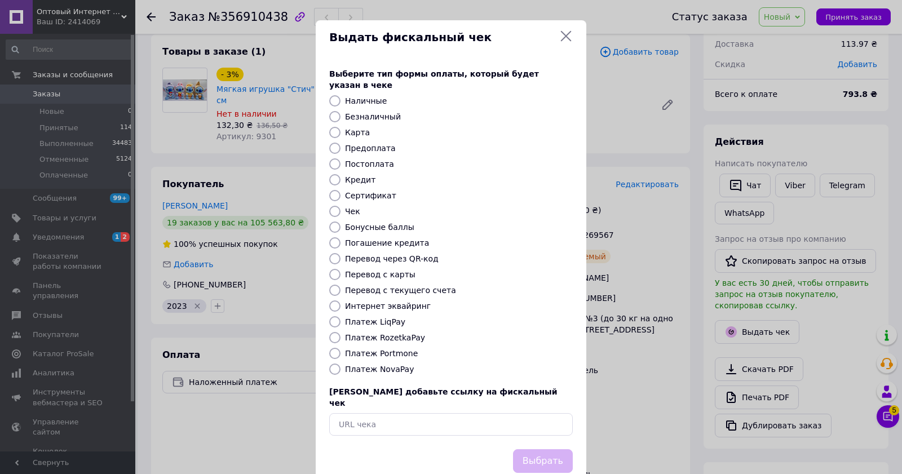
click at [337, 158] on input "Постоплата" at bounding box center [334, 163] width 11 height 11
radio input "true"
click at [550, 450] on button "Выбрать" at bounding box center [543, 462] width 60 height 24
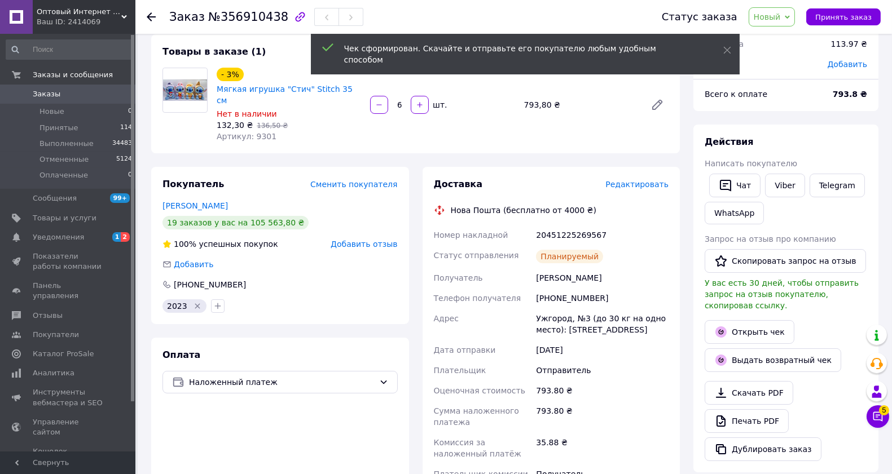
click at [776, 12] on span "Новый" at bounding box center [767, 16] width 27 height 9
click at [776, 39] on li "Принят" at bounding box center [779, 39] width 60 height 17
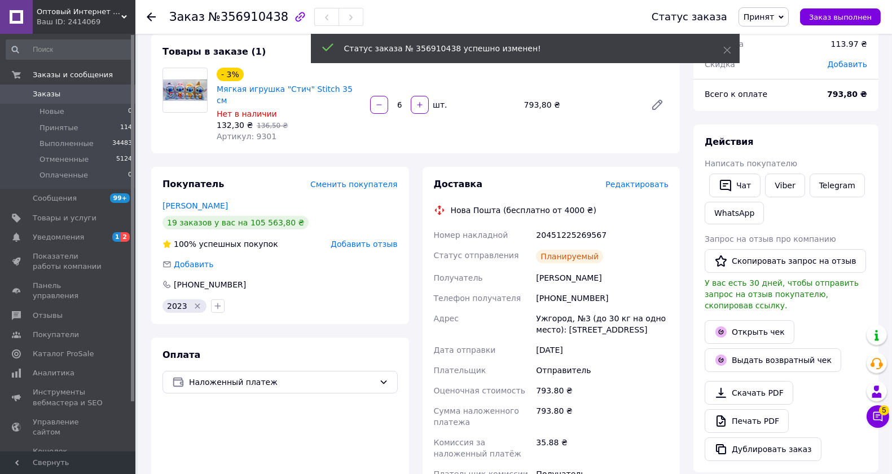
scroll to position [15, 0]
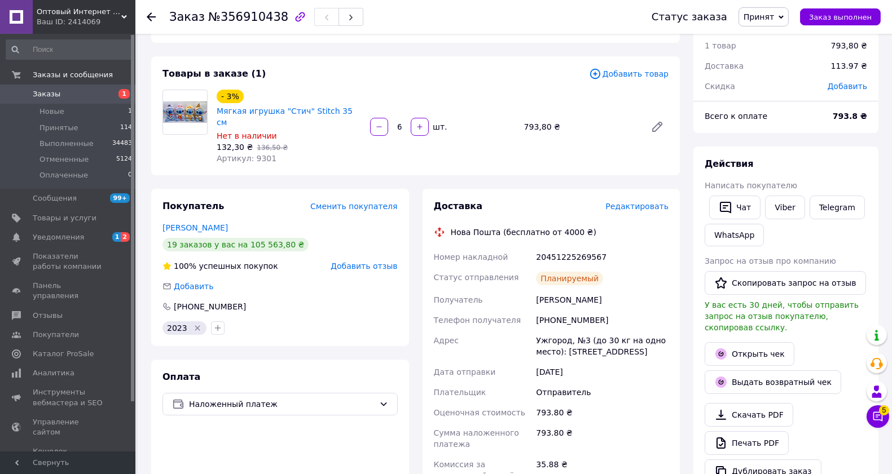
scroll to position [15, 0]
click at [765, 16] on span "Принят" at bounding box center [758, 16] width 30 height 9
click at [768, 33] on li "Выполнен" at bounding box center [769, 39] width 60 height 17
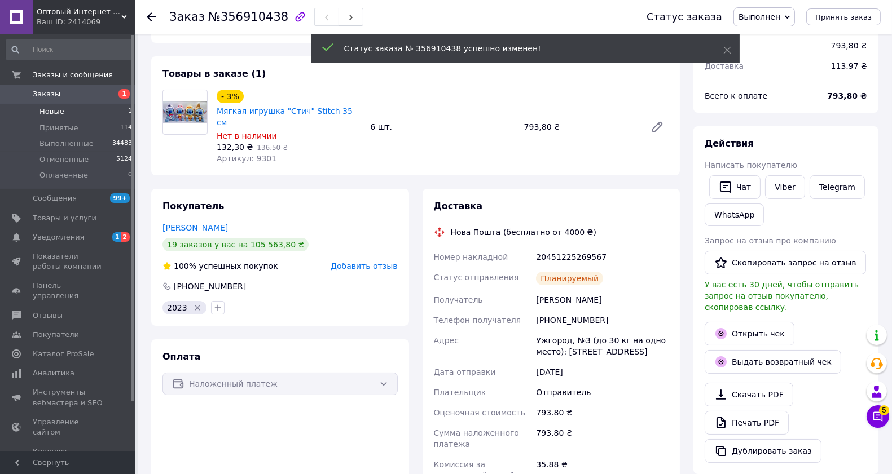
click at [55, 115] on span "Новые" at bounding box center [51, 112] width 25 height 10
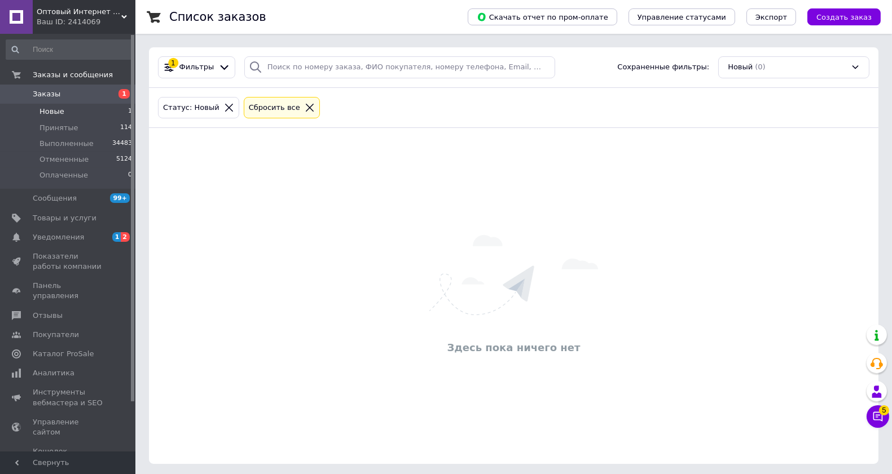
click at [57, 115] on span "Новые" at bounding box center [51, 112] width 25 height 10
click at [63, 134] on li "Принятые 113" at bounding box center [69, 128] width 139 height 16
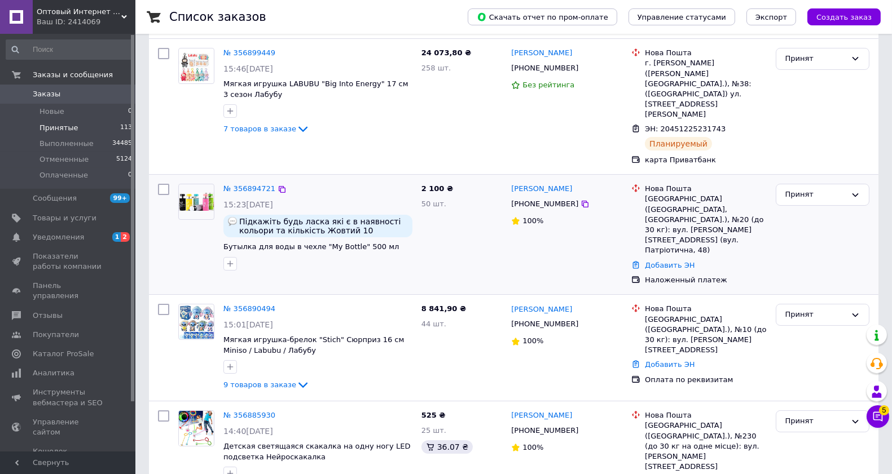
scroll to position [125, 0]
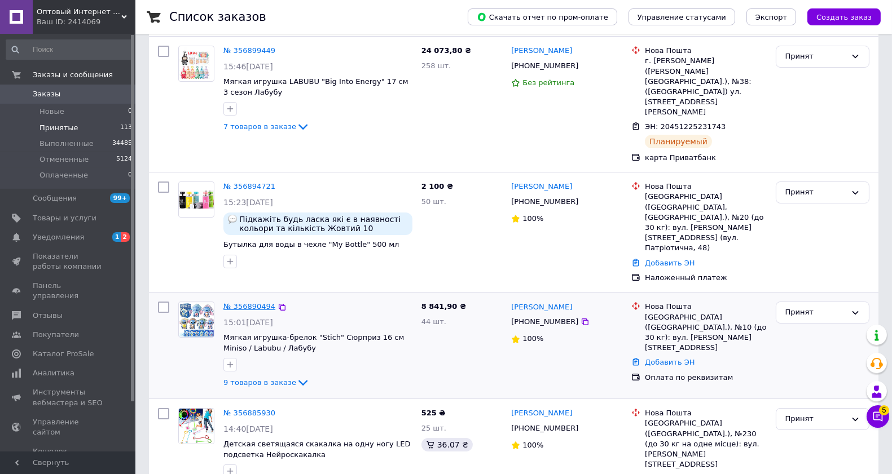
click at [254, 302] on link "№ 356890494" at bounding box center [249, 306] width 52 height 8
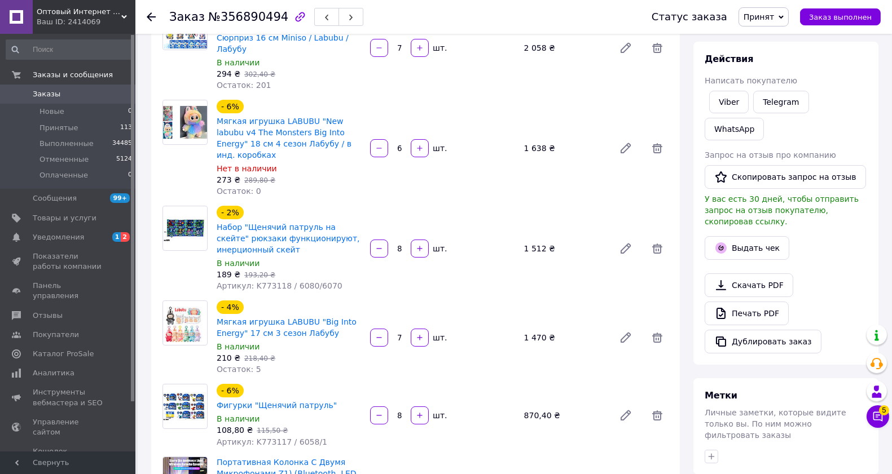
scroll to position [188, 0]
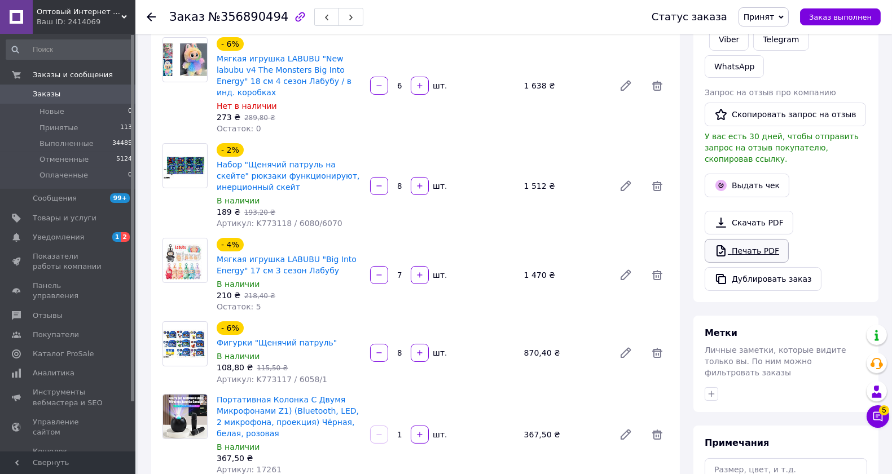
click at [760, 239] on link "Печать PDF" at bounding box center [746, 251] width 84 height 24
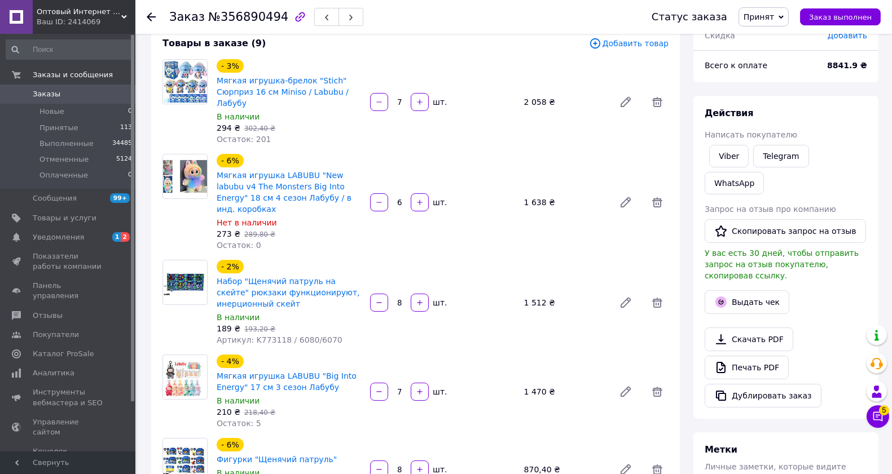
scroll to position [63, 0]
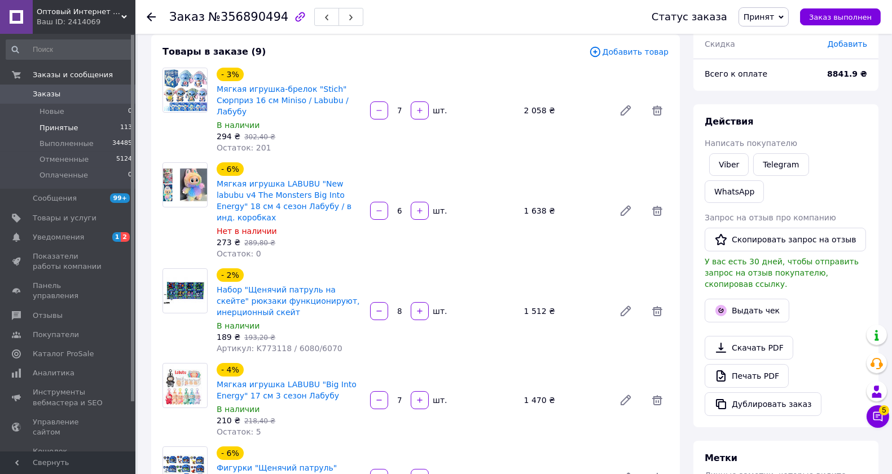
click at [58, 126] on span "Принятые" at bounding box center [58, 128] width 39 height 10
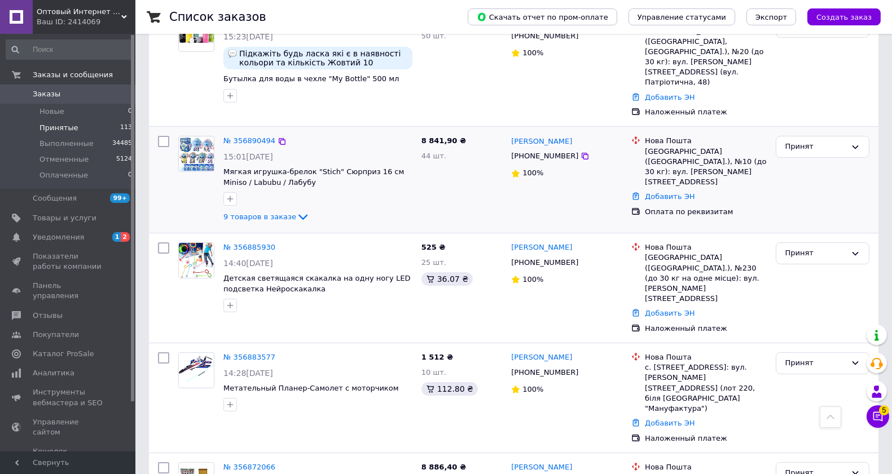
scroll to position [313, 0]
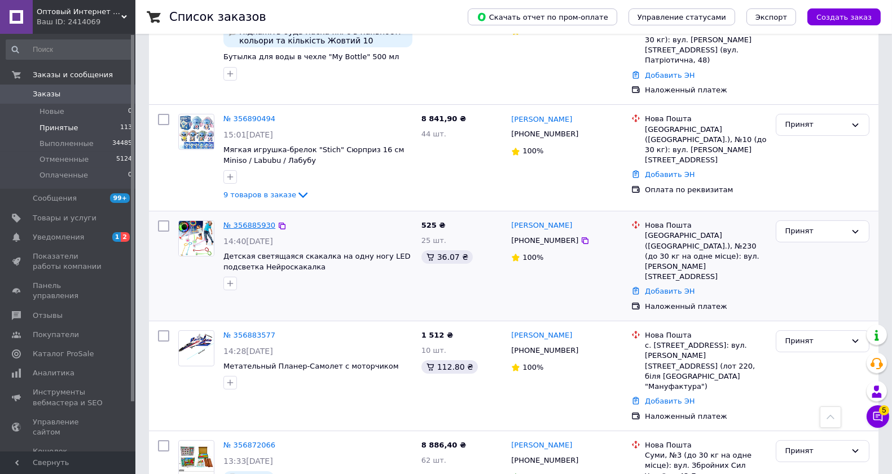
click at [258, 221] on link "№ 356885930" at bounding box center [249, 225] width 52 height 8
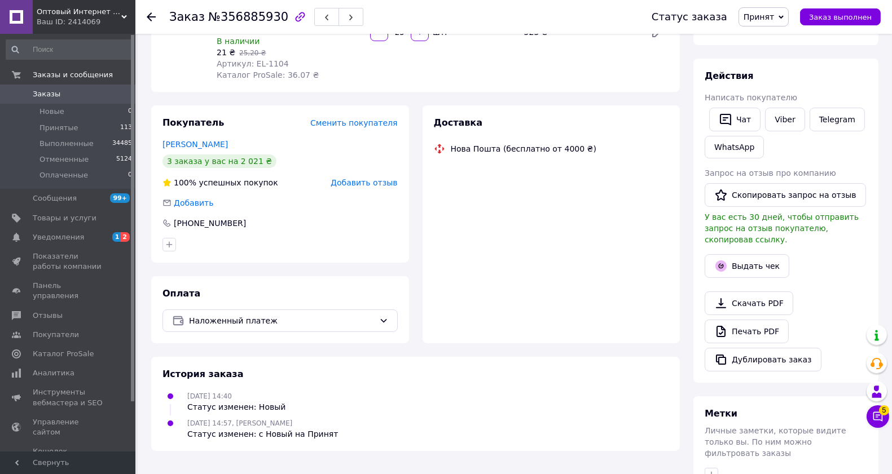
scroll to position [125, 0]
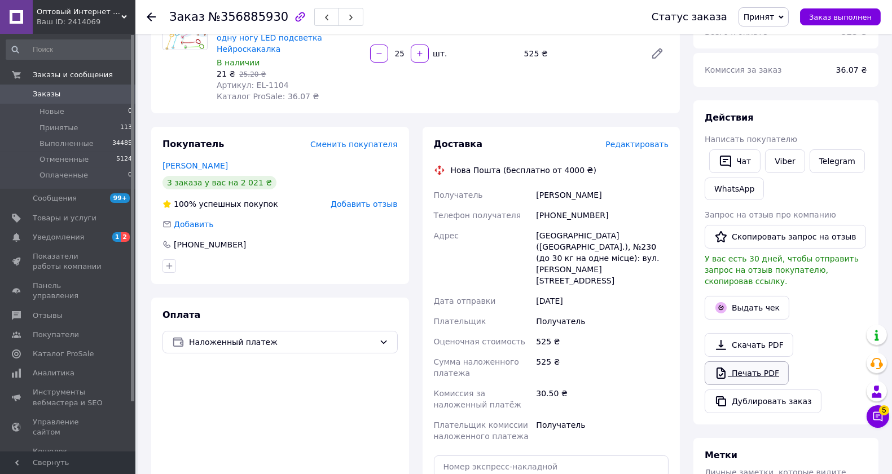
click at [748, 362] on link "Печать PDF" at bounding box center [746, 374] width 84 height 24
click at [51, 124] on span "Принятые" at bounding box center [58, 128] width 39 height 10
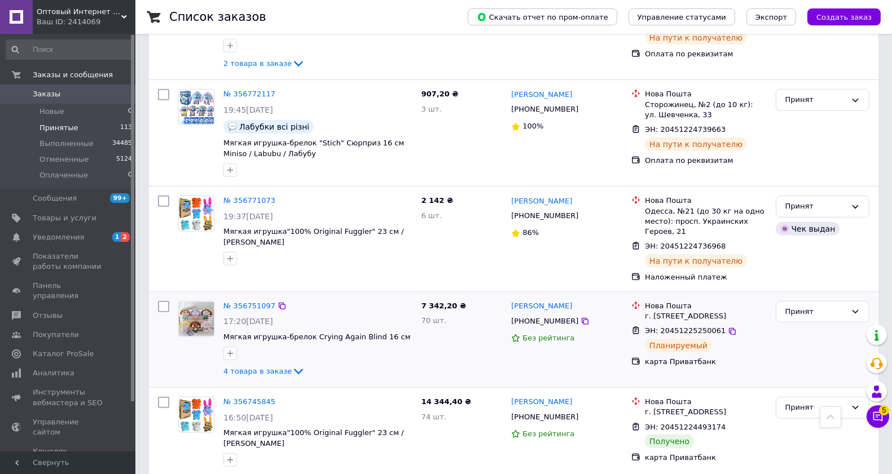
scroll to position [1504, 0]
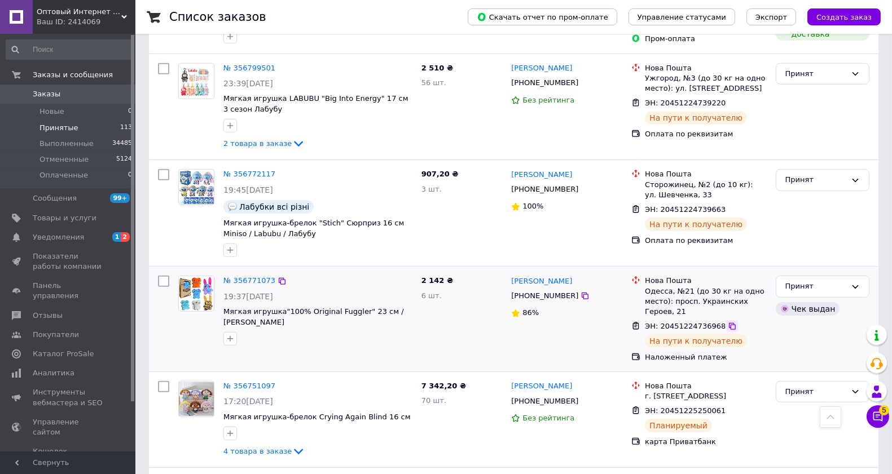
click at [728, 322] on icon at bounding box center [732, 326] width 9 height 9
click at [804, 276] on div "Принят" at bounding box center [823, 287] width 94 height 22
click at [800, 300] on li "Выполнен" at bounding box center [822, 310] width 93 height 21
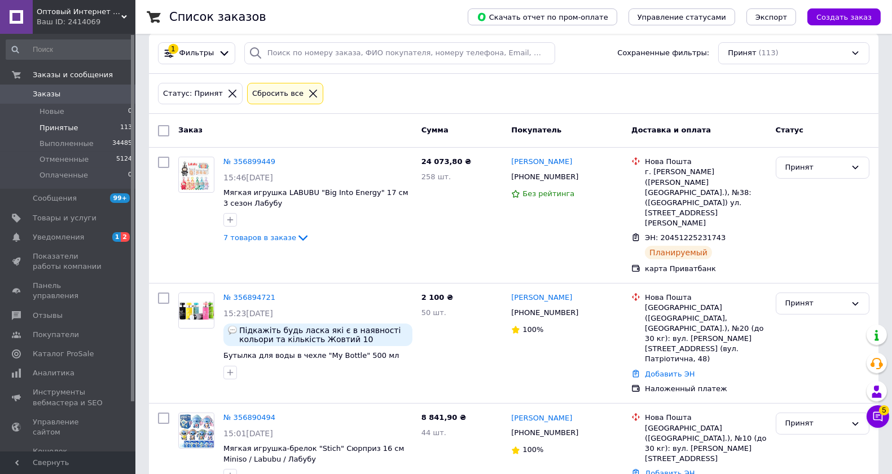
scroll to position [0, 0]
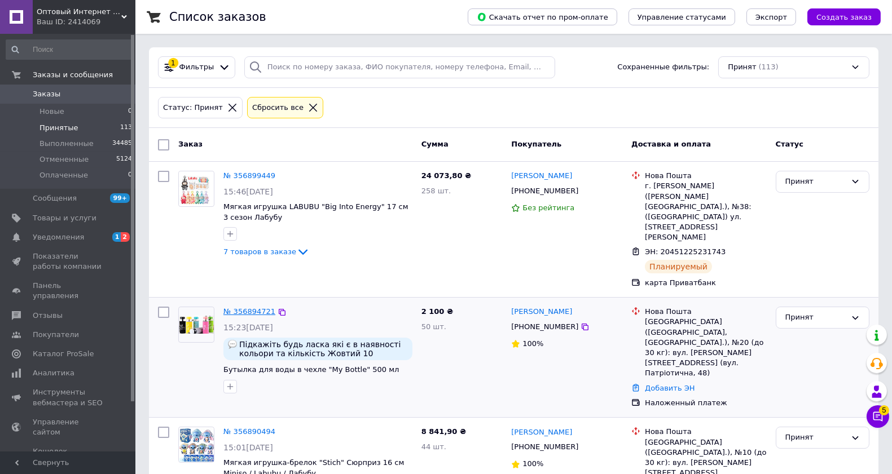
click at [253, 307] on link "№ 356894721" at bounding box center [249, 311] width 52 height 8
